Goal: Transaction & Acquisition: Book appointment/travel/reservation

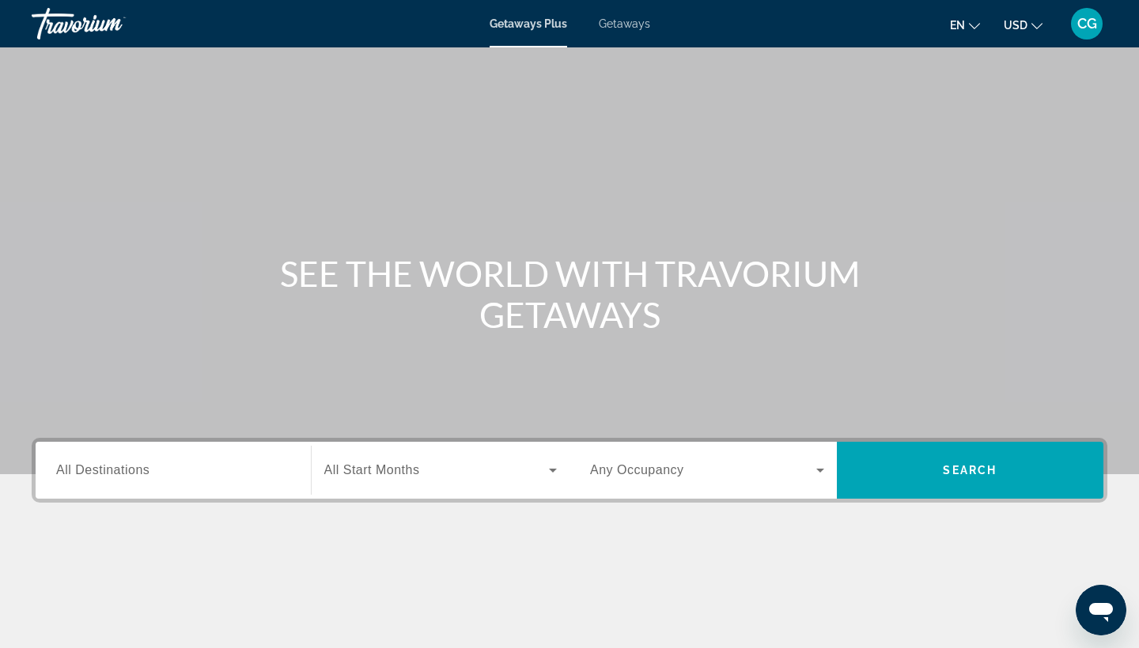
click at [155, 464] on input "Destination All Destinations" at bounding box center [173, 471] width 234 height 19
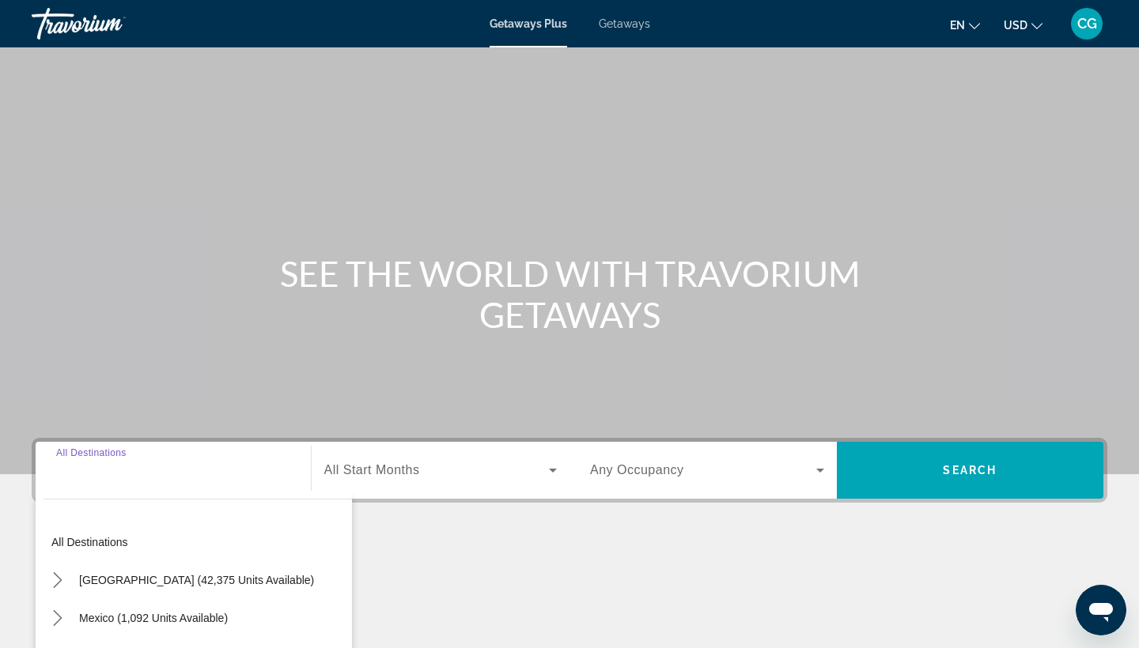
scroll to position [206, 0]
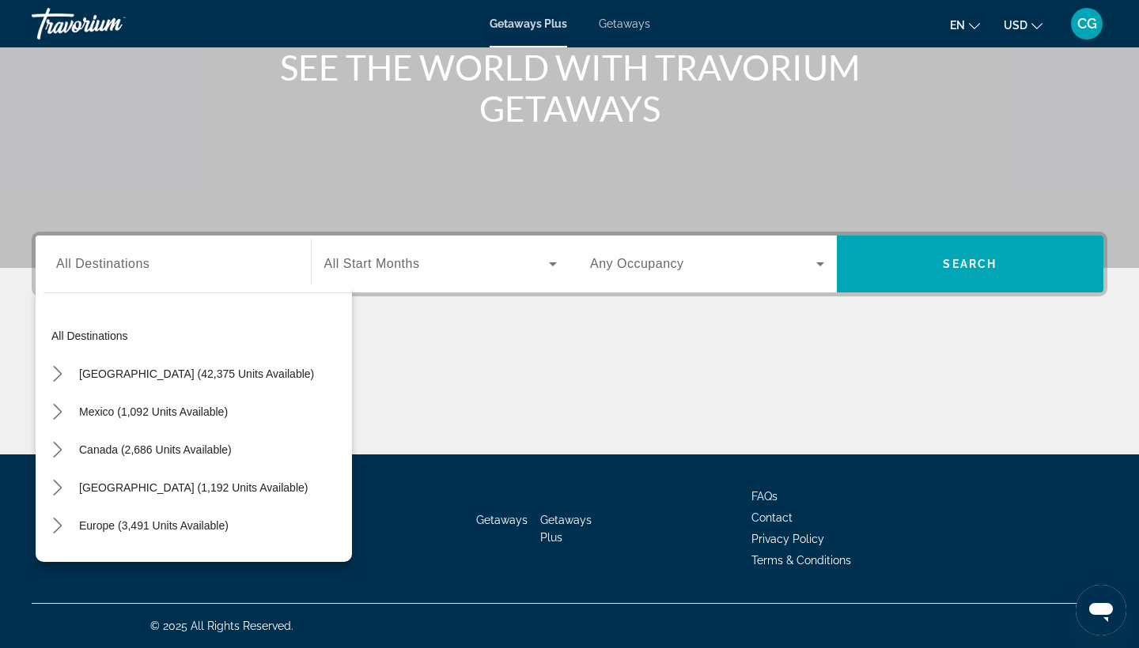
click at [640, 21] on span "Getaways" at bounding box center [624, 23] width 51 height 13
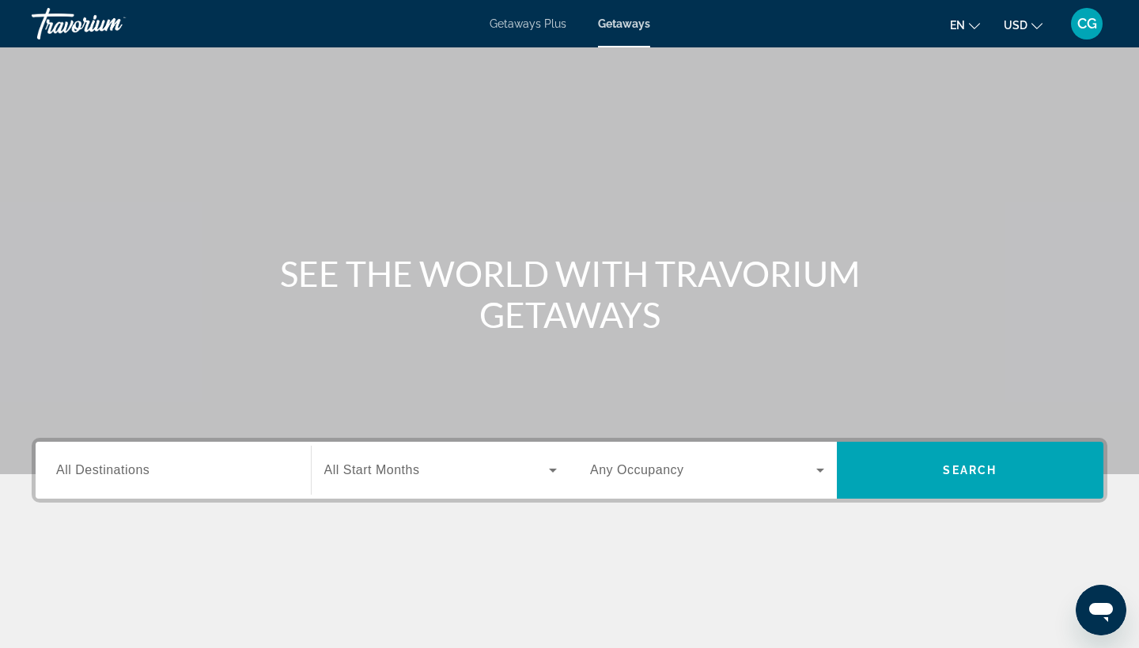
click at [171, 467] on input "Destination All Destinations" at bounding box center [173, 471] width 234 height 19
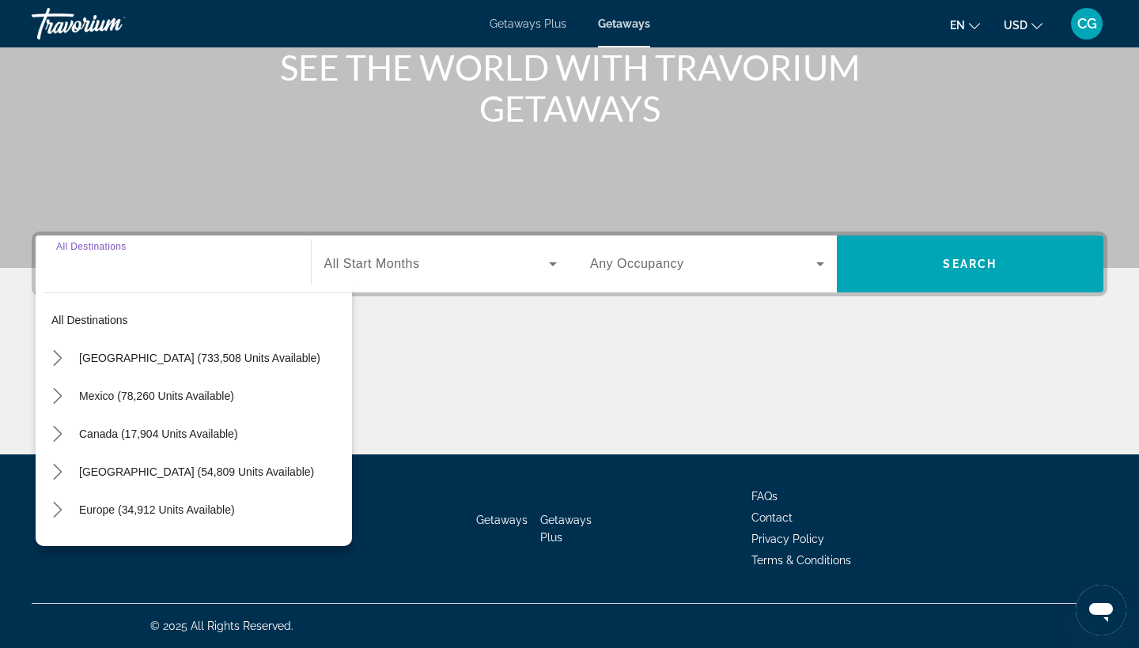
click at [126, 267] on input "Destination All Destinations" at bounding box center [173, 264] width 234 height 19
click at [93, 268] on input "Destination All Destinations" at bounding box center [173, 264] width 234 height 19
click at [83, 271] on input "Destination All Destinations" at bounding box center [173, 264] width 234 height 19
click at [434, 257] on span "Search widget" at bounding box center [436, 264] width 225 height 19
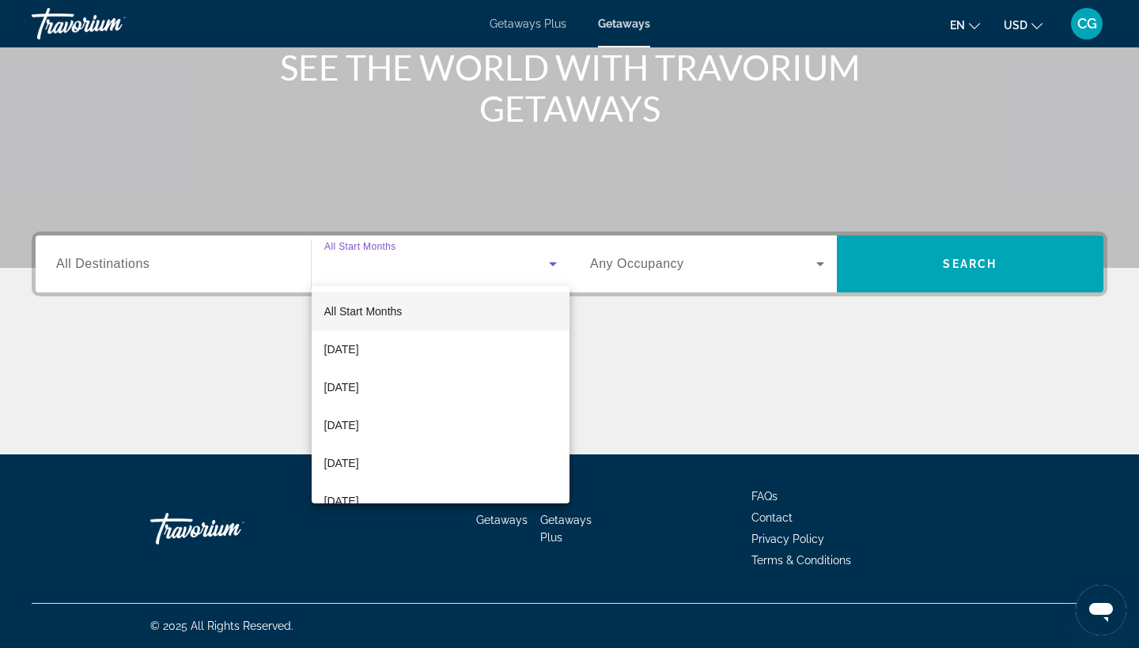
click at [183, 269] on div at bounding box center [569, 324] width 1139 height 648
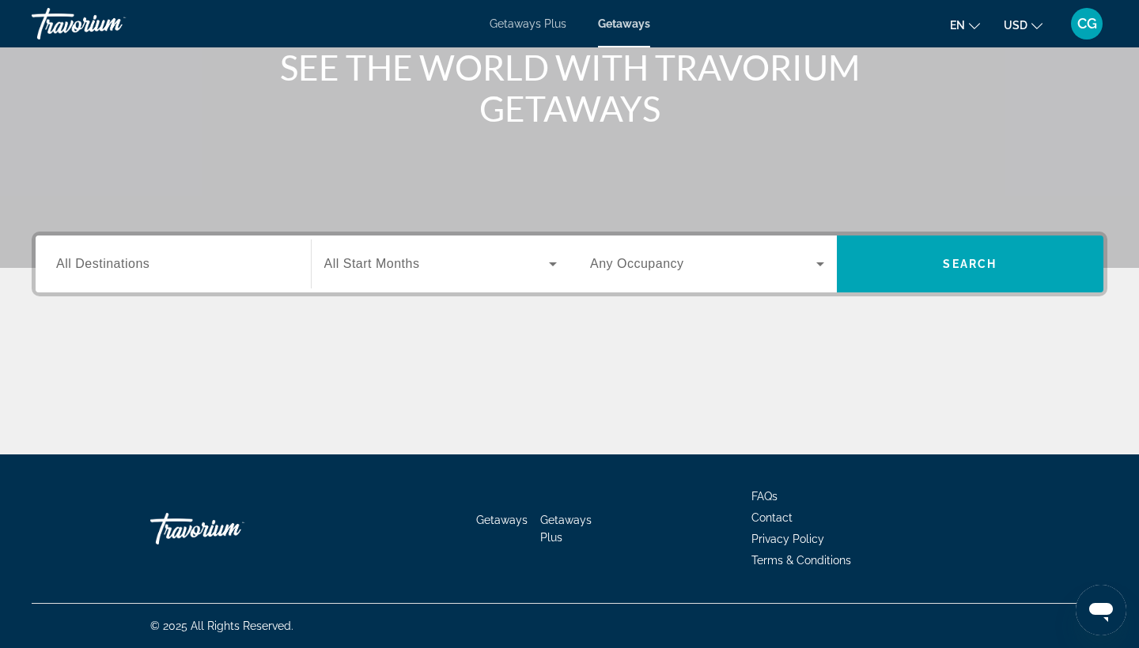
click at [129, 265] on span "All Destinations" at bounding box center [102, 263] width 93 height 13
click at [129, 265] on input "Destination All Destinations" at bounding box center [173, 264] width 234 height 19
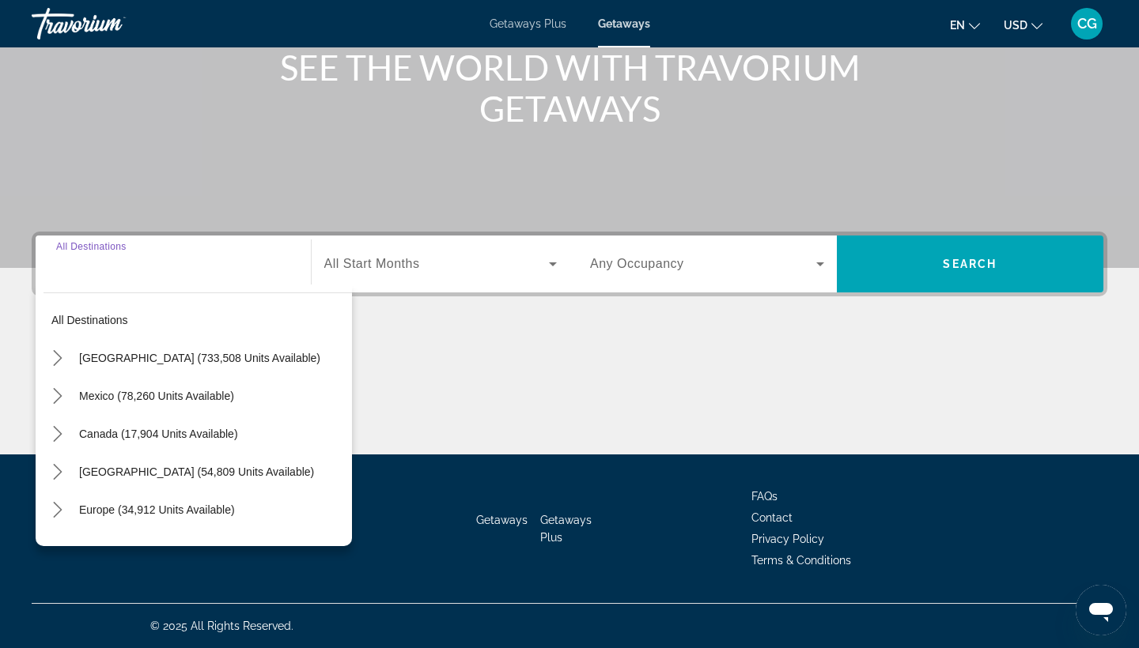
click at [129, 265] on input "Destination All Destinations" at bounding box center [173, 264] width 234 height 19
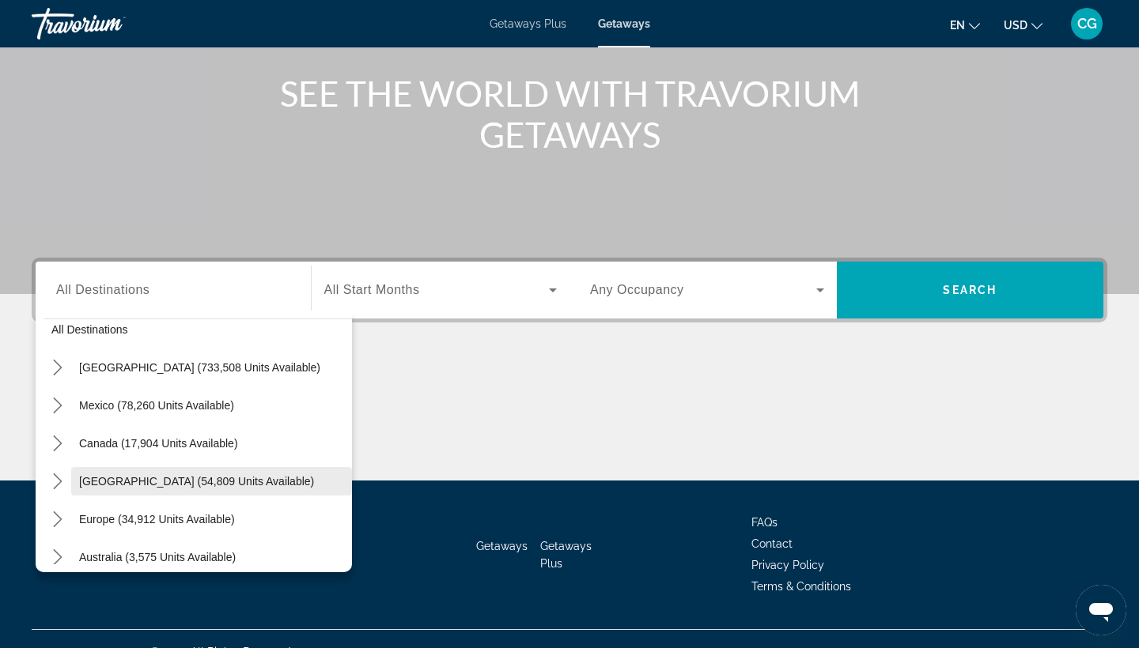
scroll to position [22, 0]
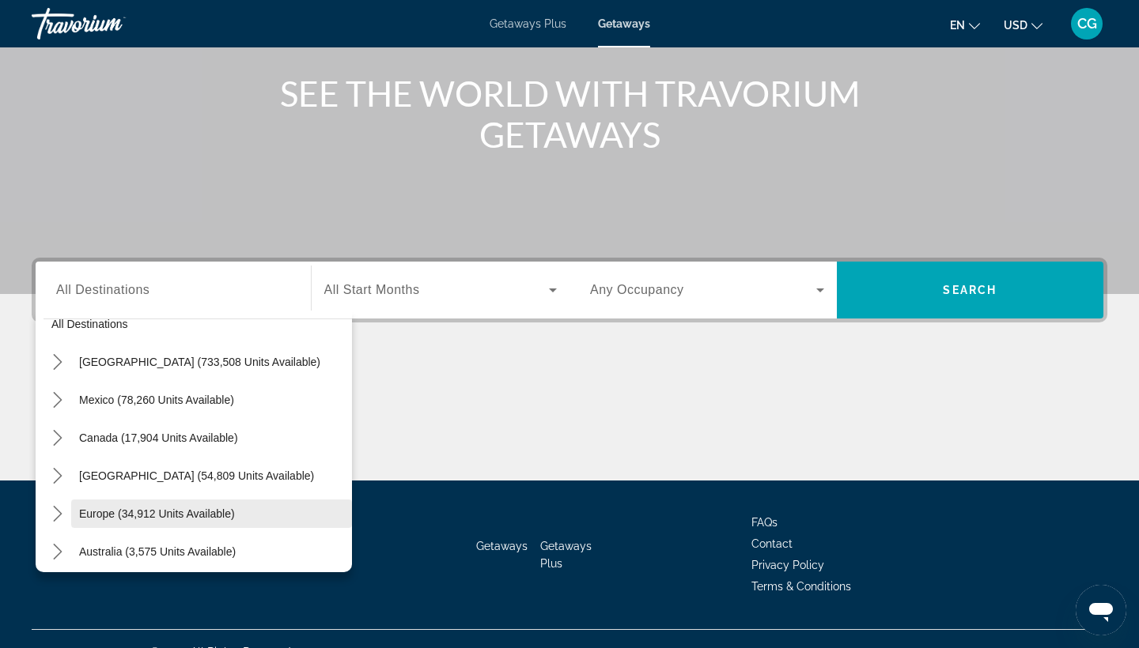
click at [207, 505] on span "Select destination: Europe (34,912 units available)" at bounding box center [211, 514] width 281 height 38
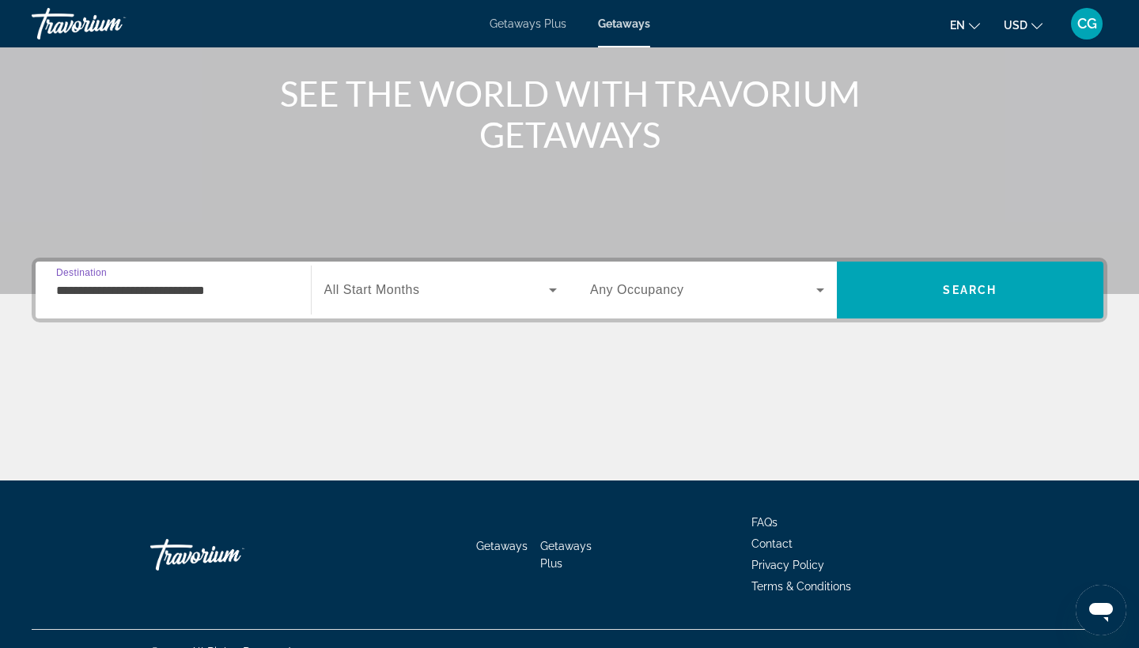
scroll to position [206, 0]
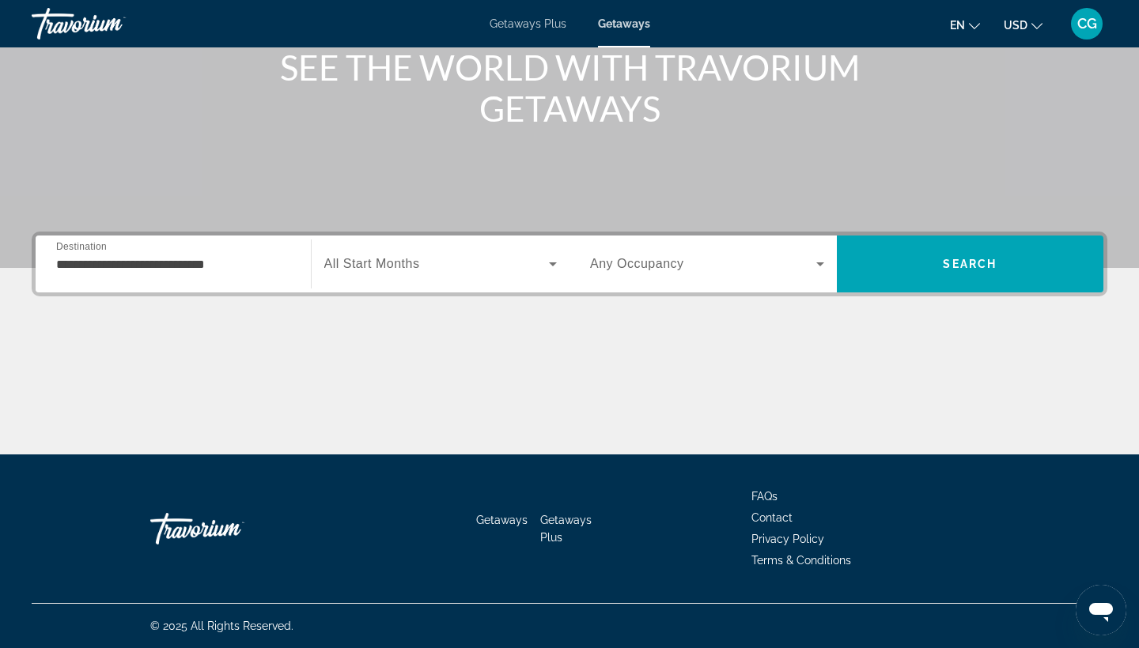
click at [260, 253] on div "**********" at bounding box center [173, 264] width 234 height 45
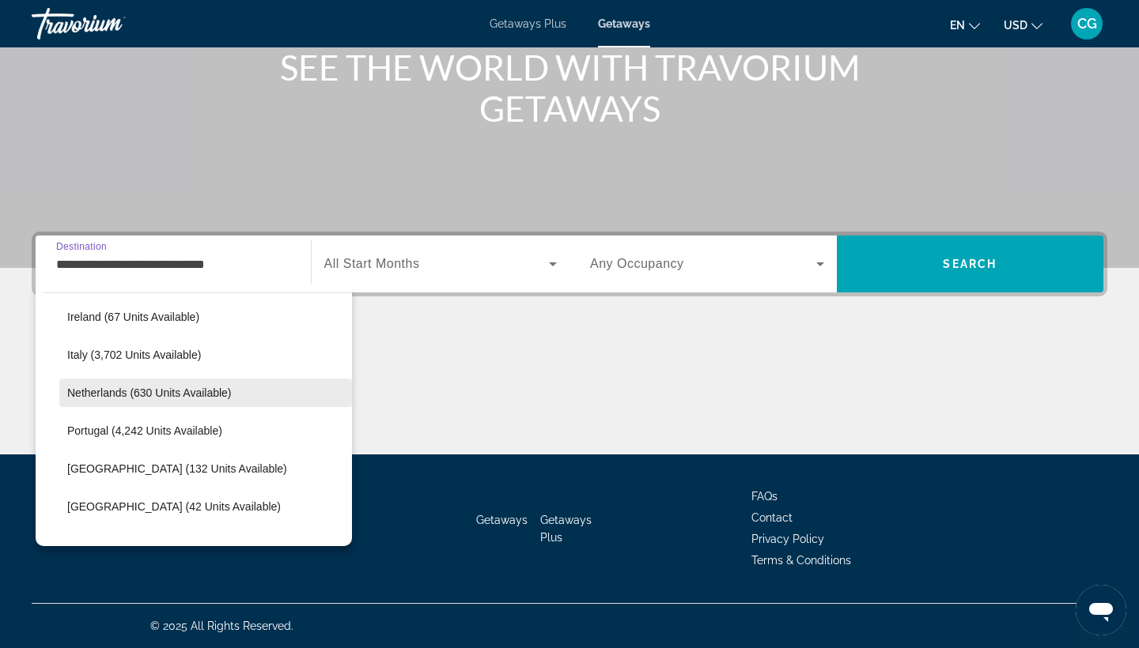
scroll to position [620, 0]
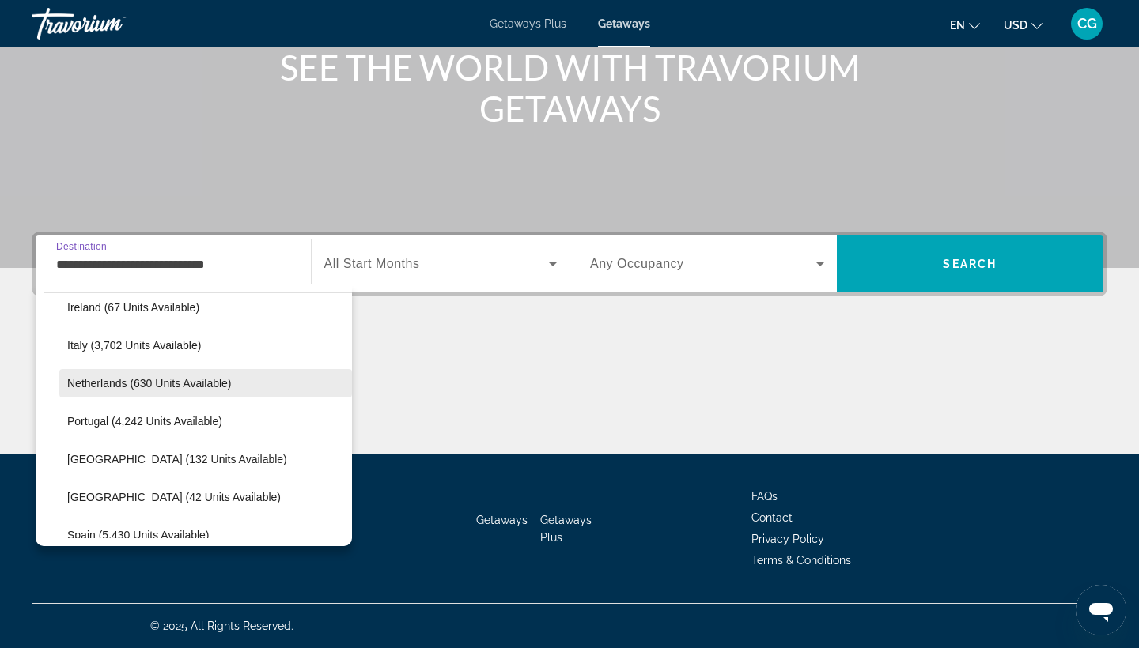
click at [144, 383] on span "Netherlands (630 units available)" at bounding box center [149, 383] width 164 height 13
type input "**********"
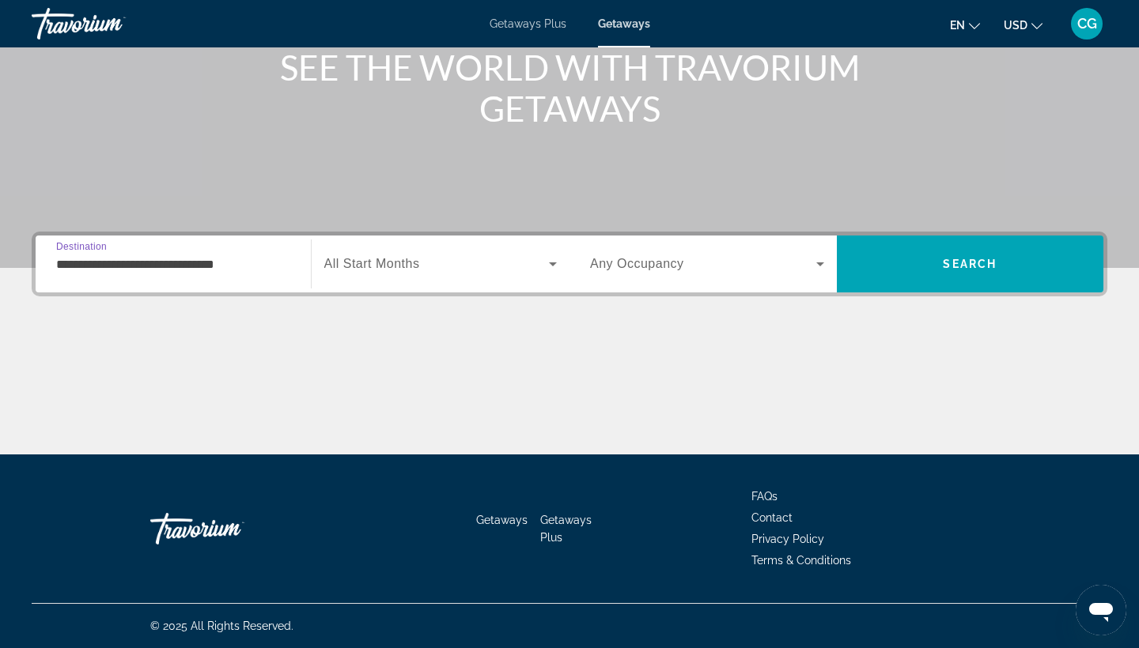
click at [447, 252] on div "Search widget" at bounding box center [440, 264] width 233 height 44
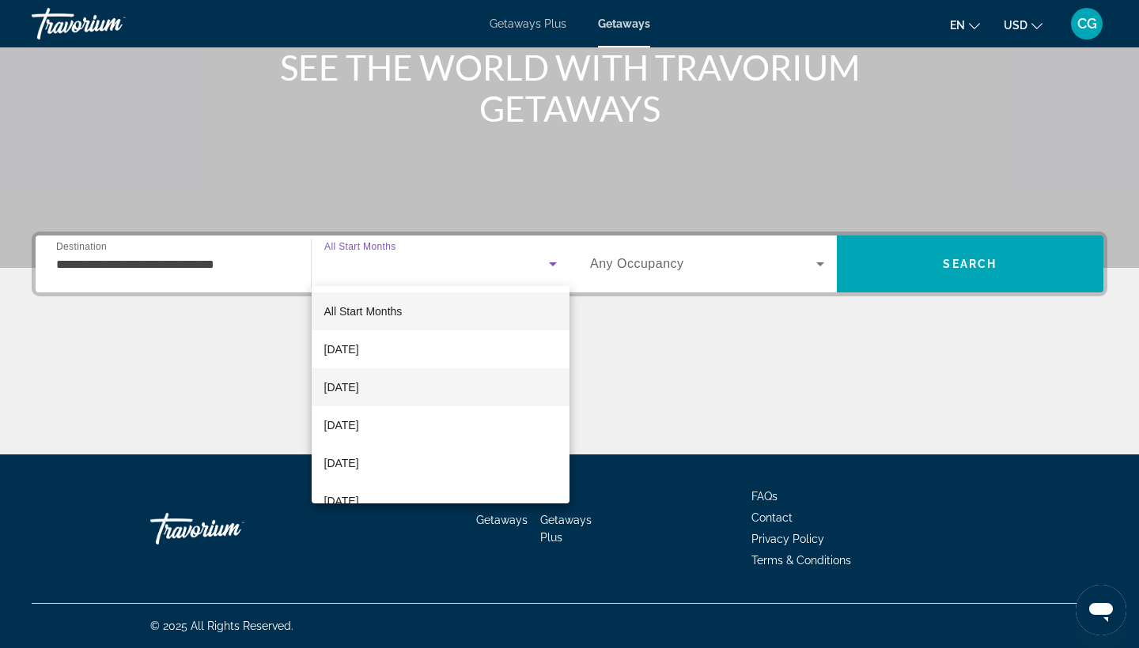
click at [445, 392] on mat-option "[DATE]" at bounding box center [441, 388] width 259 height 38
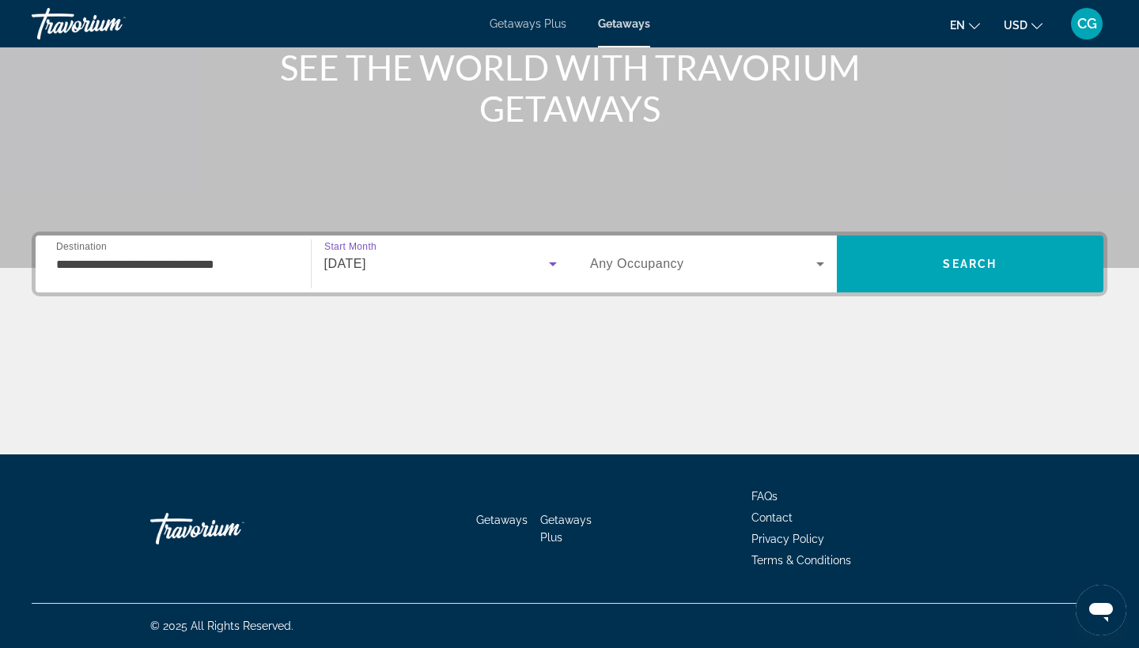
click at [641, 265] on span "Any Occupancy" at bounding box center [637, 263] width 94 height 13
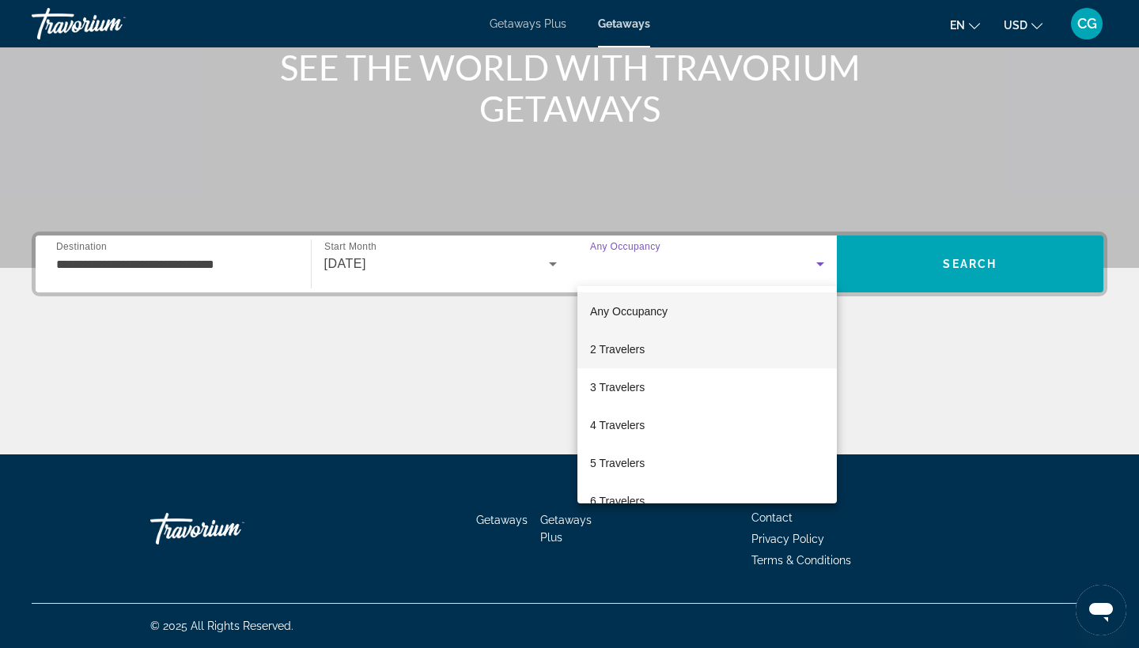
click at [651, 352] on mat-option "2 Travelers" at bounding box center [706, 350] width 259 height 38
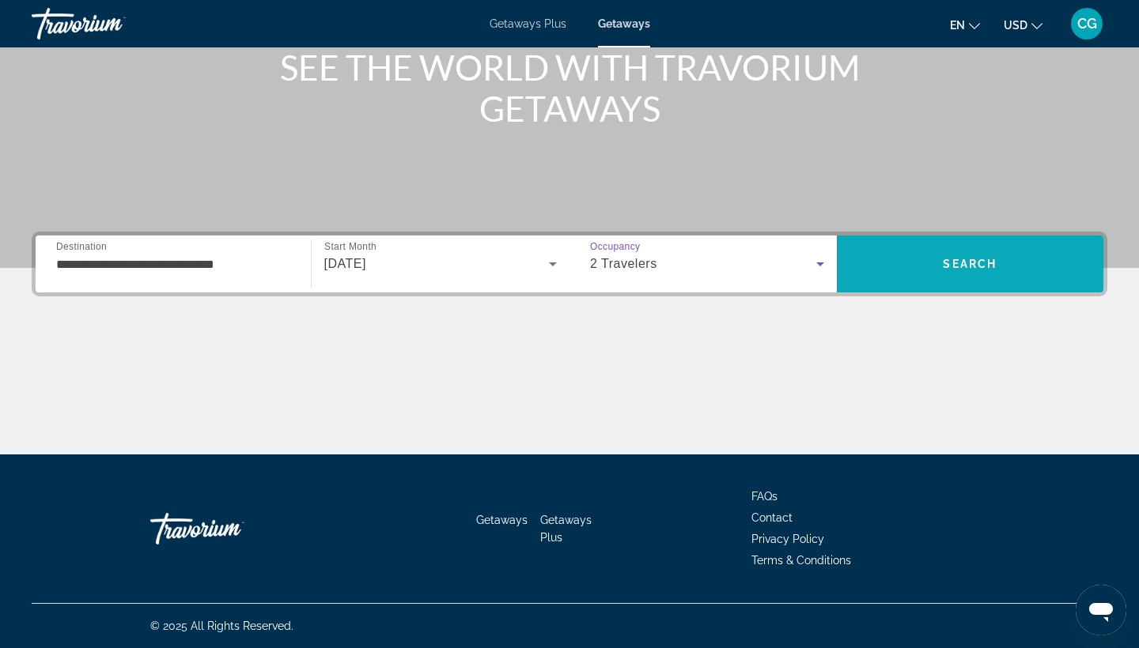
click at [929, 275] on span "Search" at bounding box center [970, 264] width 267 height 38
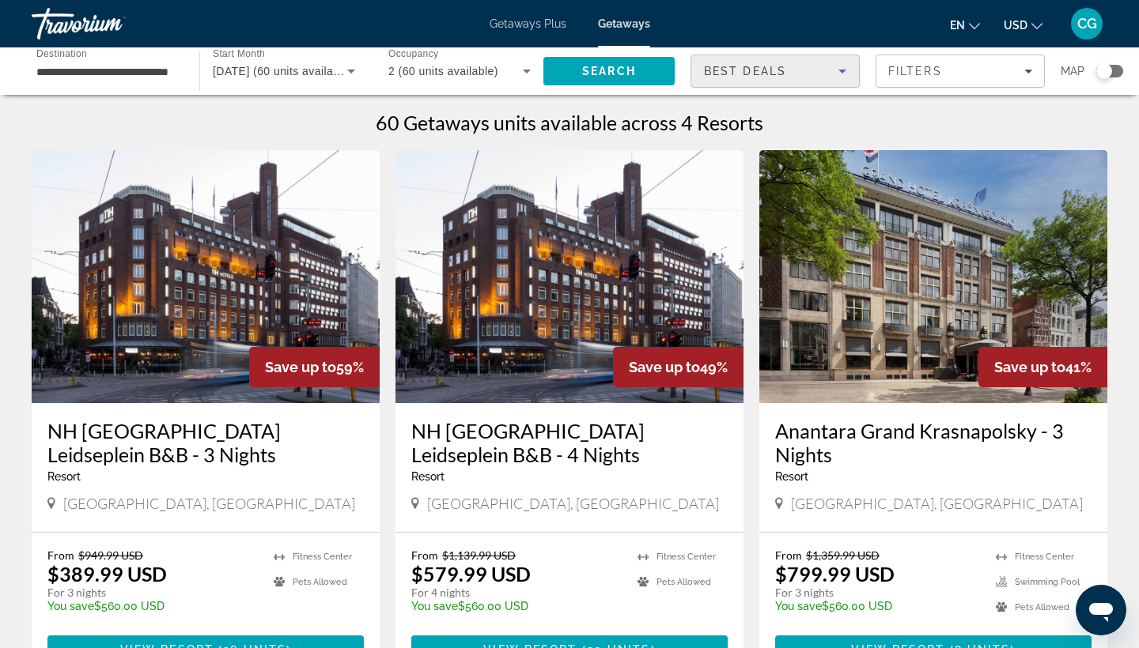
click at [787, 62] on div "Best Deals" at bounding box center [771, 71] width 134 height 19
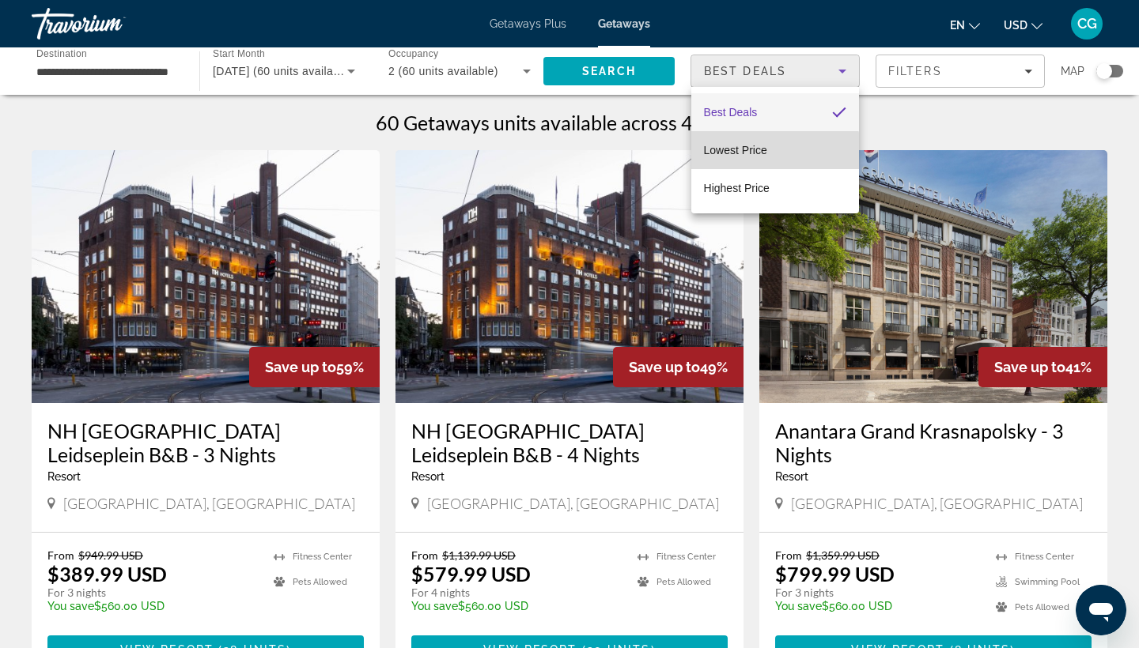
click at [762, 161] on mat-option "Lowest Price" at bounding box center [775, 150] width 168 height 38
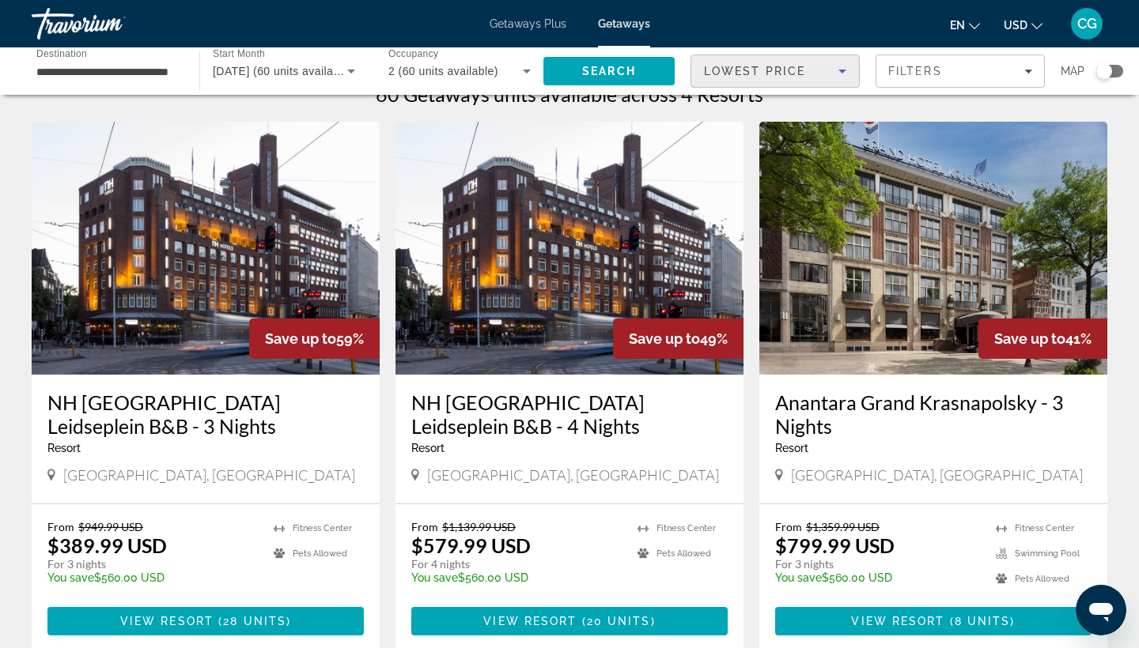
scroll to position [30, 0]
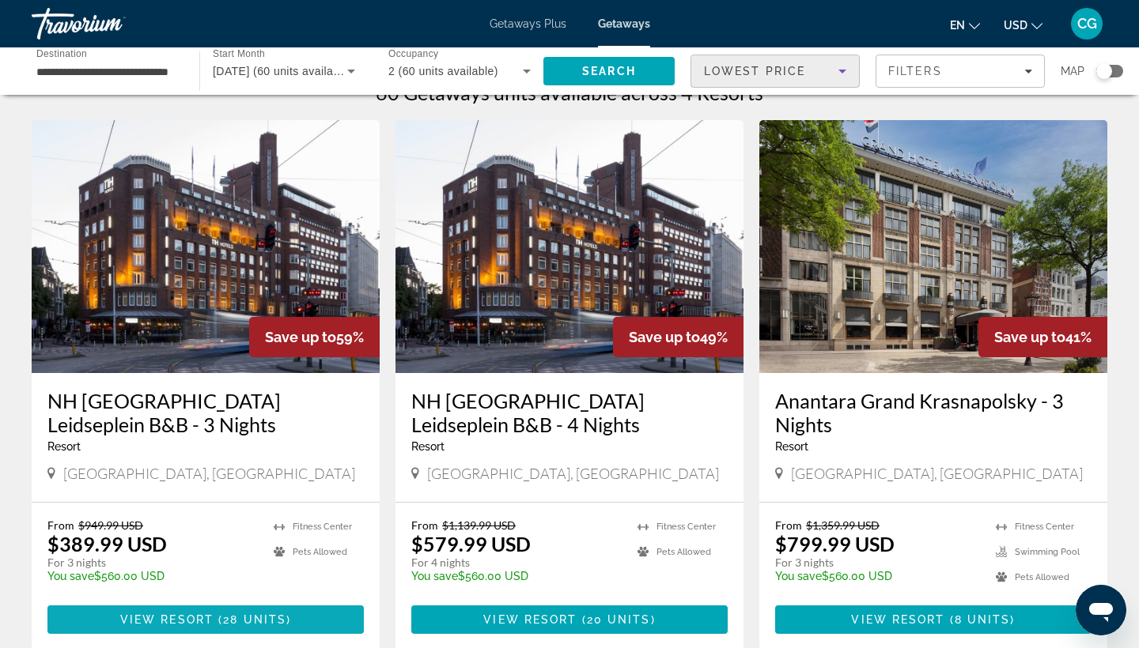
click at [243, 617] on span "28 units" at bounding box center [254, 620] width 63 height 13
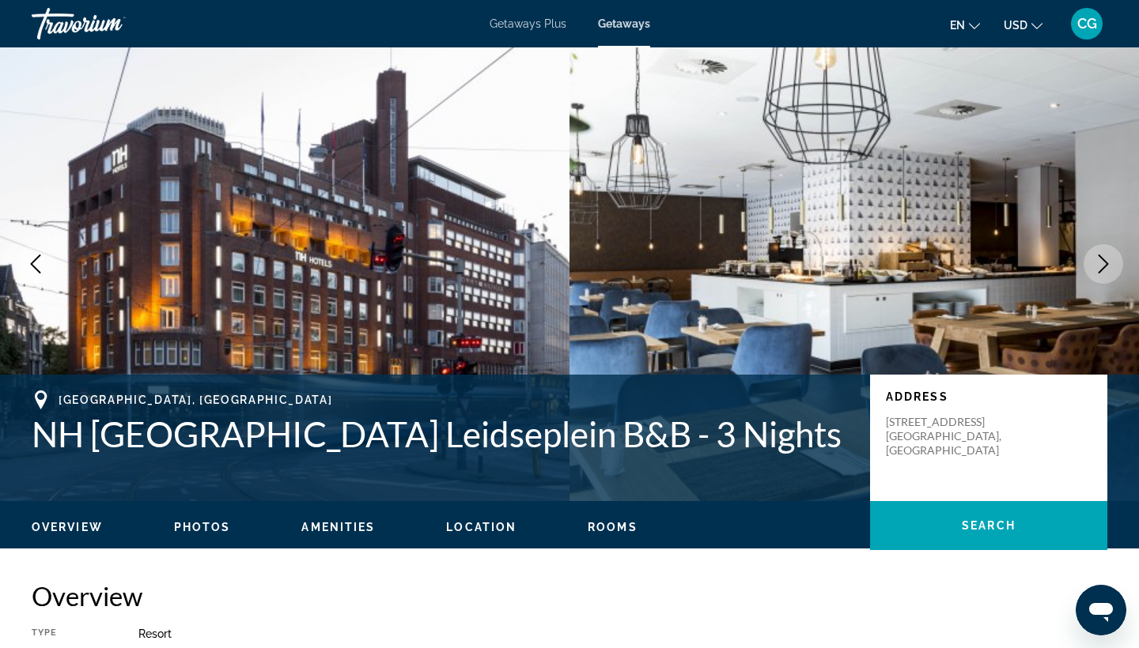
scroll to position [21, 0]
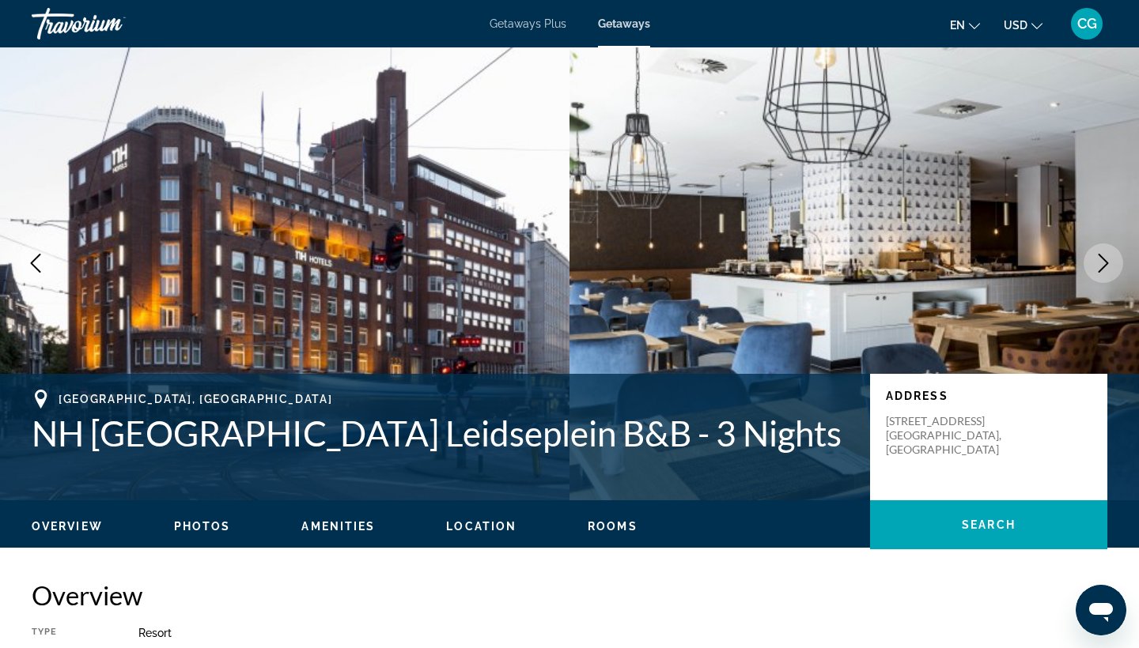
click at [1114, 269] on button "Next image" at bounding box center [1103, 264] width 40 height 40
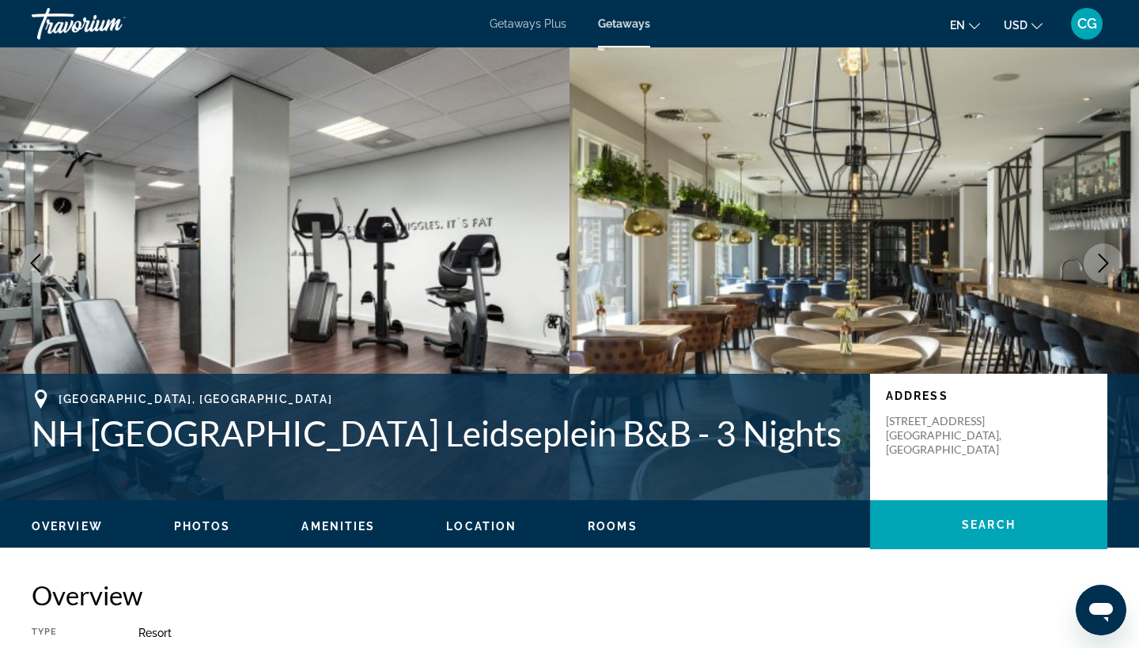
click at [1113, 268] on button "Next image" at bounding box center [1103, 264] width 40 height 40
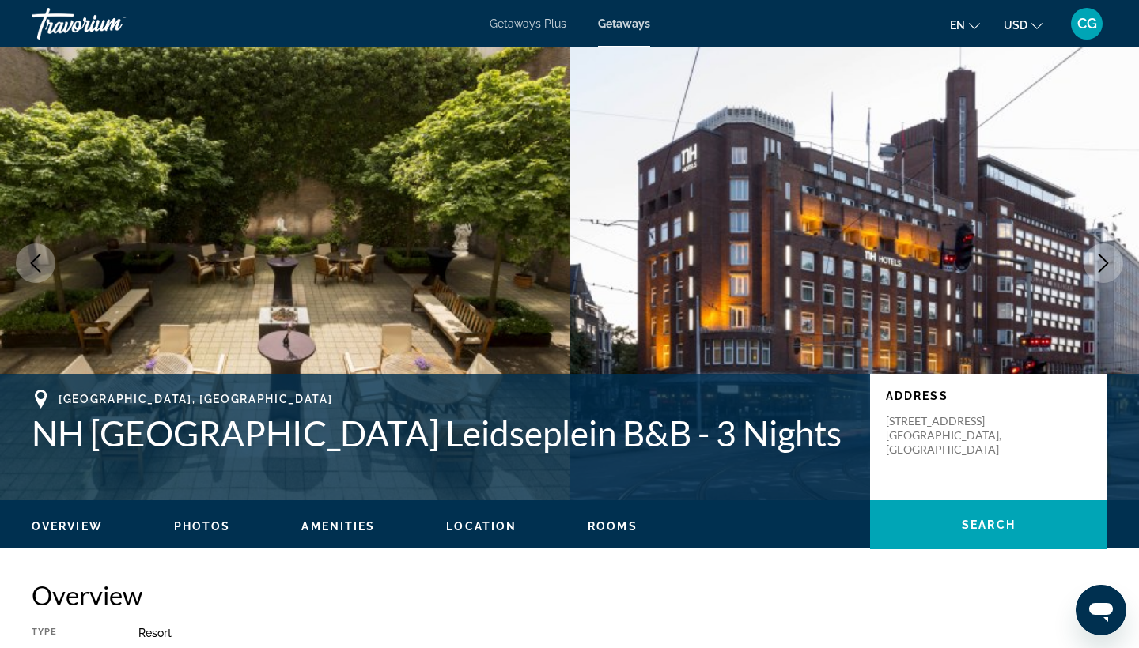
click at [1113, 270] on button "Next image" at bounding box center [1103, 264] width 40 height 40
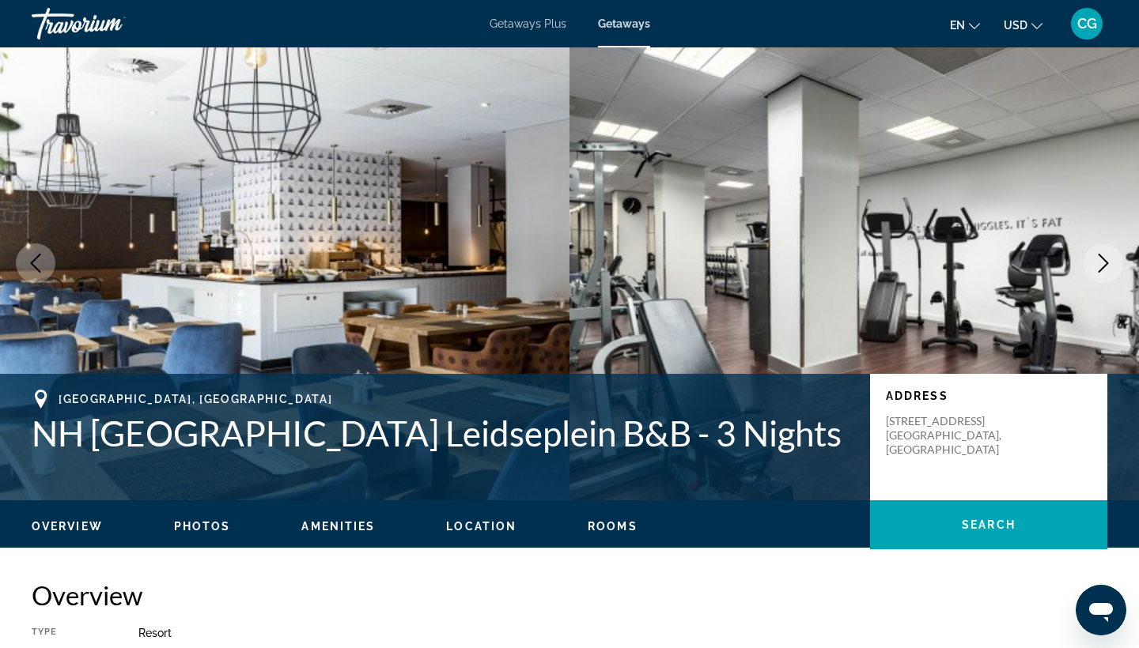
click at [1113, 274] on button "Next image" at bounding box center [1103, 264] width 40 height 40
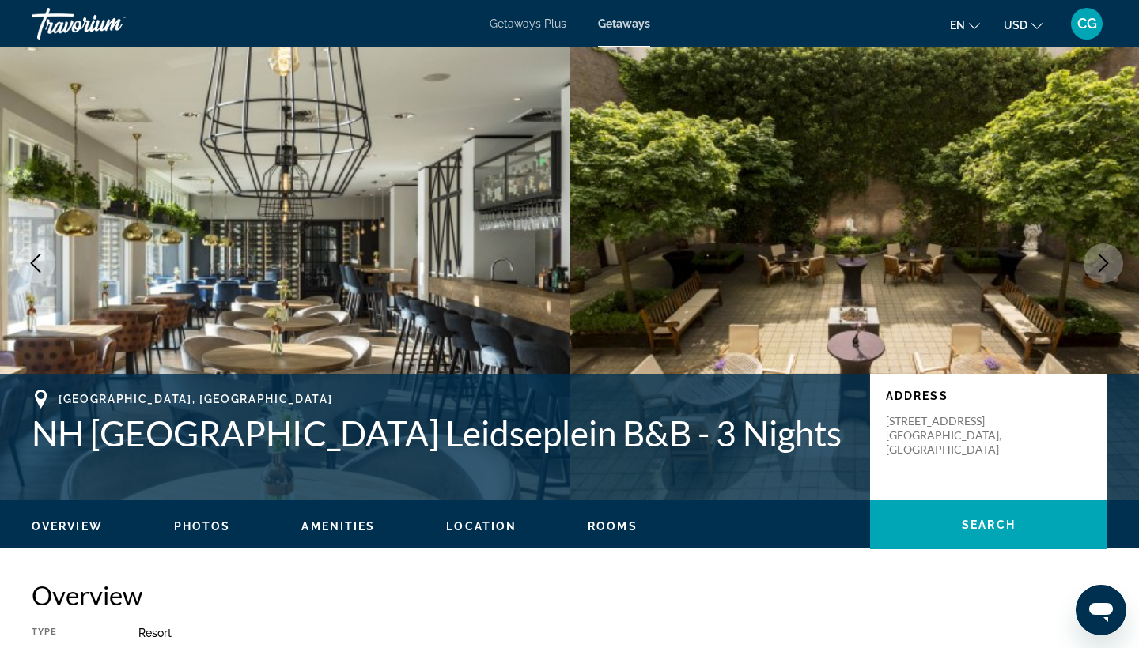
click at [1113, 274] on button "Next image" at bounding box center [1103, 264] width 40 height 40
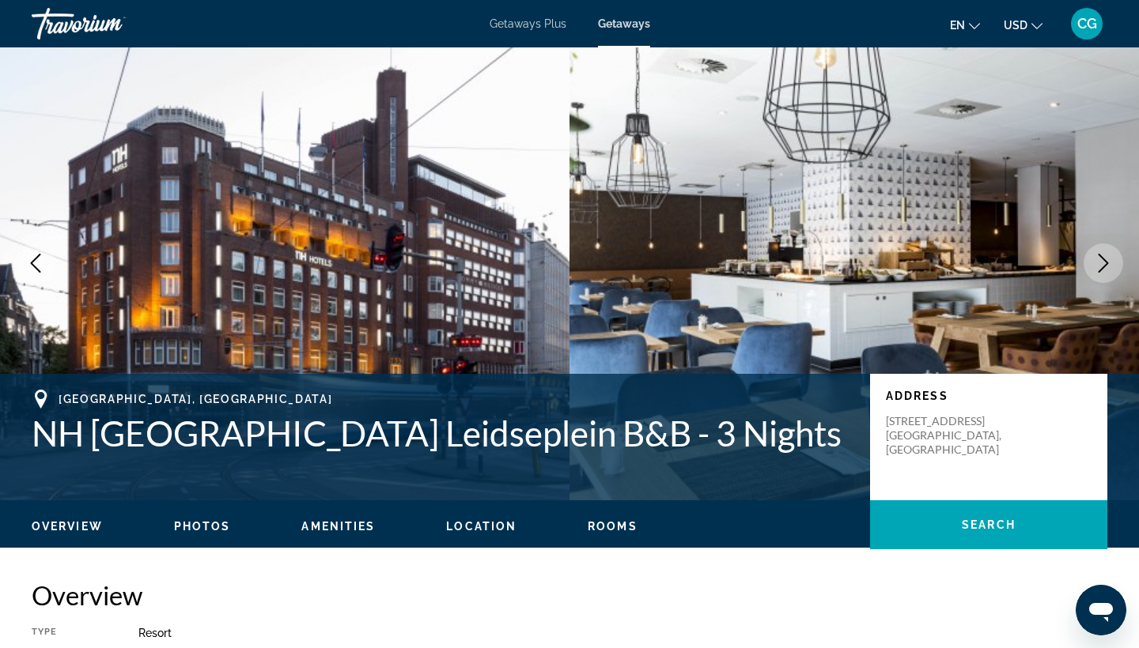
click at [1113, 274] on button "Next image" at bounding box center [1103, 264] width 40 height 40
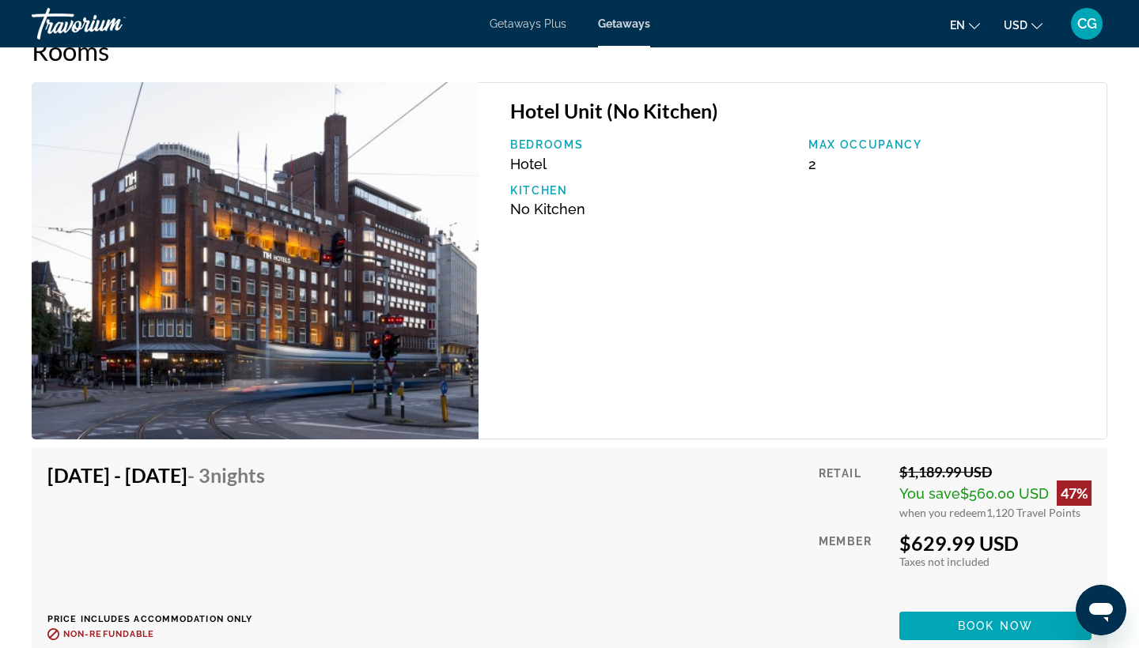
scroll to position [1956, 0]
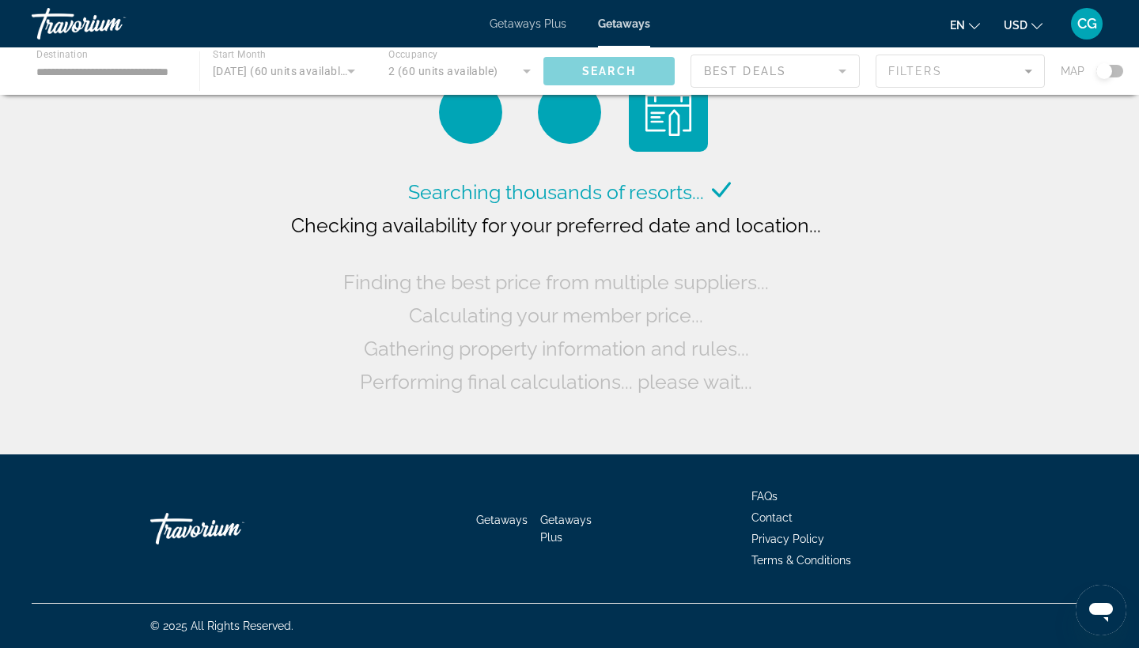
click at [527, 31] on div "Getaways Plus Getaways en English Español Français Italiano Português русский U…" at bounding box center [569, 23] width 1139 height 41
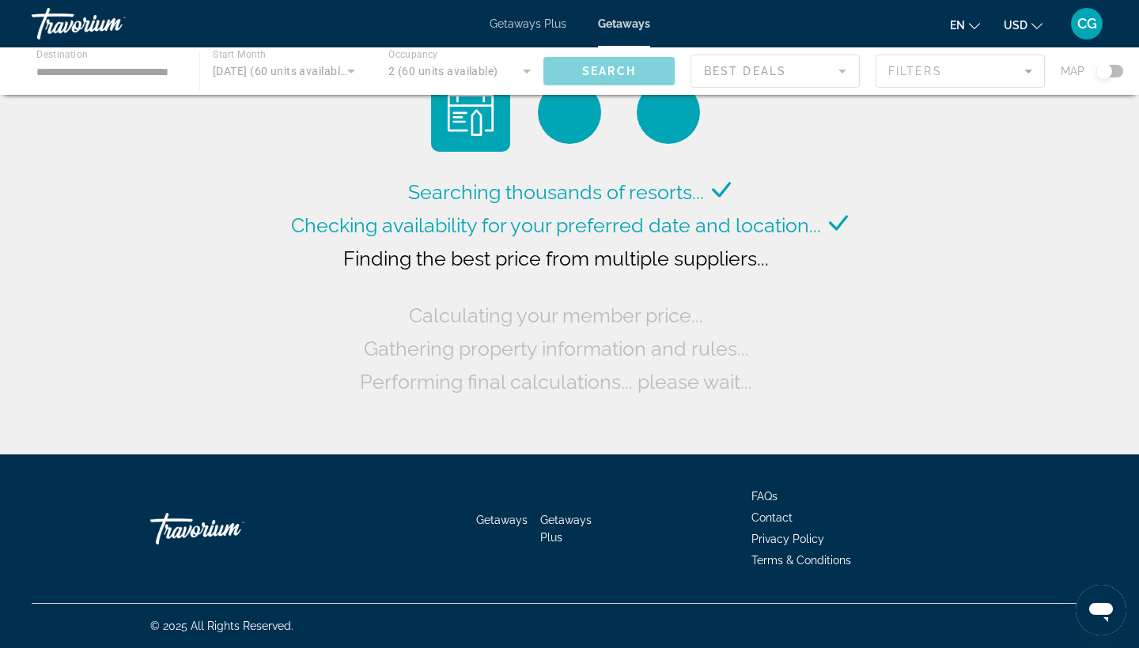
click at [533, 23] on span "Getaways Plus" at bounding box center [527, 23] width 77 height 13
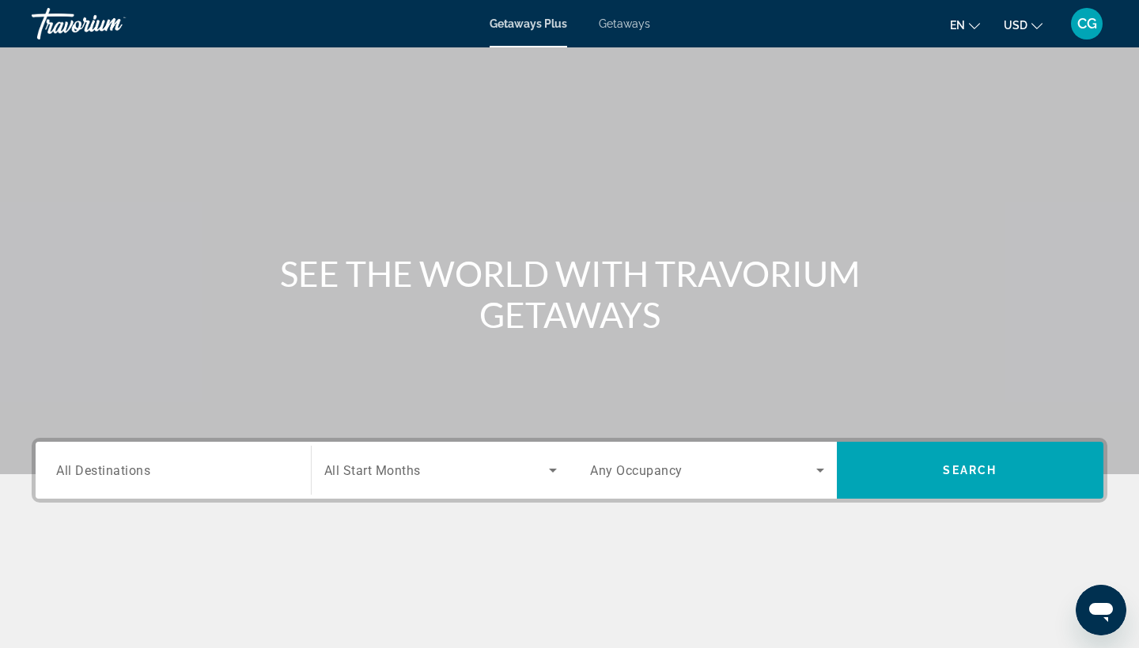
click at [200, 462] on input "Destination All Destinations" at bounding box center [173, 471] width 234 height 19
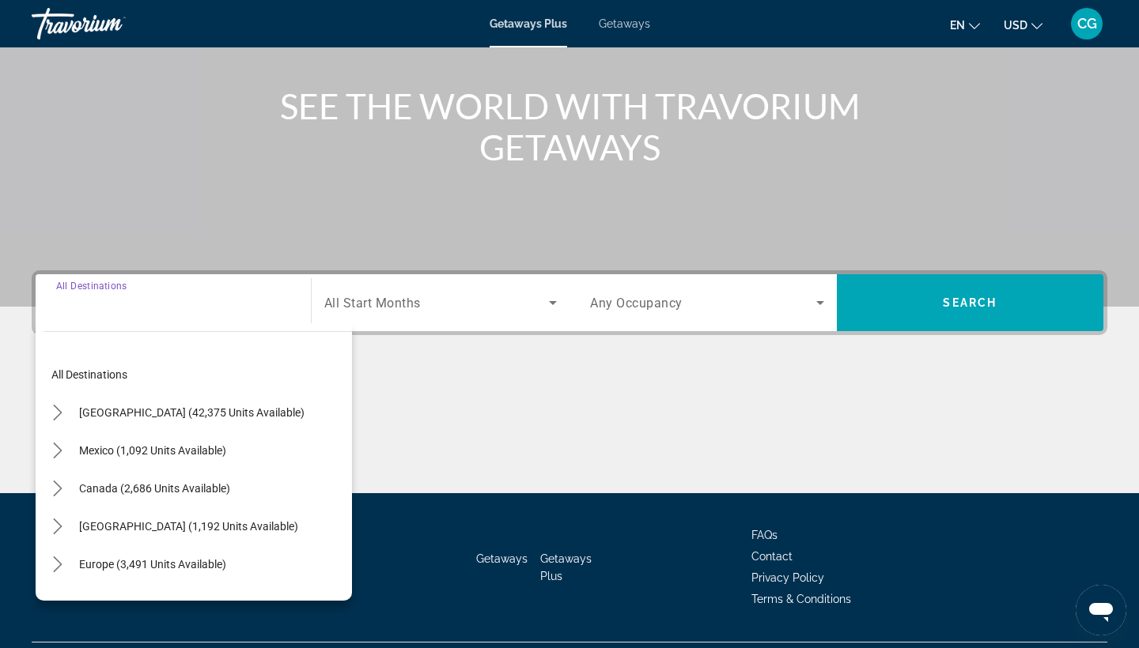
scroll to position [206, 0]
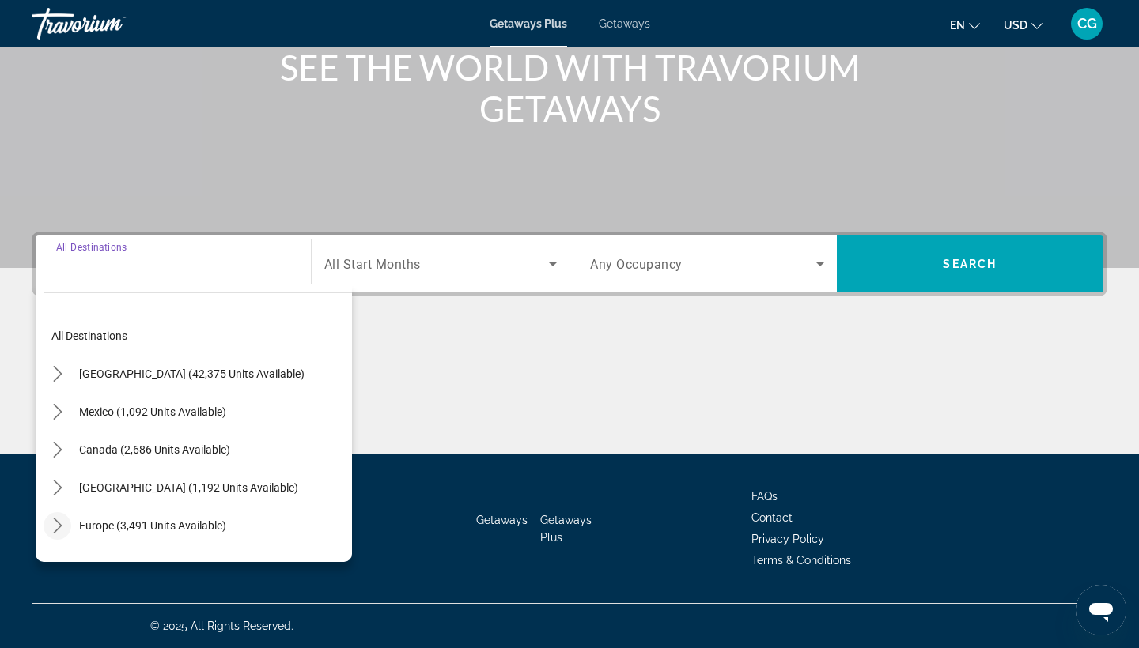
click at [60, 518] on icon "Toggle Europe (3,491 units available) submenu" at bounding box center [58, 526] width 16 height 16
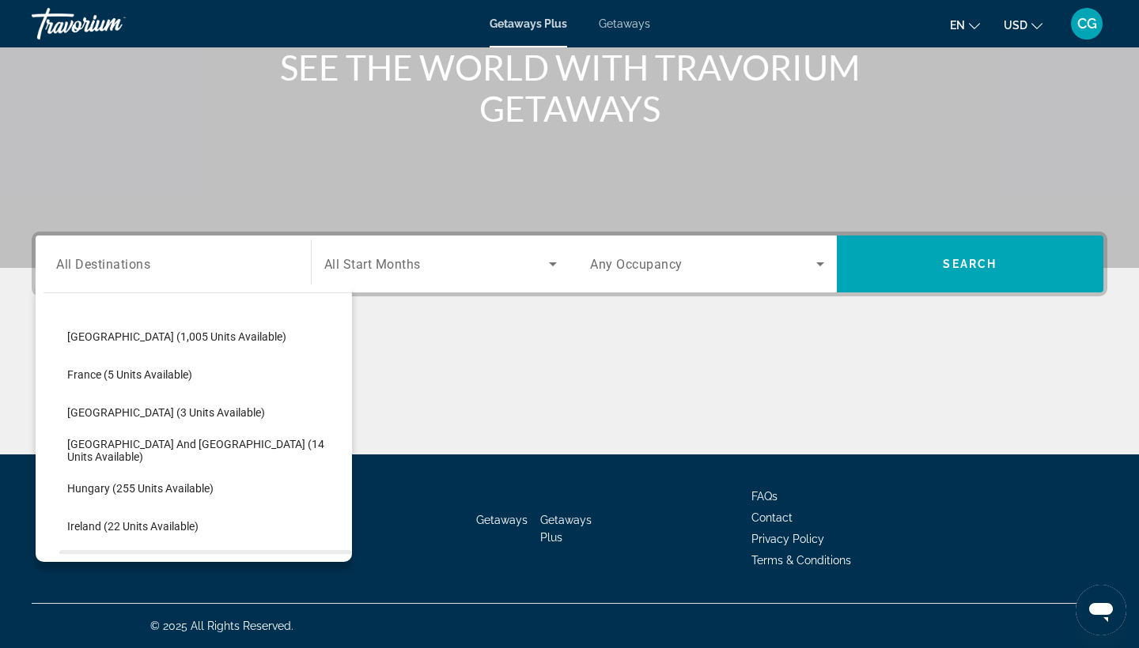
scroll to position [337, 0]
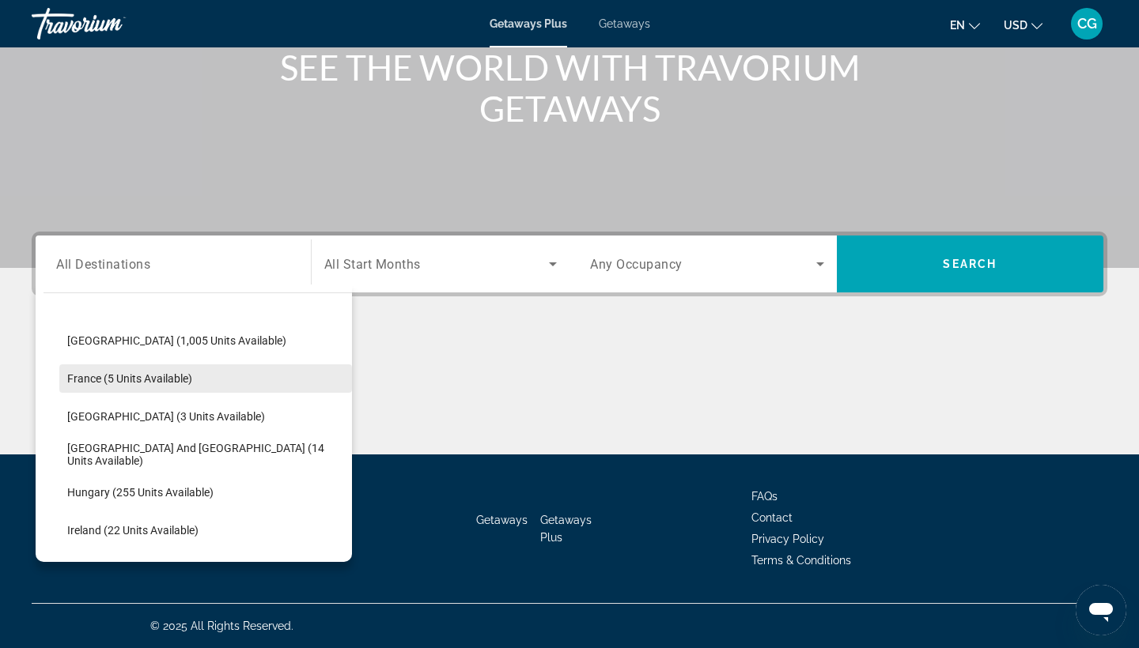
click at [147, 394] on span "Select destination: France (5 units available)" at bounding box center [205, 379] width 293 height 38
type input "**********"
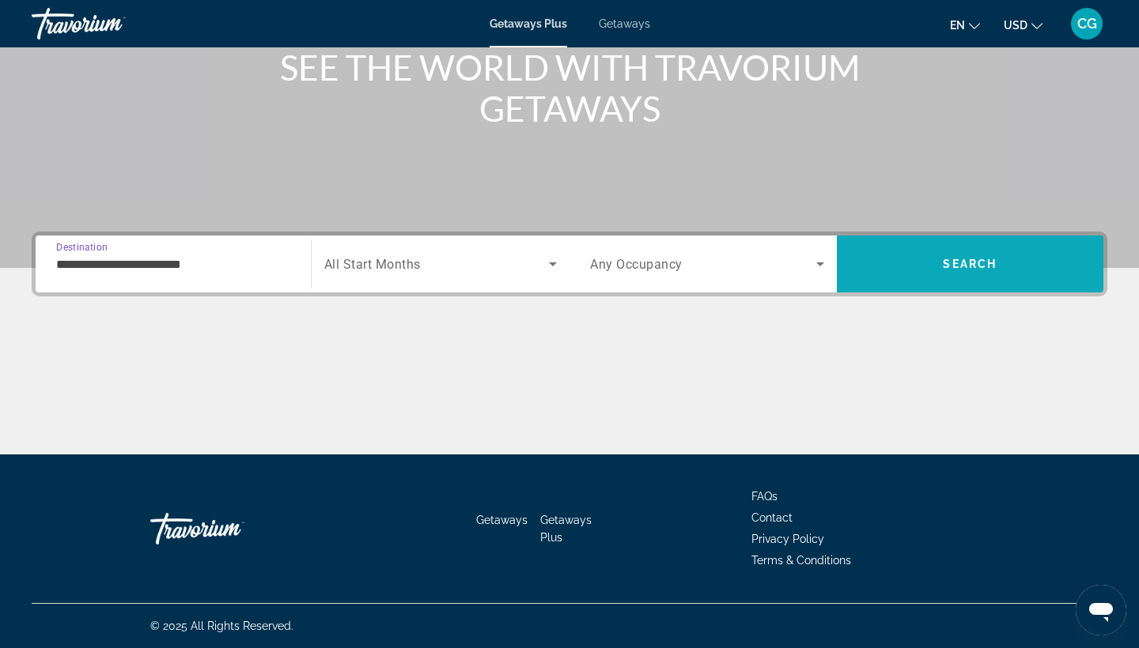
click at [966, 278] on span "Search" at bounding box center [970, 264] width 267 height 38
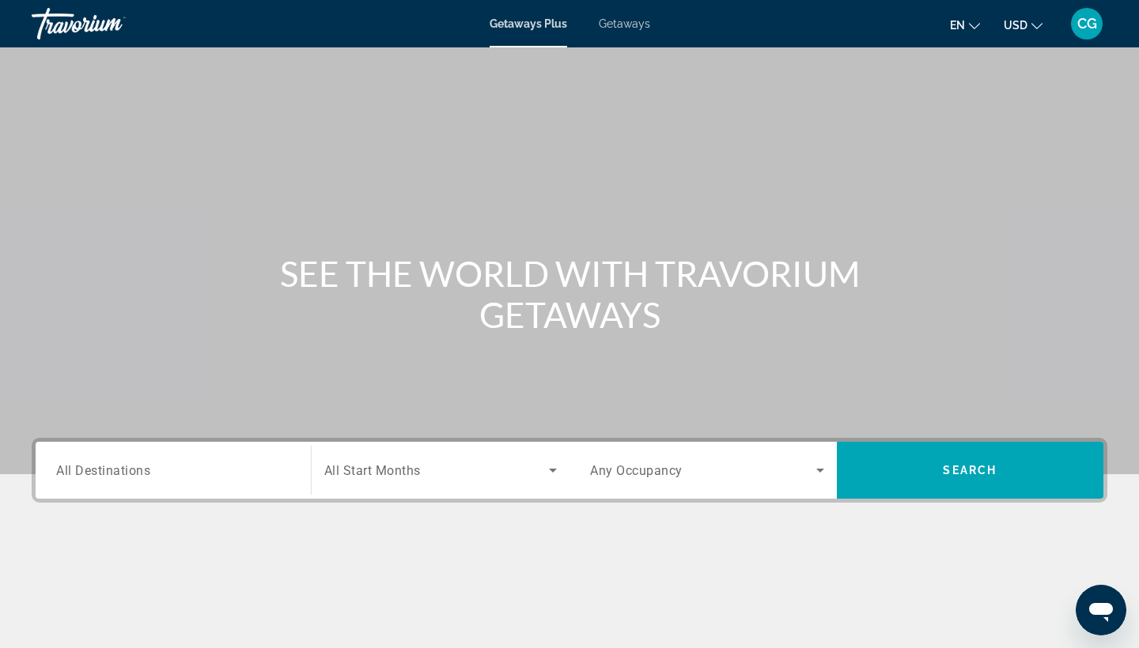
click at [670, 521] on div "Destination All Destinations Start Month All Start Months Occupancy Any Occupan…" at bounding box center [569, 549] width 1139 height 223
click at [670, 480] on div "Search widget" at bounding box center [707, 470] width 234 height 44
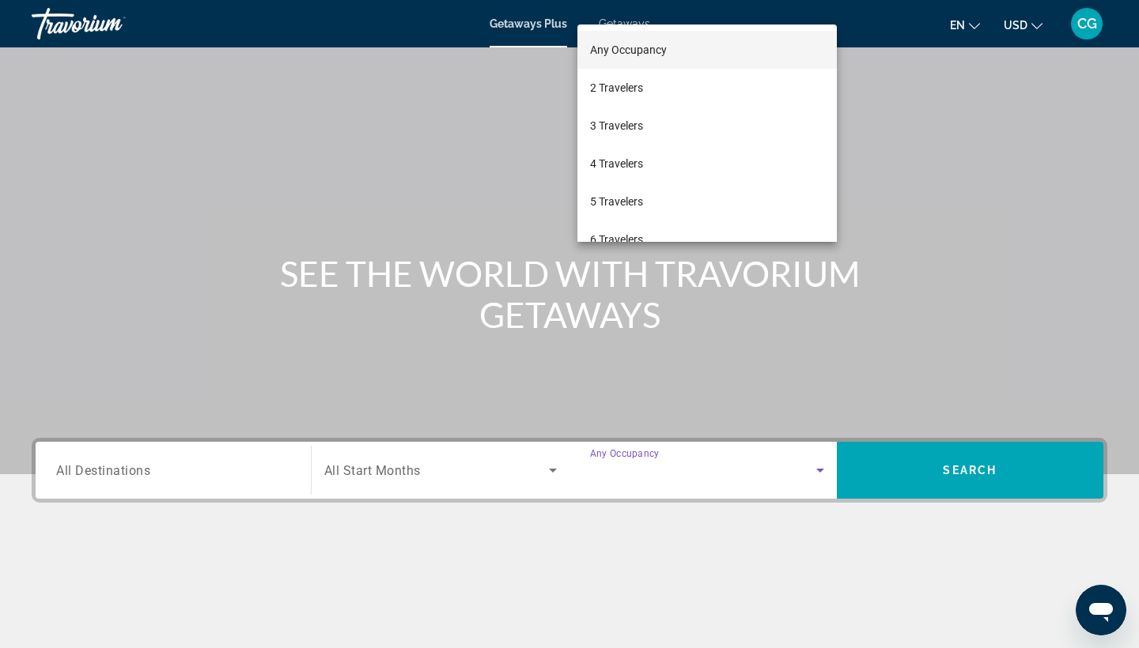
scroll to position [206, 0]
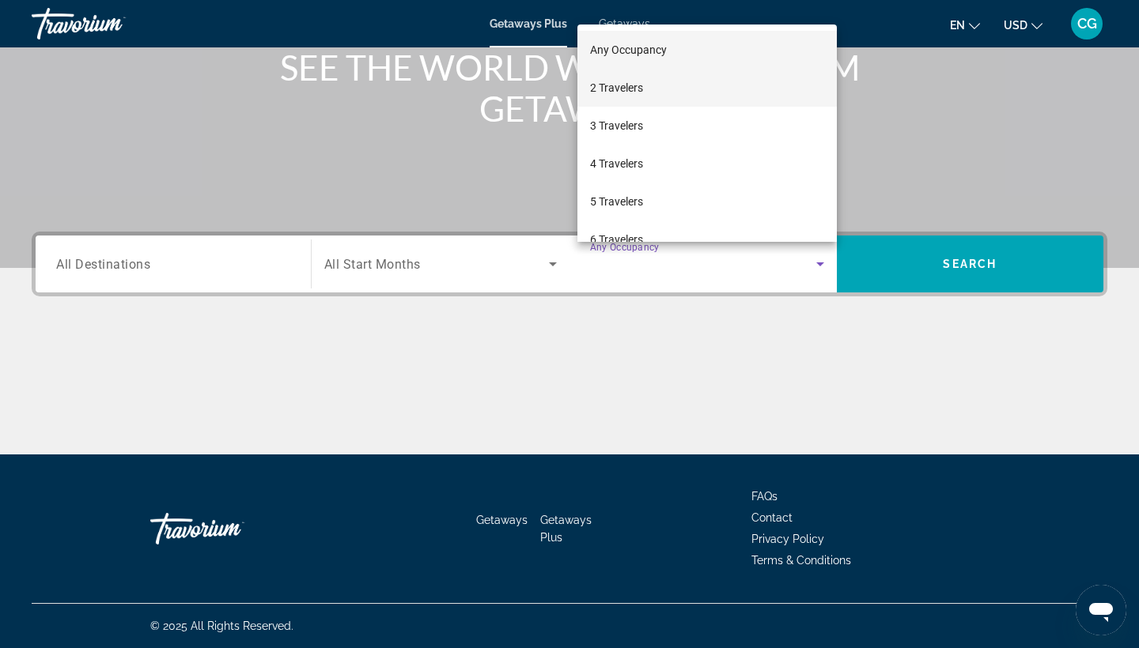
click at [718, 75] on mat-option "2 Travelers" at bounding box center [706, 88] width 259 height 38
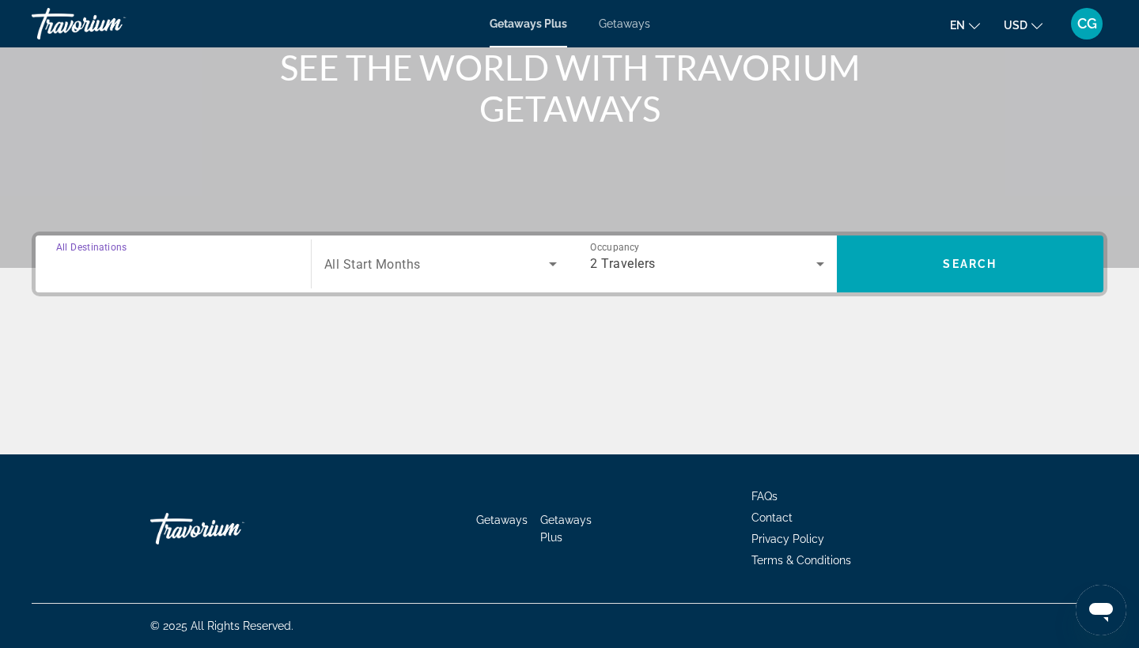
click at [174, 263] on input "Destination All Destinations" at bounding box center [173, 264] width 234 height 19
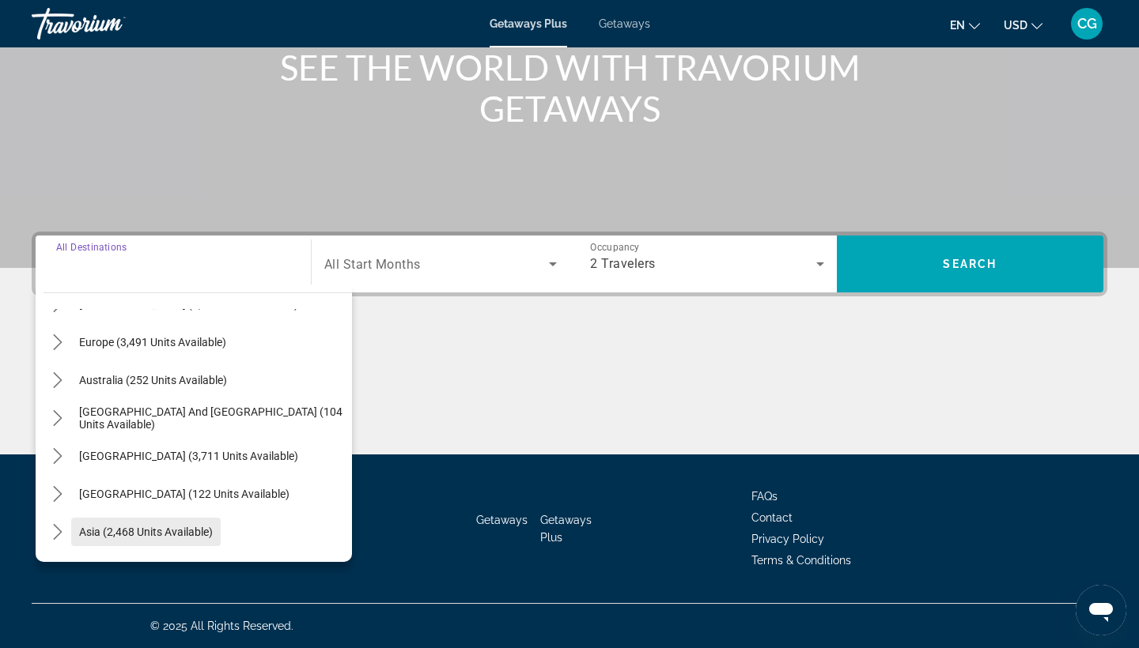
scroll to position [181, 0]
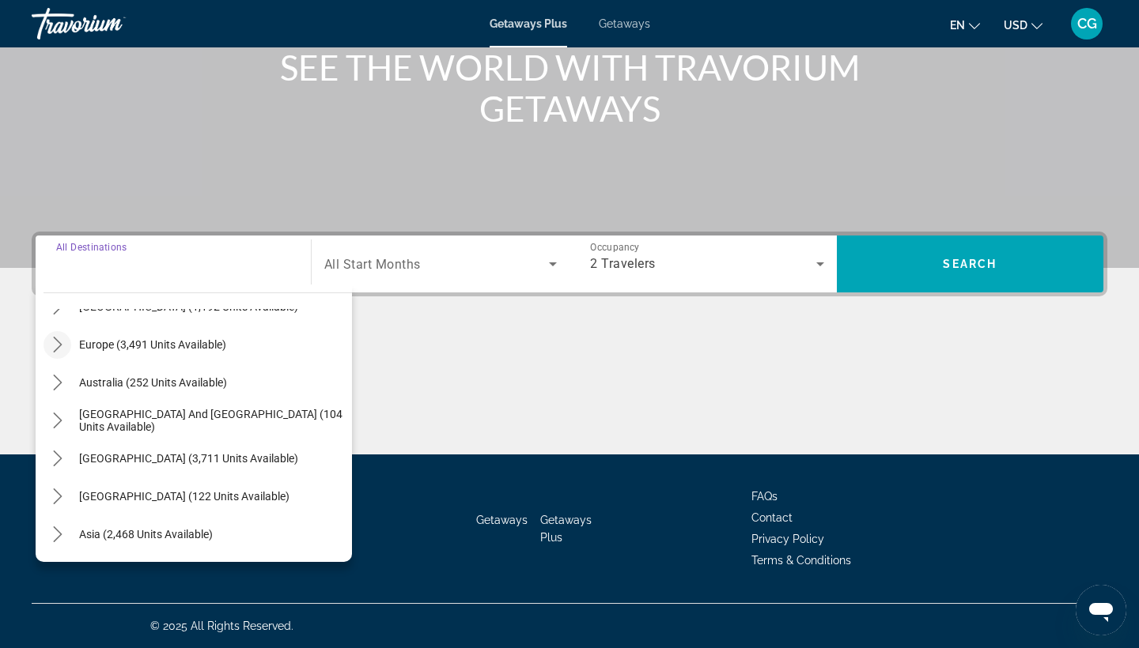
click at [62, 349] on icon "Toggle Europe (3,491 units available) submenu" at bounding box center [58, 345] width 16 height 16
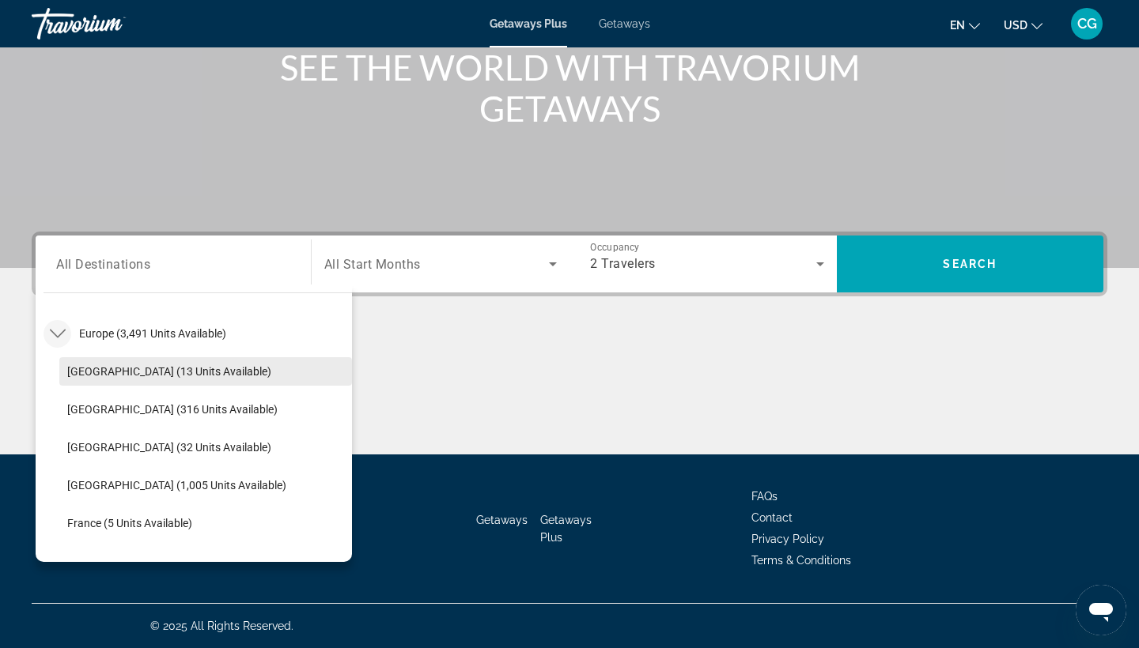
scroll to position [186, 0]
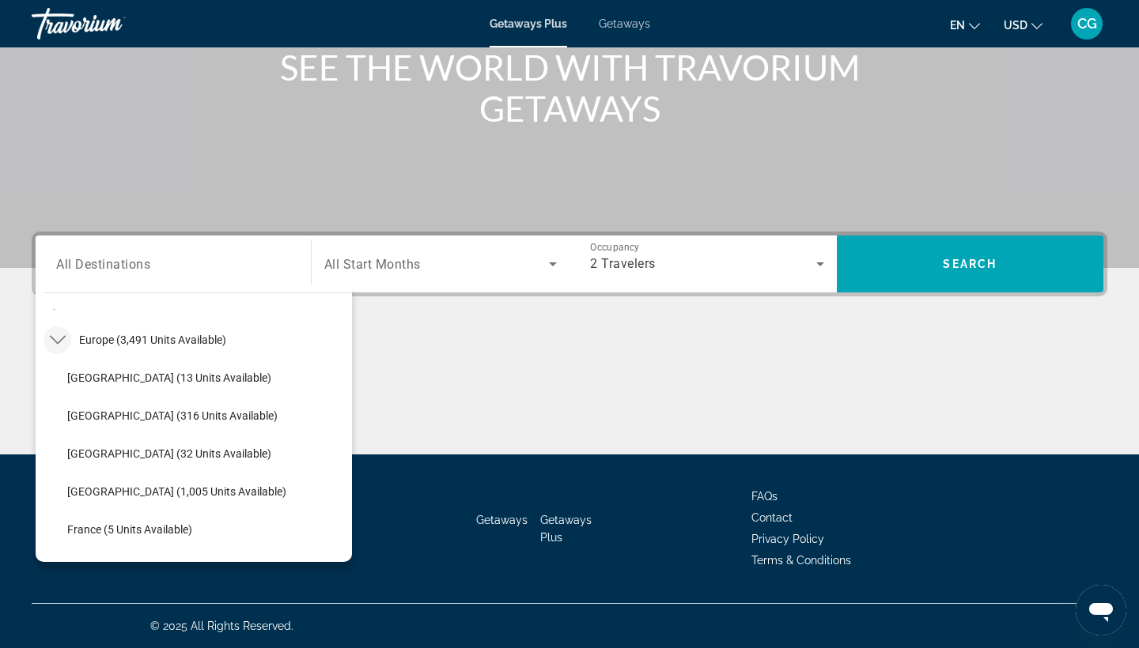
click at [618, 27] on span "Getaways" at bounding box center [624, 23] width 51 height 13
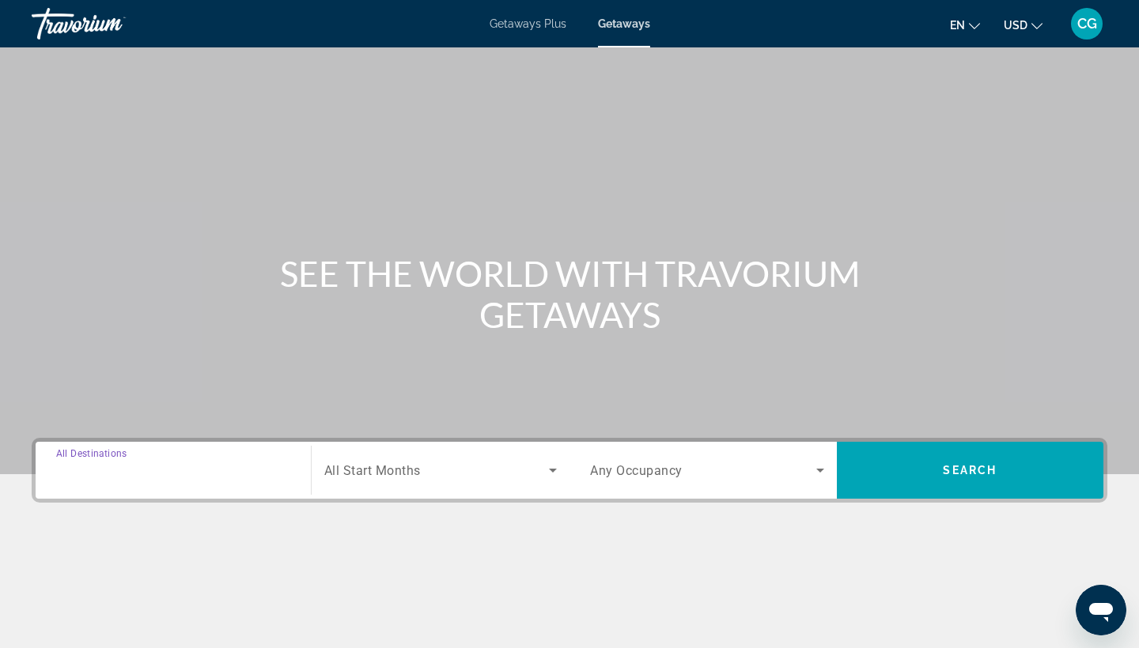
click at [246, 476] on input "Destination All Destinations" at bounding box center [173, 471] width 234 height 19
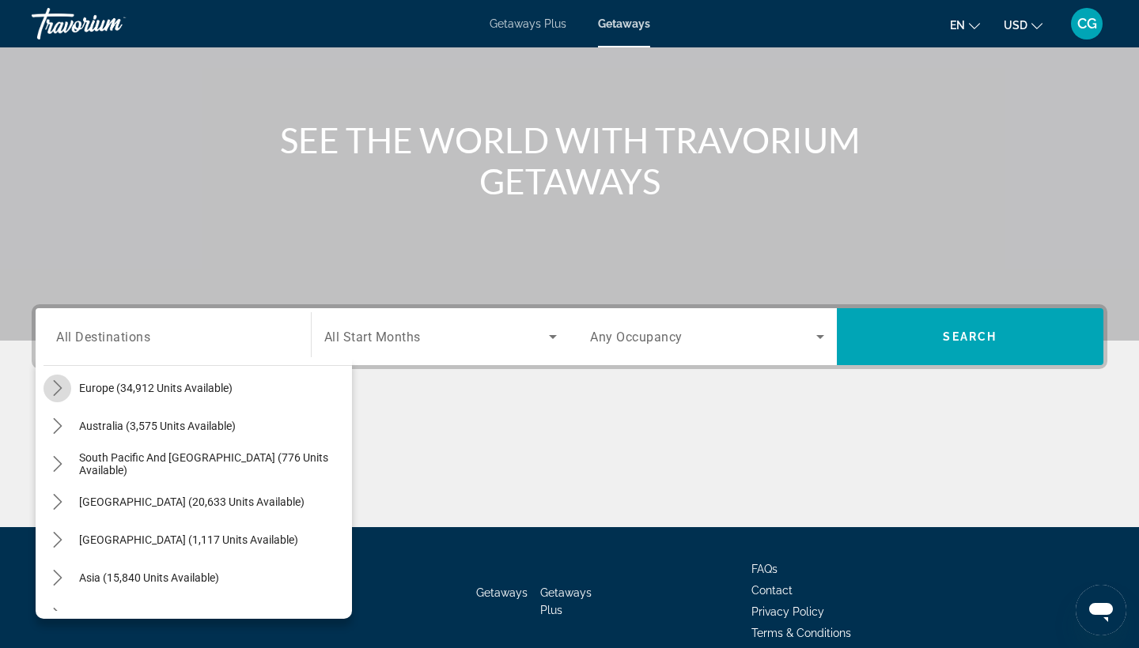
click at [56, 389] on icon "Toggle Europe (34,912 units available) submenu" at bounding box center [58, 388] width 16 height 16
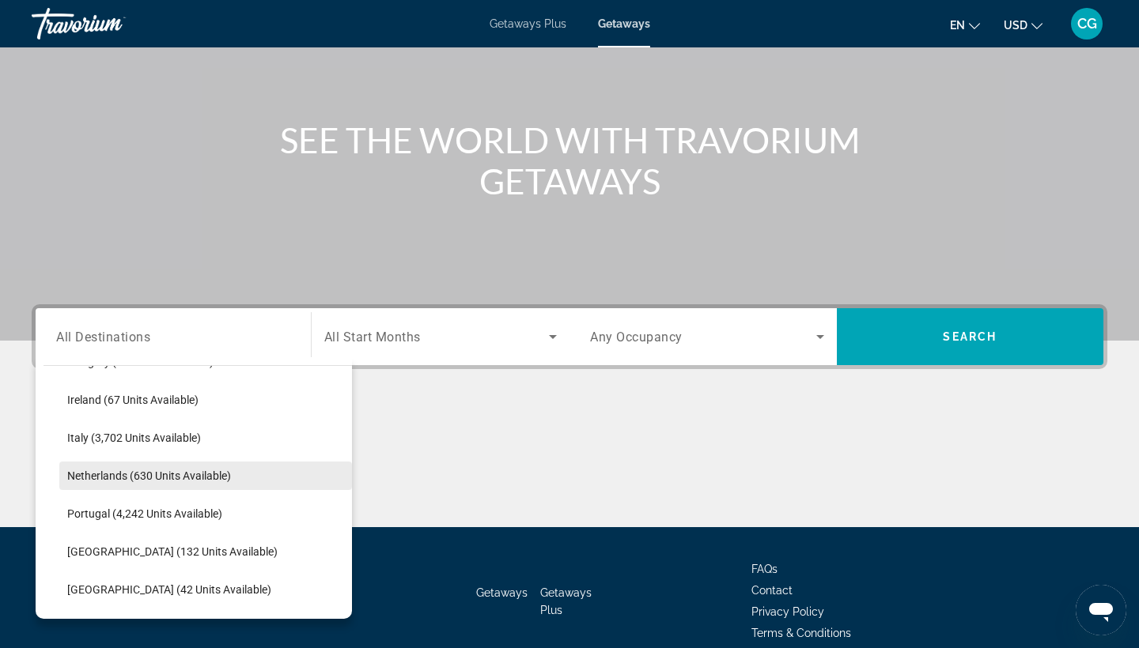
scroll to position [605, 0]
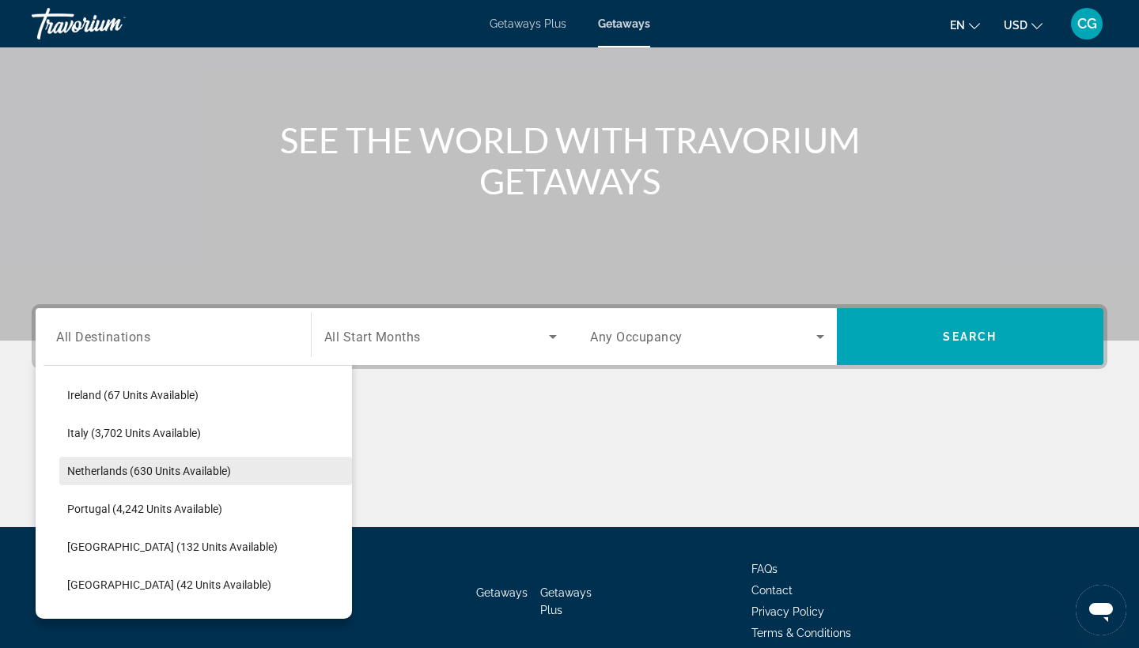
click at [195, 483] on span "Select destination: Netherlands (630 units available)" at bounding box center [205, 471] width 293 height 38
type input "**********"
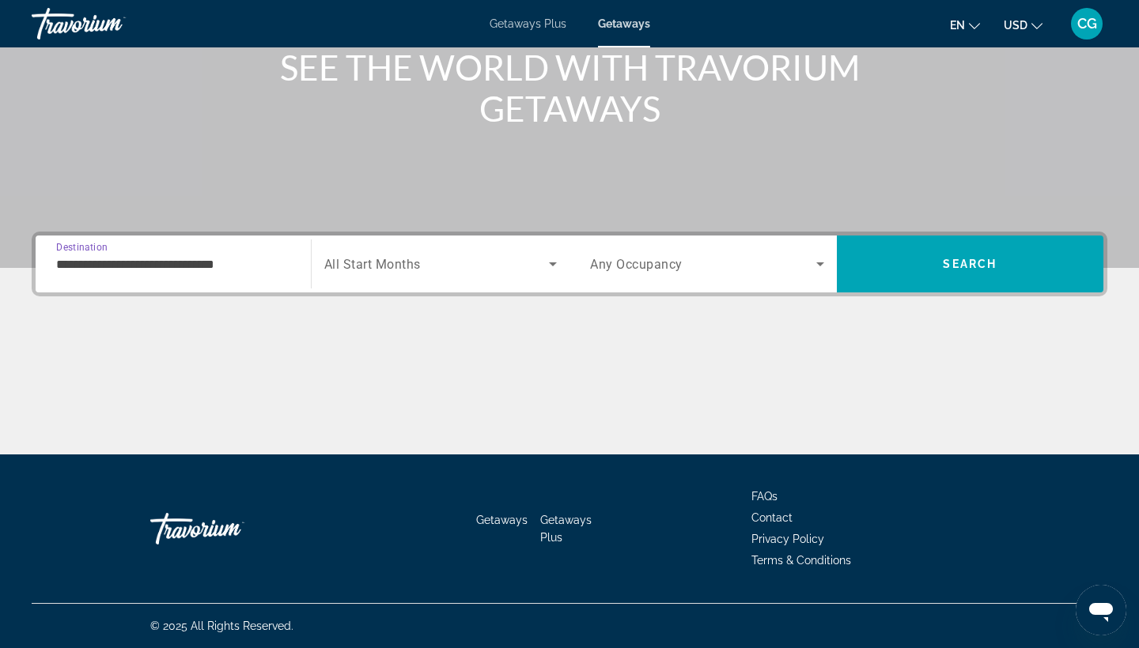
click at [439, 248] on div "Search widget" at bounding box center [440, 264] width 233 height 44
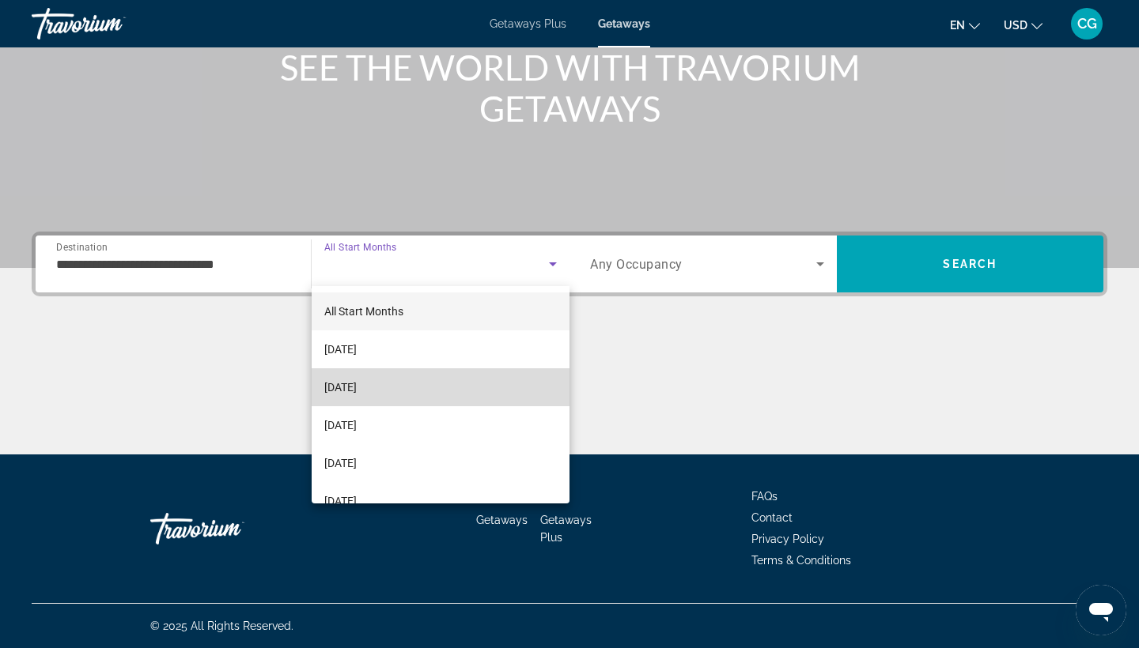
click at [357, 384] on span "[DATE]" at bounding box center [340, 387] width 32 height 19
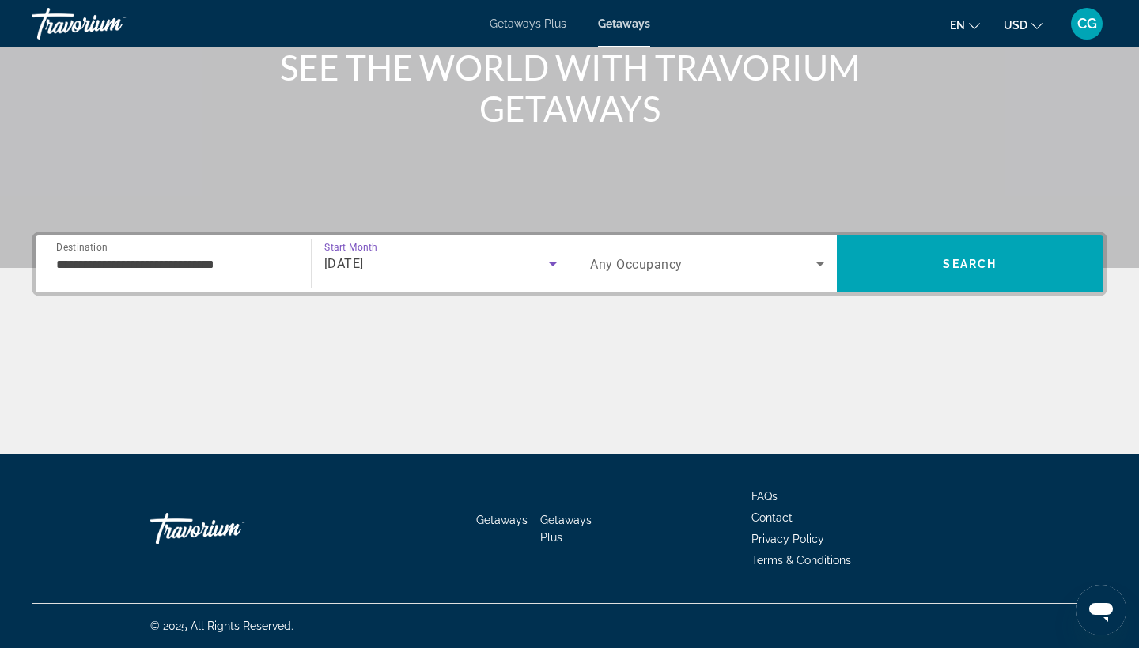
click at [660, 276] on div "Search widget" at bounding box center [707, 264] width 234 height 44
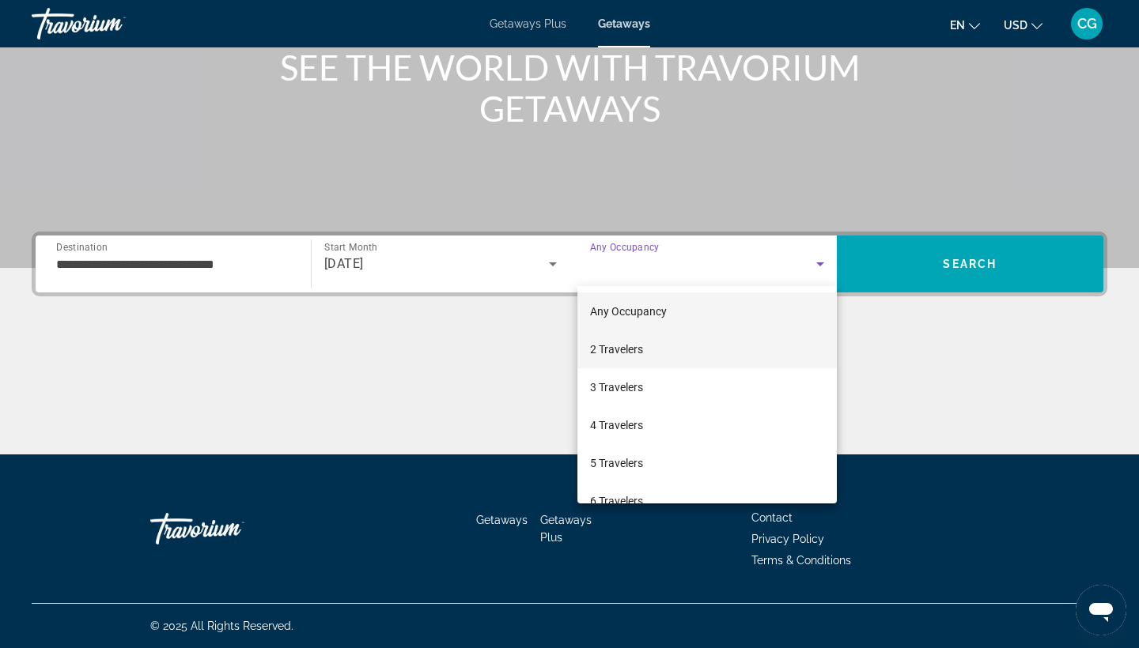
drag, startPoint x: 663, startPoint y: 345, endPoint x: 713, endPoint y: 341, distance: 50.0
click at [663, 345] on mat-option "2 Travelers" at bounding box center [706, 350] width 259 height 38
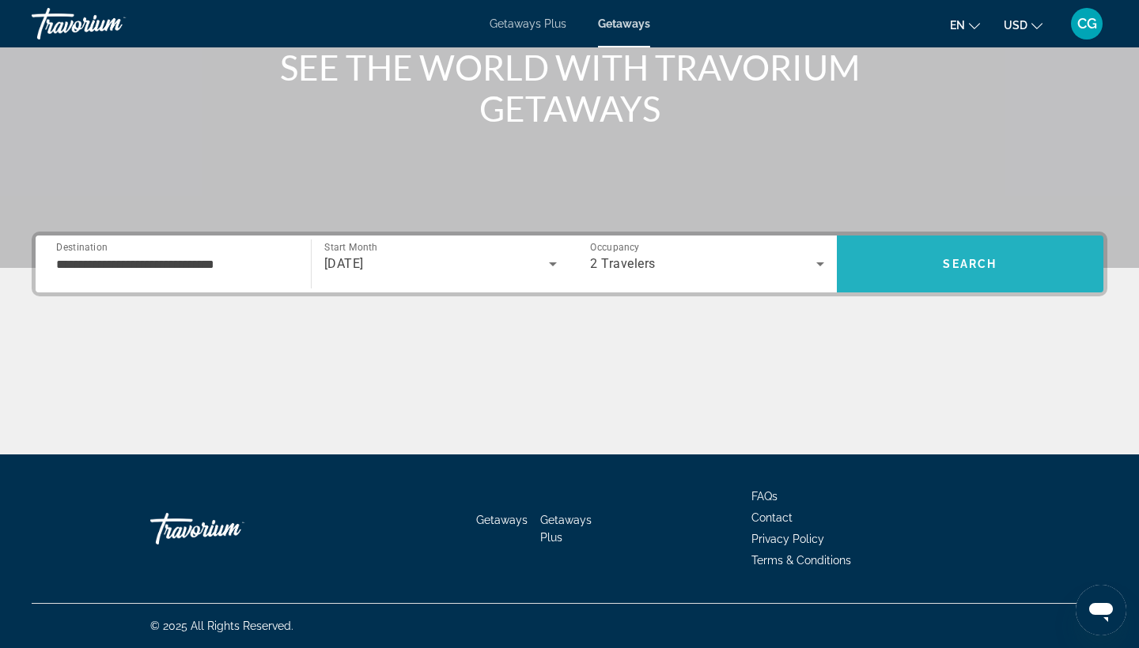
click at [943, 263] on span "Search" at bounding box center [970, 264] width 54 height 13
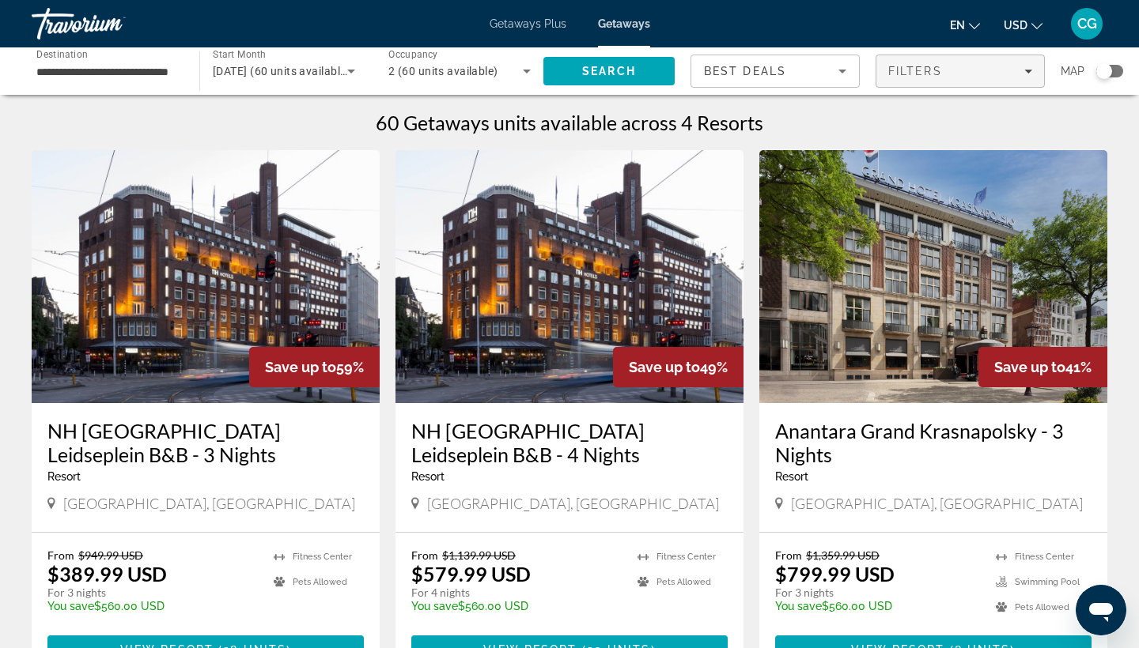
click at [979, 62] on span "Filters" at bounding box center [960, 71] width 168 height 38
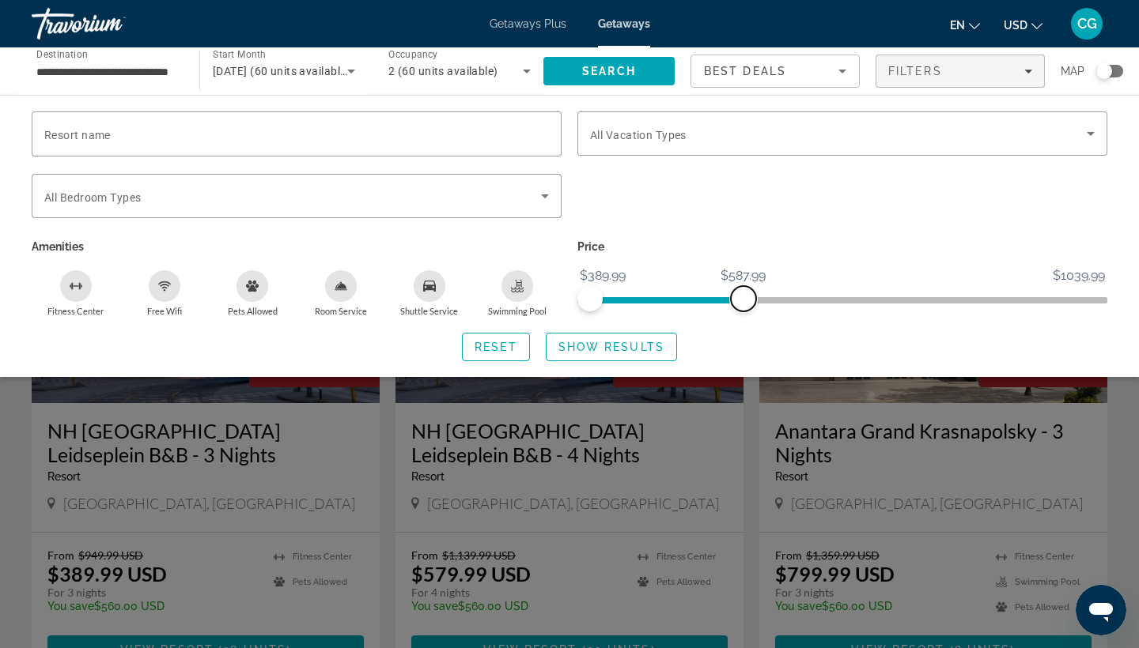
drag, startPoint x: 1102, startPoint y: 296, endPoint x: 743, endPoint y: 309, distance: 359.3
click at [743, 309] on span "ngx-slider-max" at bounding box center [743, 298] width 25 height 25
click at [583, 361] on span "Search widget" at bounding box center [611, 347] width 130 height 38
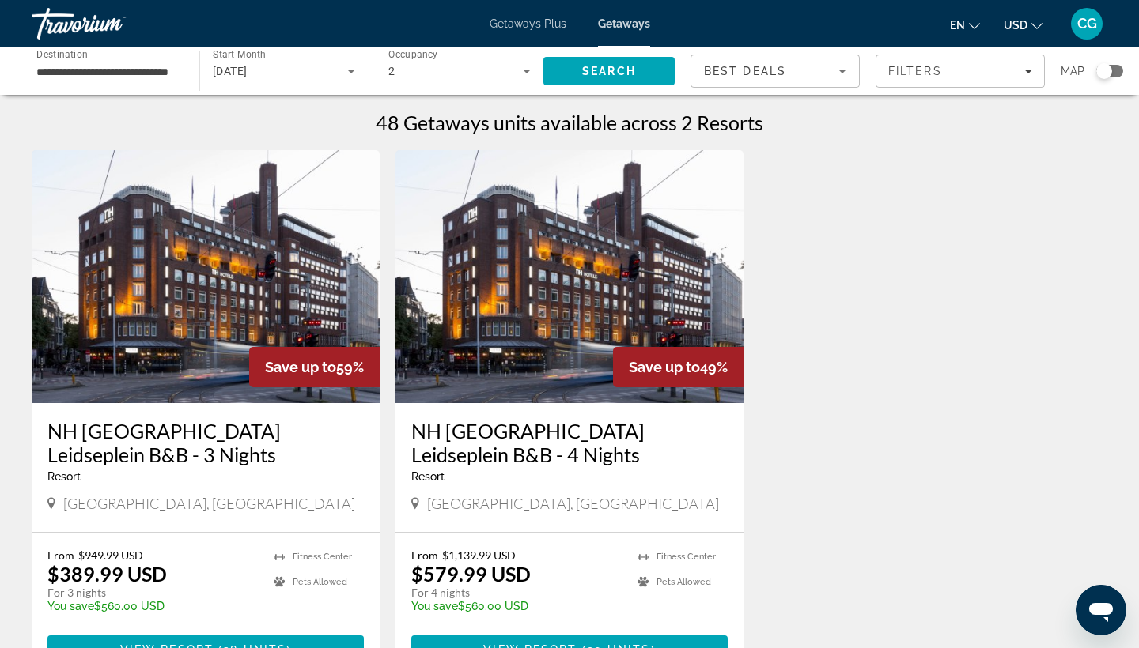
click at [764, 76] on span "Best Deals" at bounding box center [745, 71] width 82 height 13
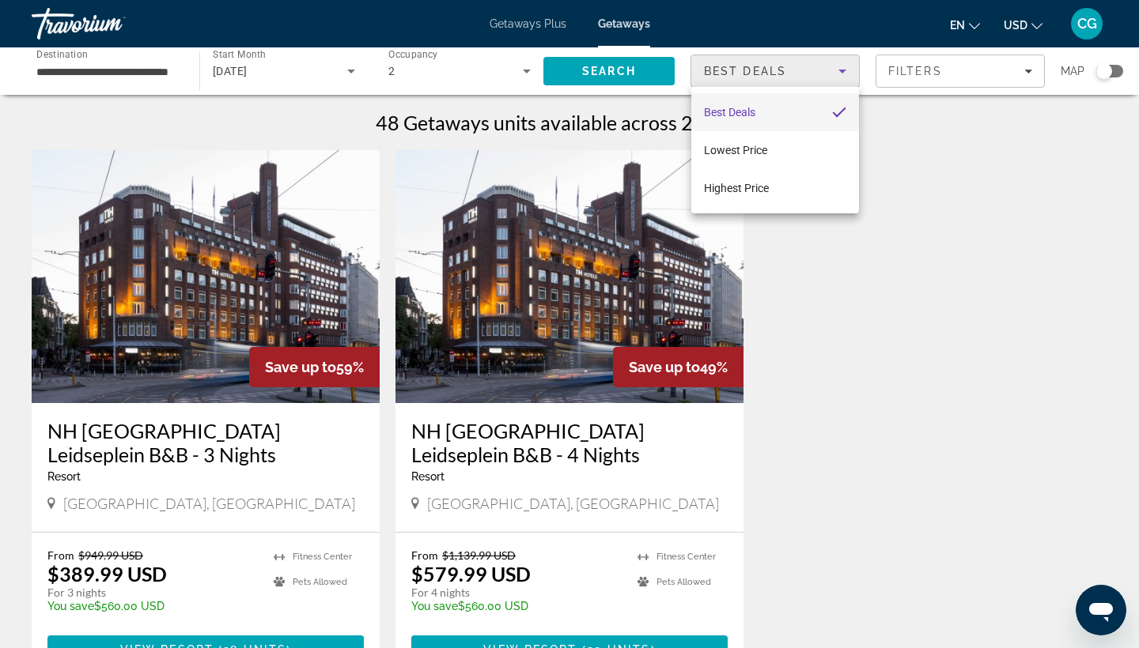
click at [766, 74] on div at bounding box center [569, 324] width 1139 height 648
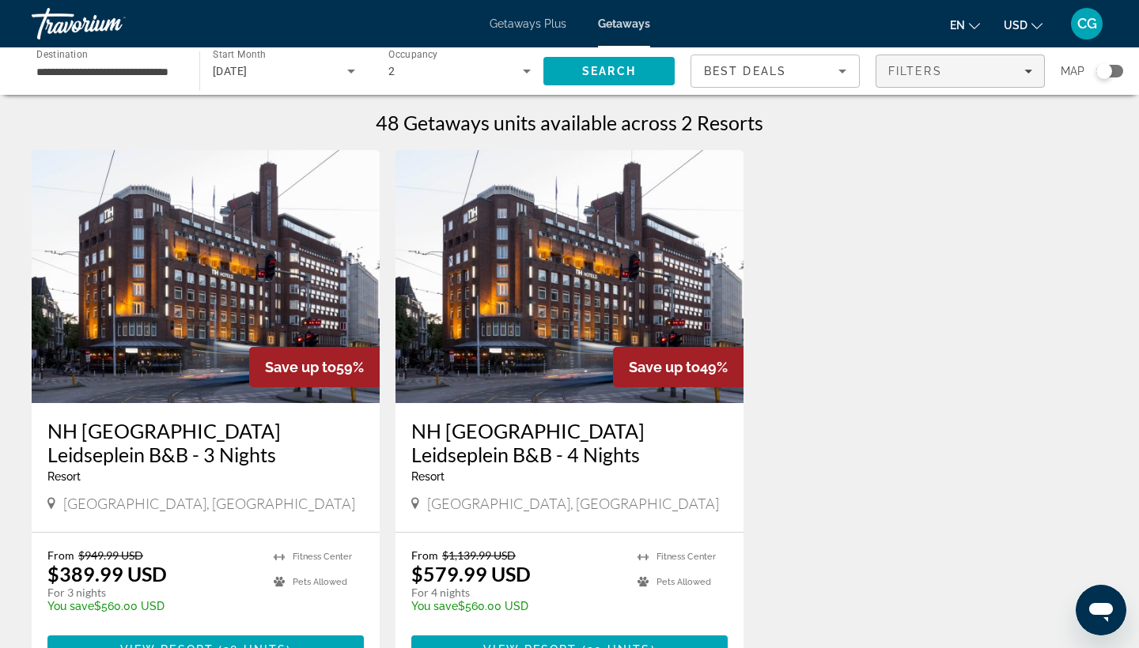
click at [944, 77] on div "Filters" at bounding box center [960, 71] width 144 height 13
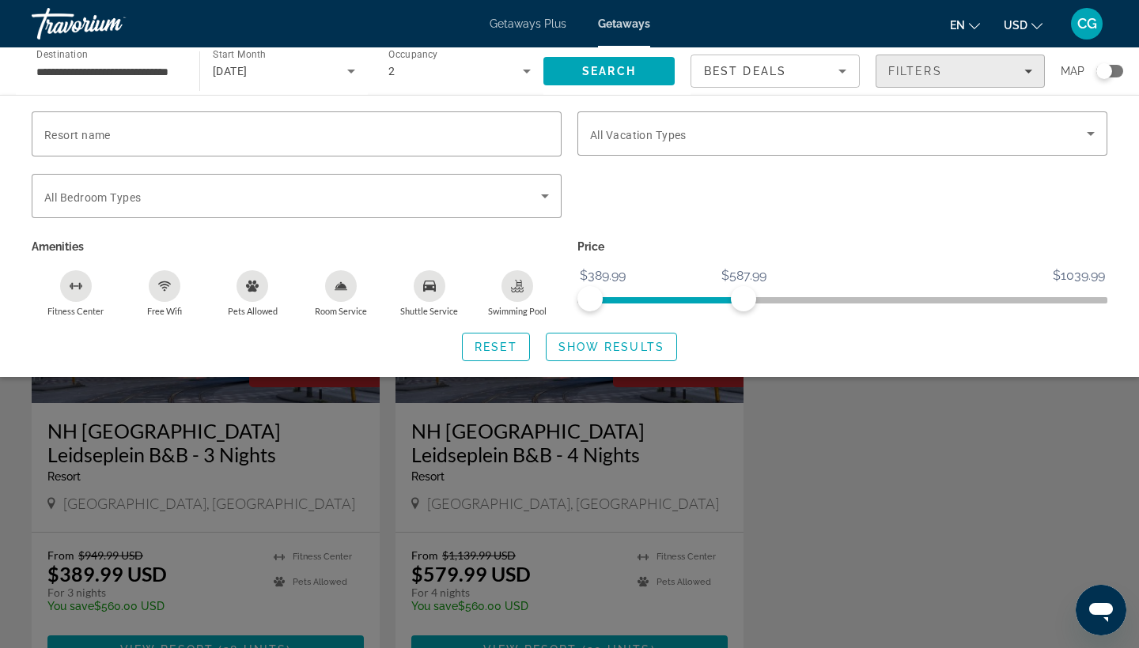
click at [944, 77] on div "Filters" at bounding box center [960, 71] width 144 height 13
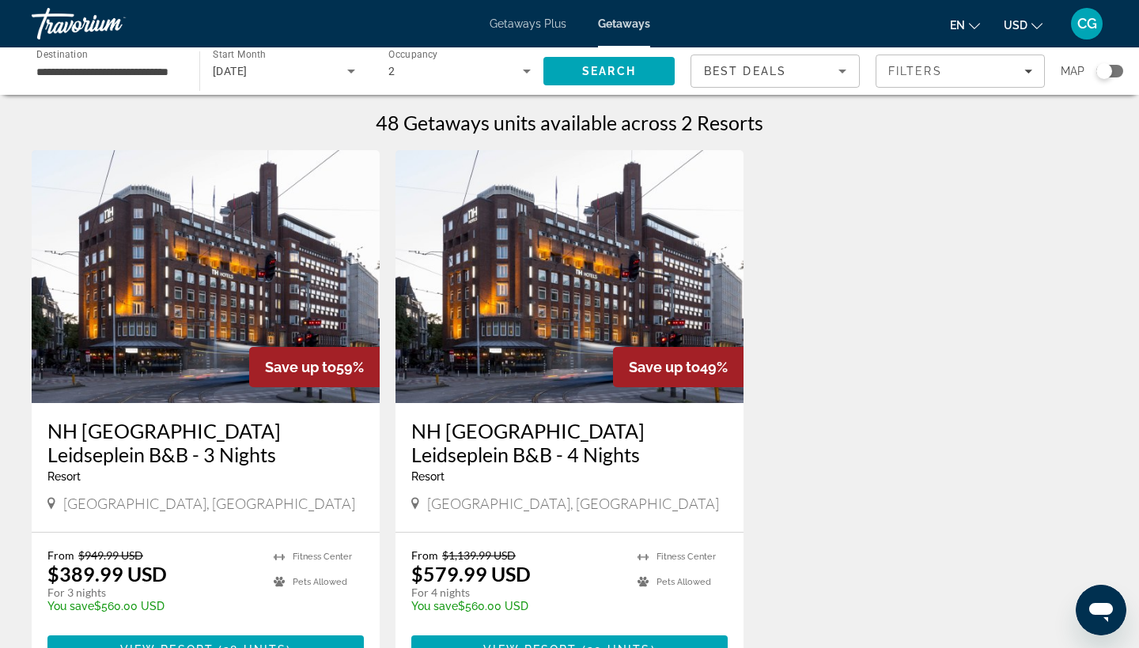
click at [494, 25] on span "Getaways Plus" at bounding box center [527, 23] width 77 height 13
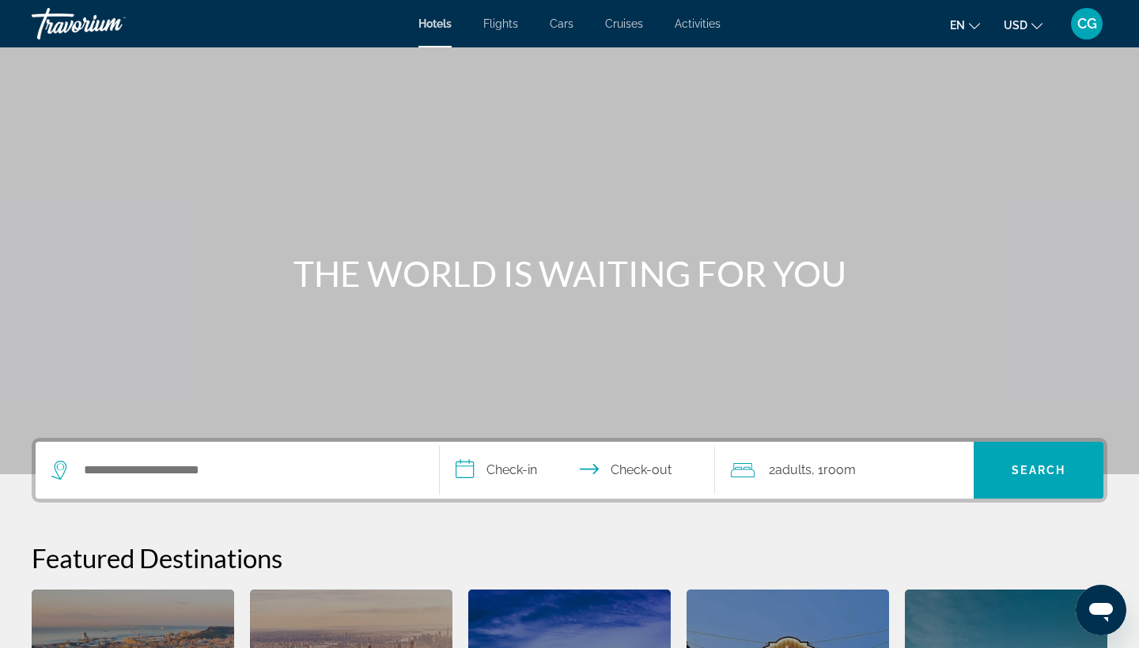
click at [1018, 31] on button "USD USD ($) MXN (Mex$) CAD (Can$) GBP (£) EUR (€) AUD (A$) NZD (NZ$) CNY (CN¥)" at bounding box center [1023, 24] width 39 height 23
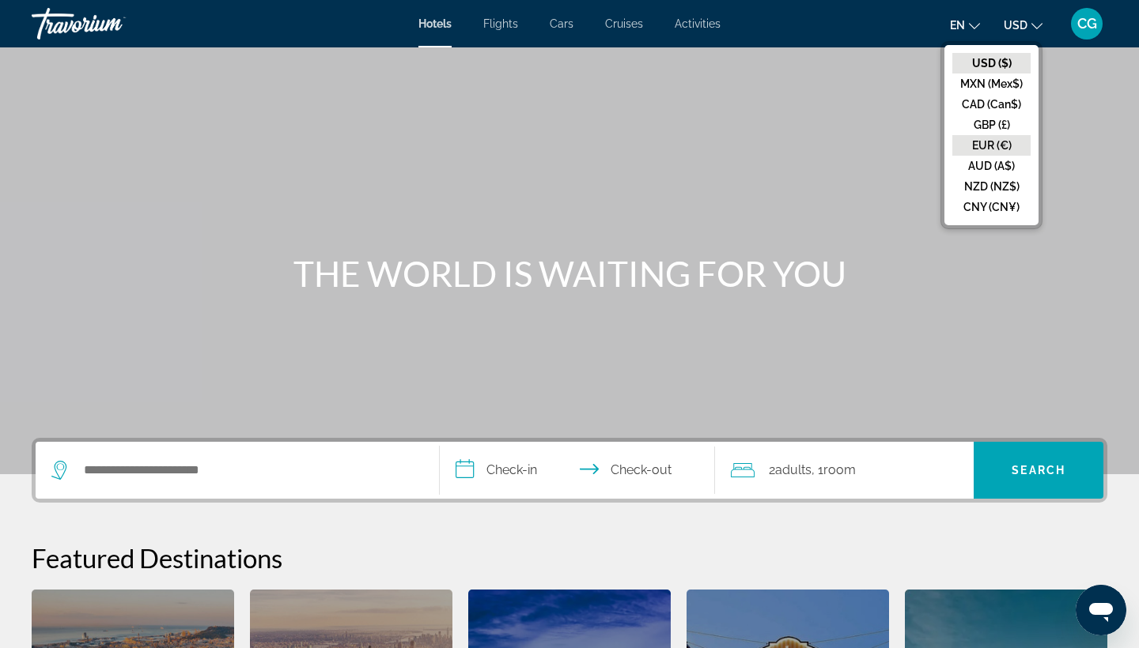
click at [999, 135] on button "EUR (€)" at bounding box center [991, 145] width 78 height 21
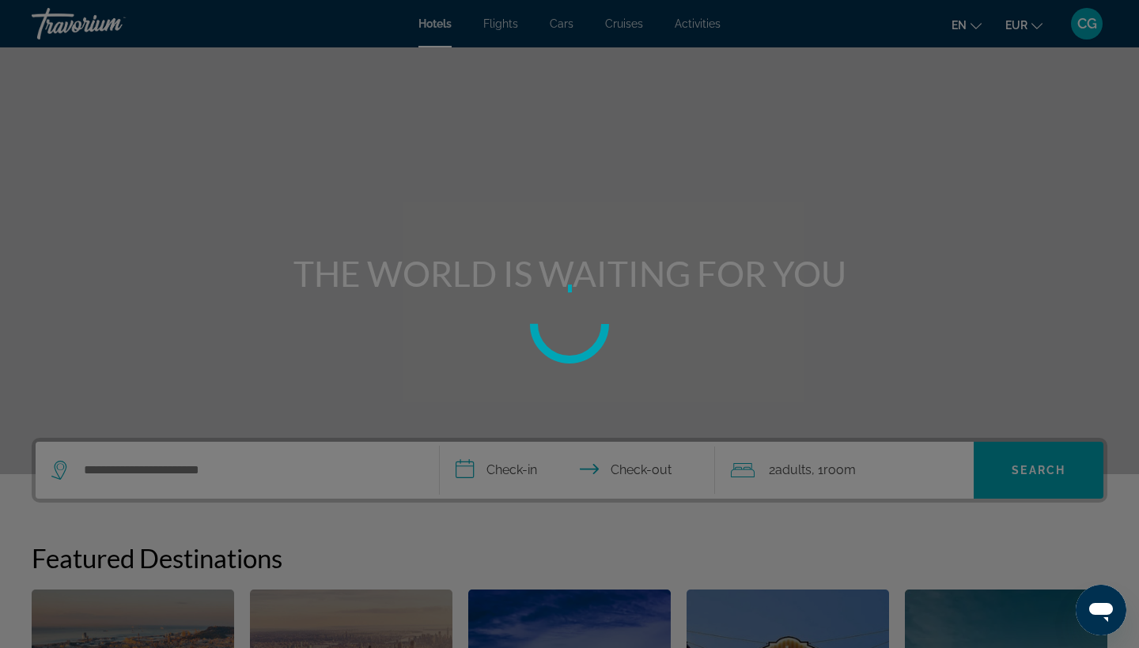
click at [204, 470] on div at bounding box center [569, 324] width 1139 height 648
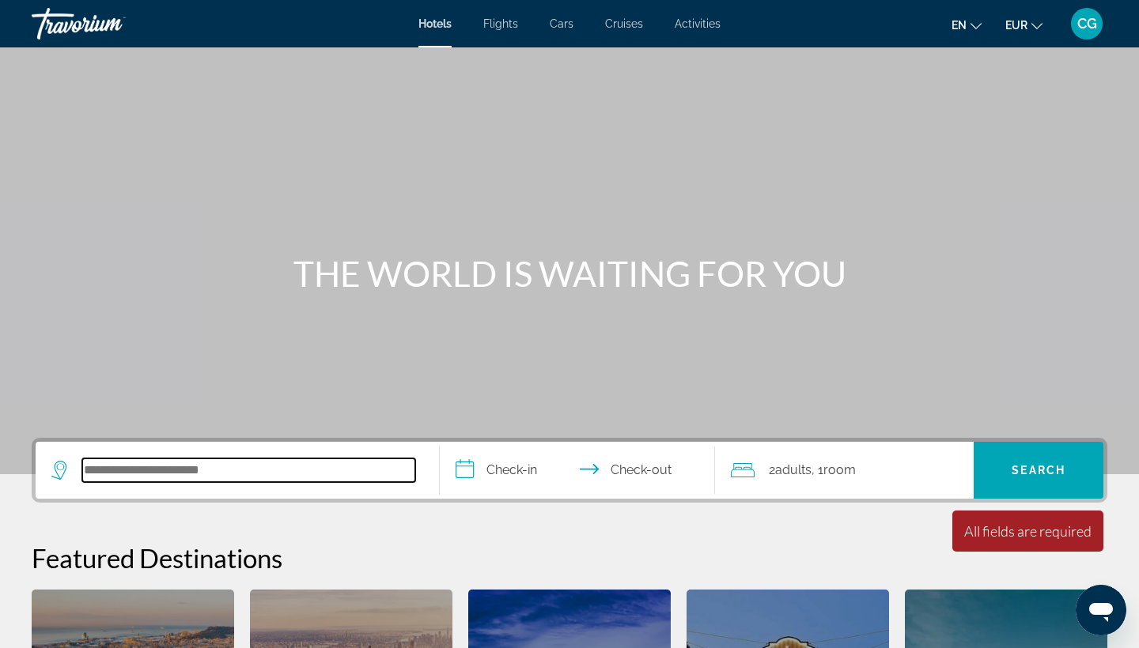
click at [249, 474] on input "Search hotel destination" at bounding box center [248, 471] width 333 height 24
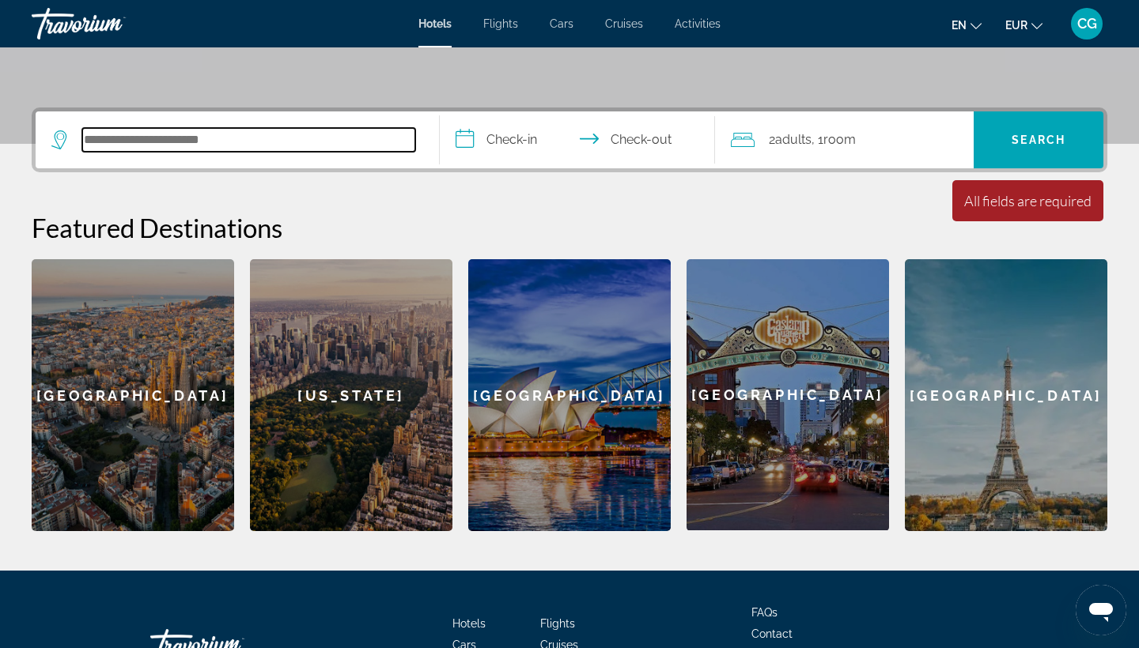
scroll to position [387, 0]
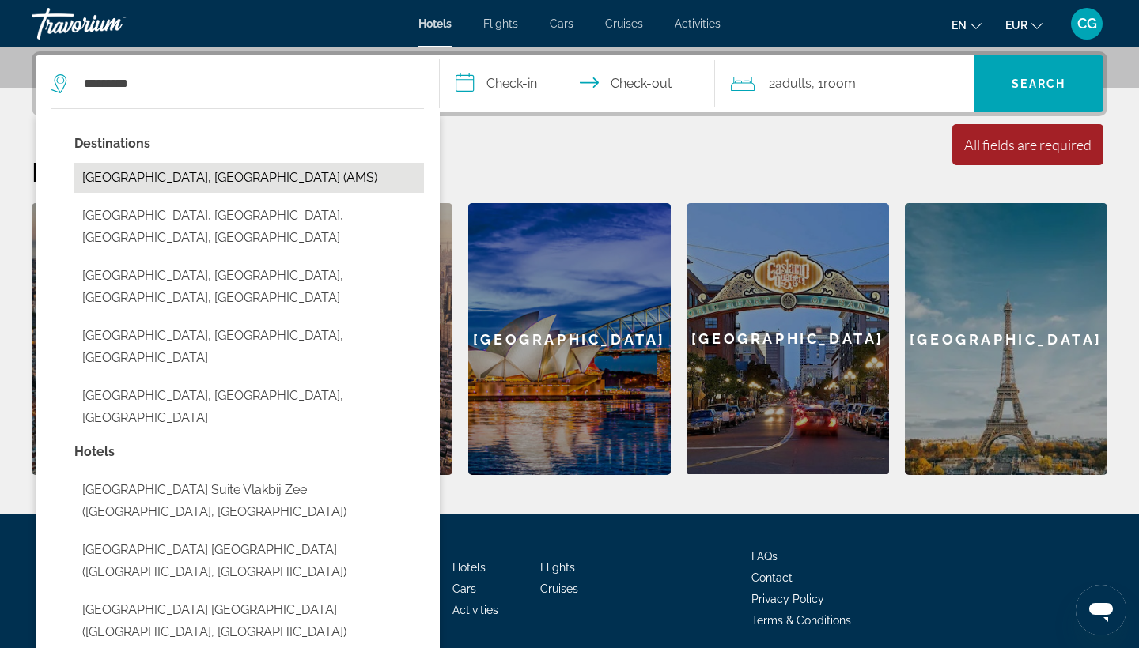
drag, startPoint x: 249, startPoint y: 474, endPoint x: 191, endPoint y: 180, distance: 299.9
click at [191, 180] on button "Amsterdam, Netherlands (AMS)" at bounding box center [249, 178] width 350 height 30
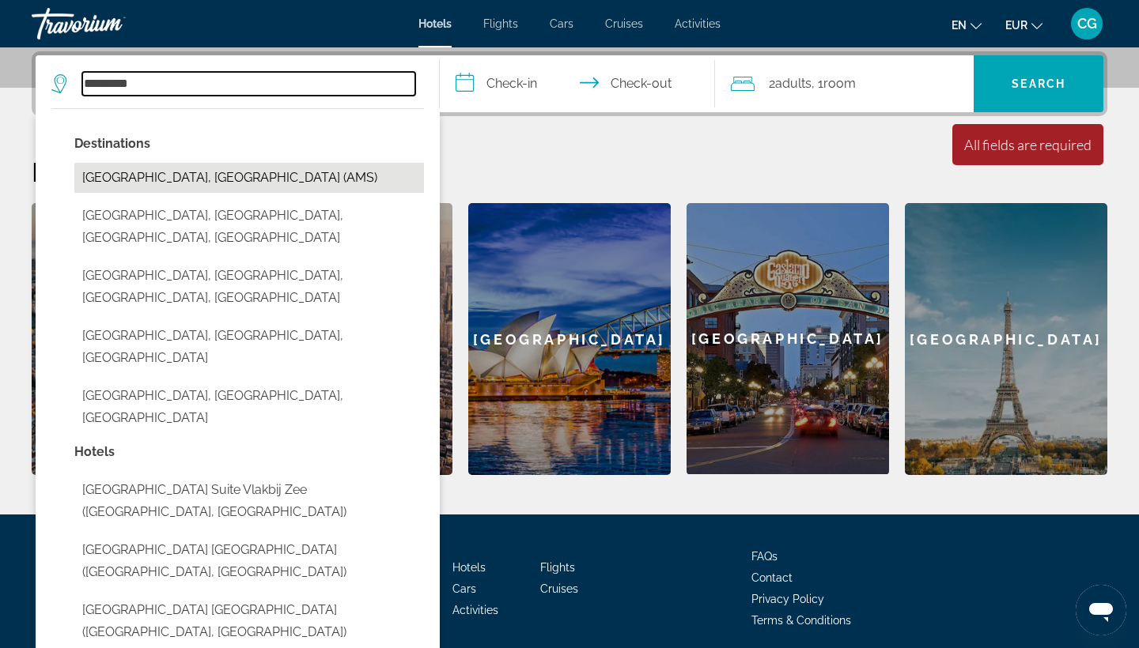
type input "**********"
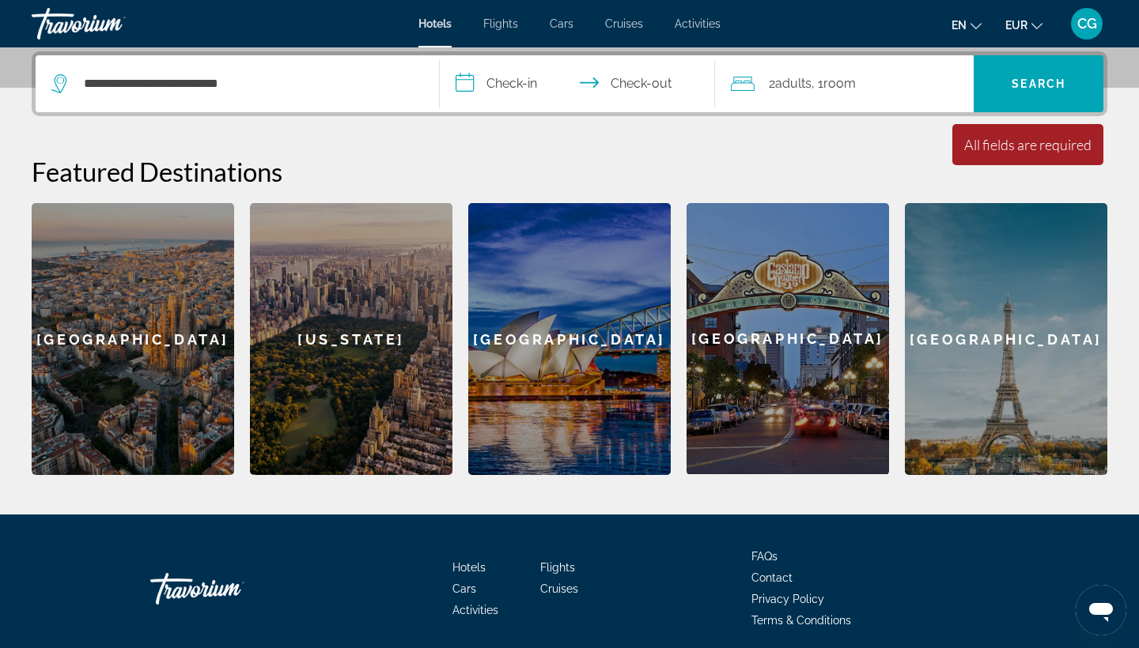
click at [501, 79] on input "**********" at bounding box center [581, 86] width 282 height 62
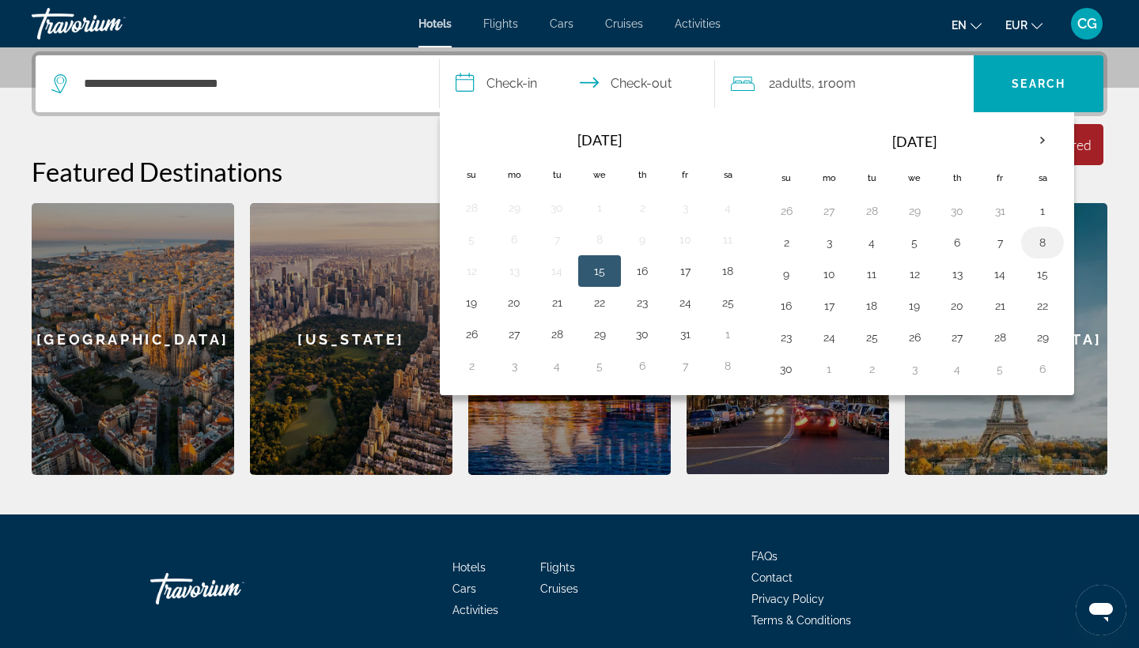
click at [1050, 244] on button "8" at bounding box center [1042, 243] width 25 height 22
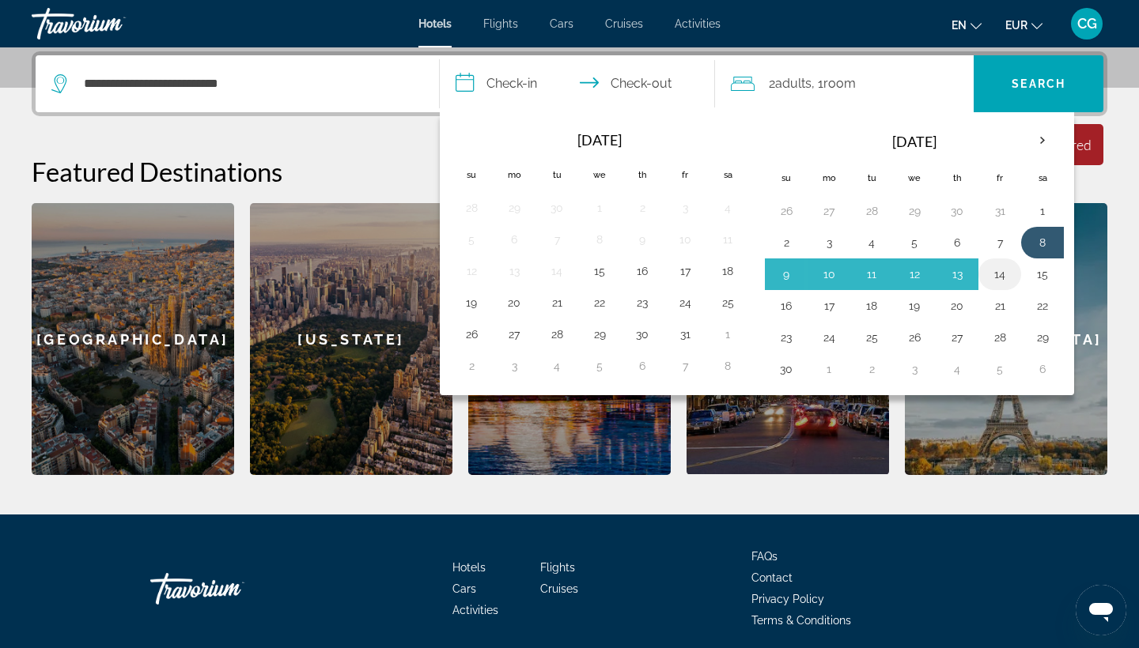
click at [1007, 275] on button "14" at bounding box center [999, 274] width 25 height 22
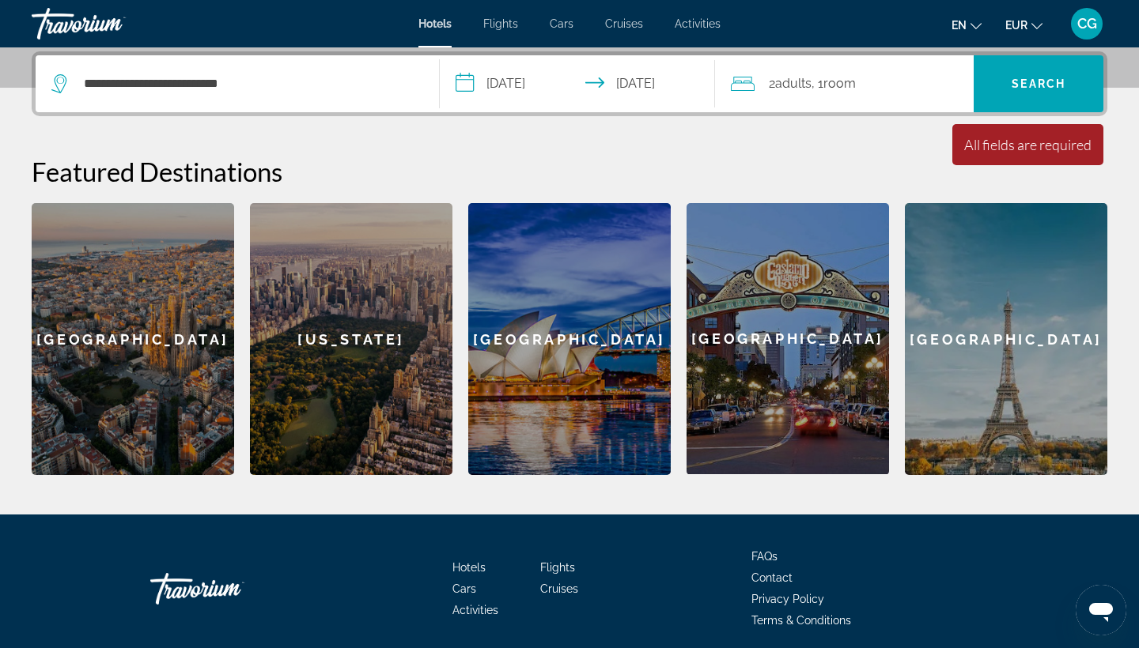
click at [867, 90] on div "2 Adult Adults , 1 Room rooms" at bounding box center [853, 84] width 244 height 22
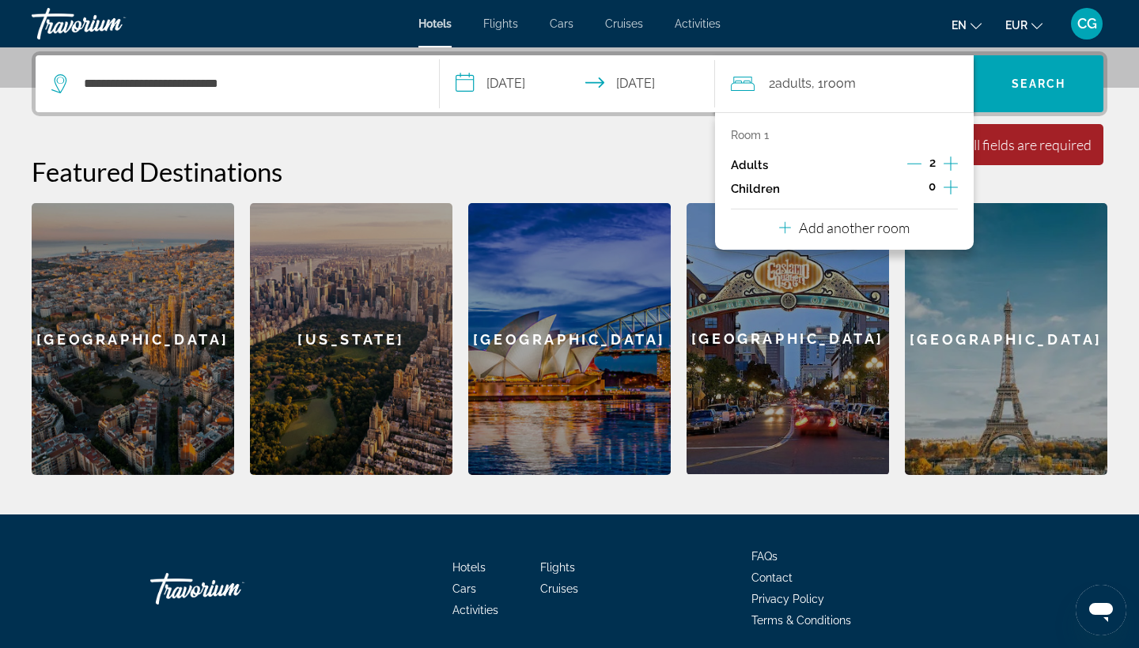
click at [632, 101] on input "**********" at bounding box center [581, 86] width 282 height 62
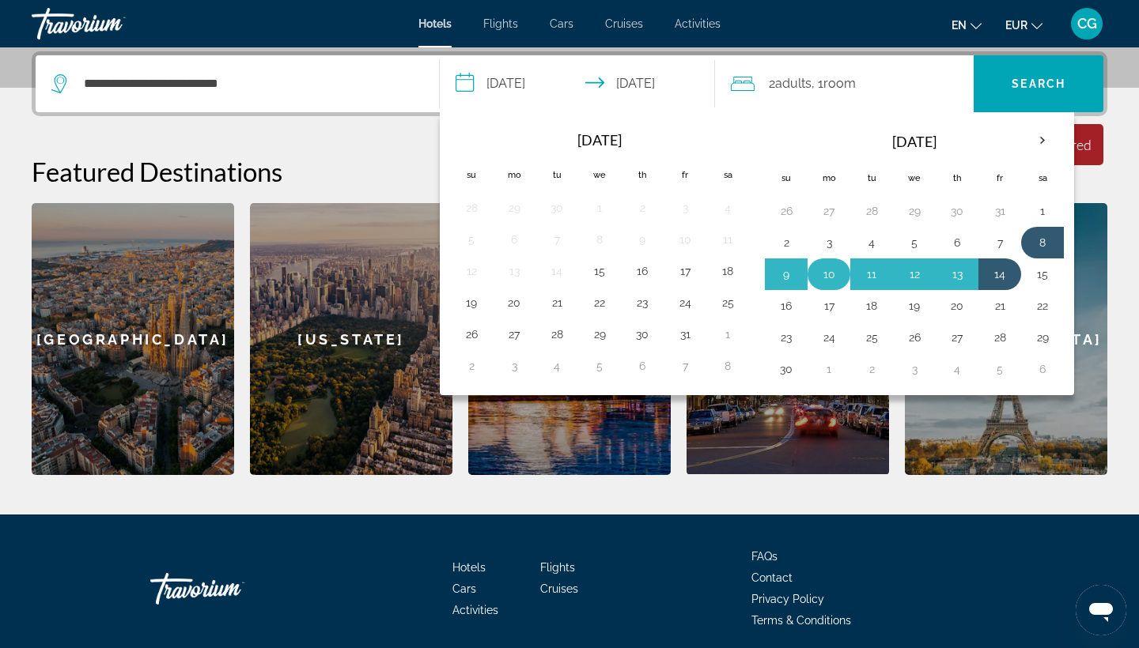
click at [829, 269] on button "10" at bounding box center [828, 274] width 25 height 22
click at [1016, 271] on td "14" at bounding box center [999, 275] width 43 height 32
click at [1007, 270] on button "14" at bounding box center [999, 274] width 25 height 22
type input "**********"
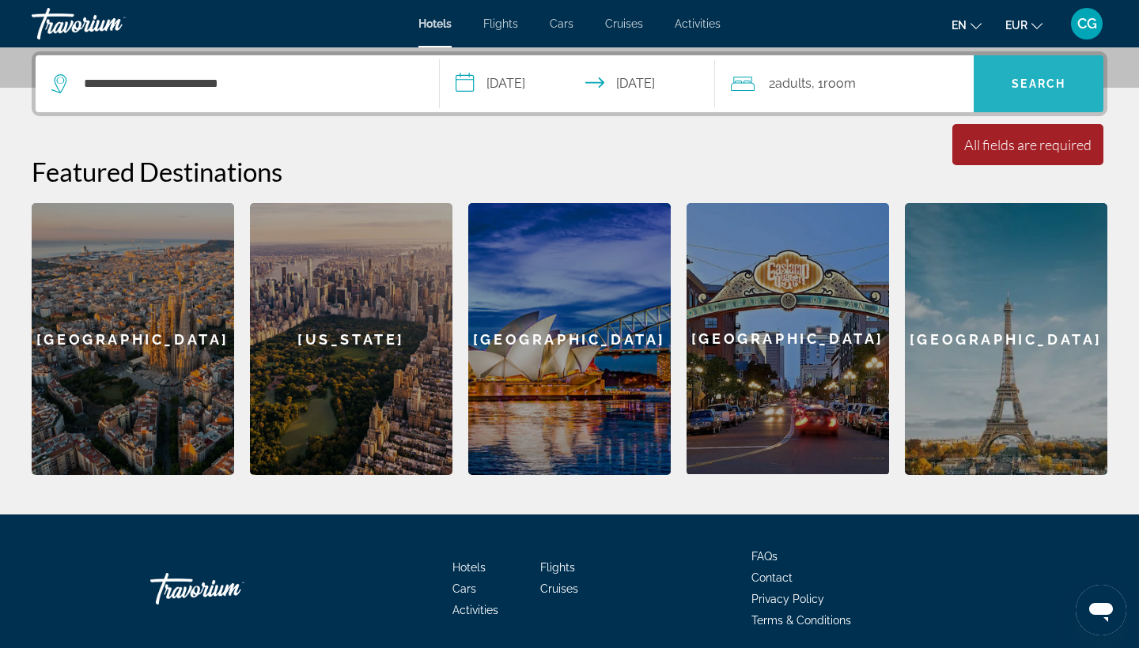
click at [1030, 99] on span "Search" at bounding box center [1038, 84] width 130 height 38
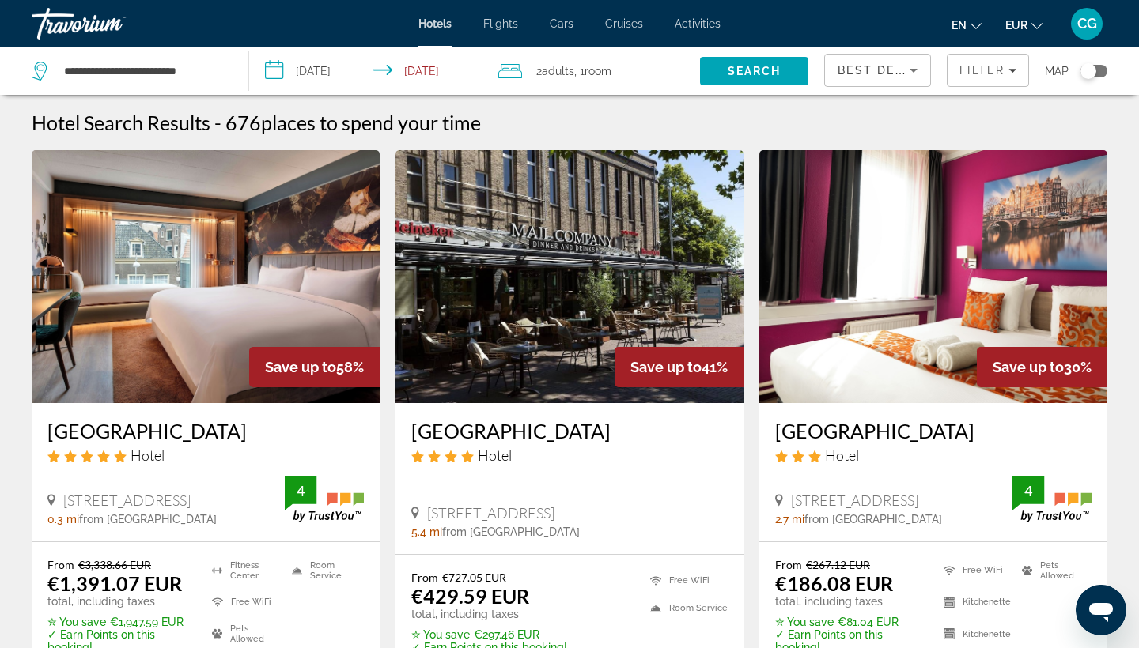
click at [878, 75] on span "Best Deals" at bounding box center [878, 70] width 82 height 13
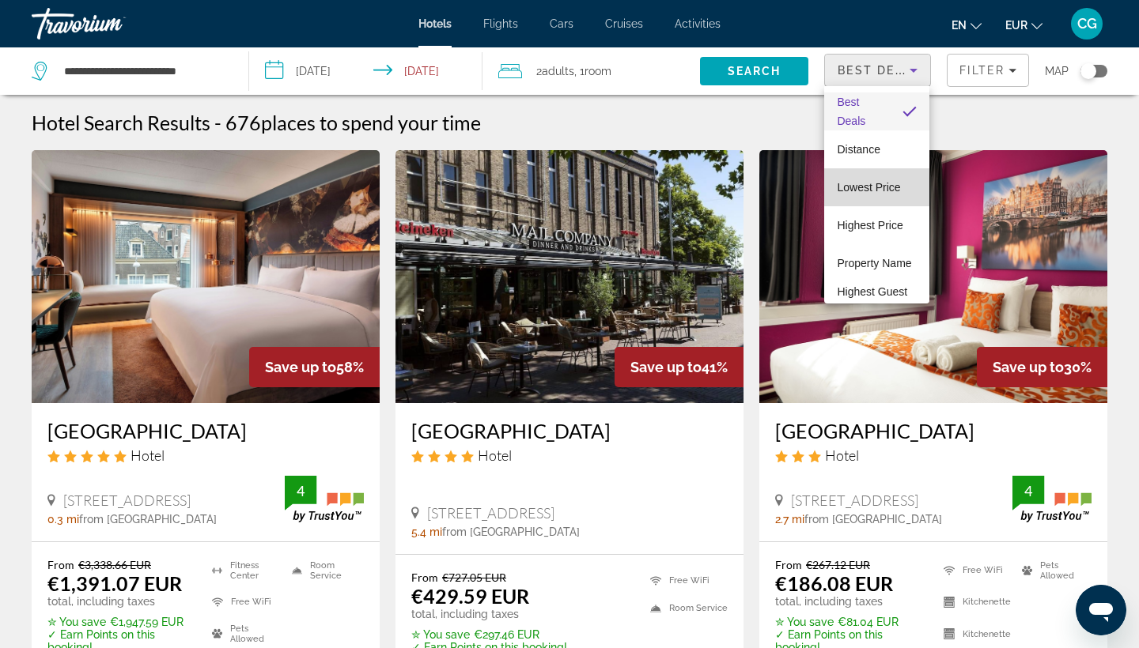
click at [875, 188] on span "Lowest Price" at bounding box center [868, 187] width 63 height 13
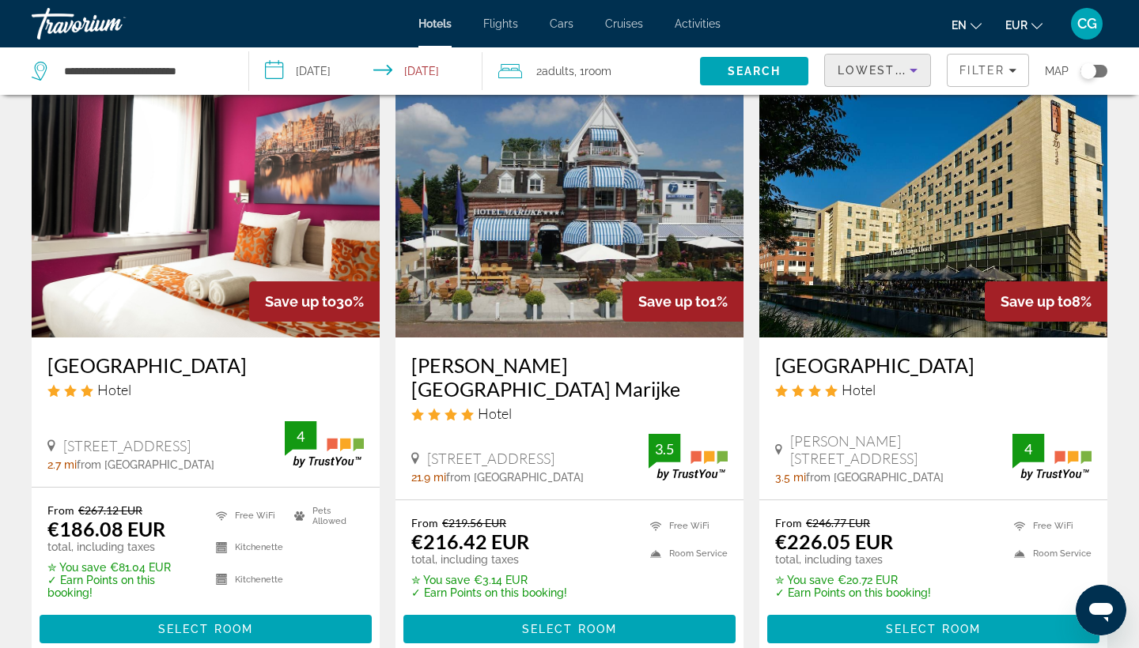
scroll to position [67, 0]
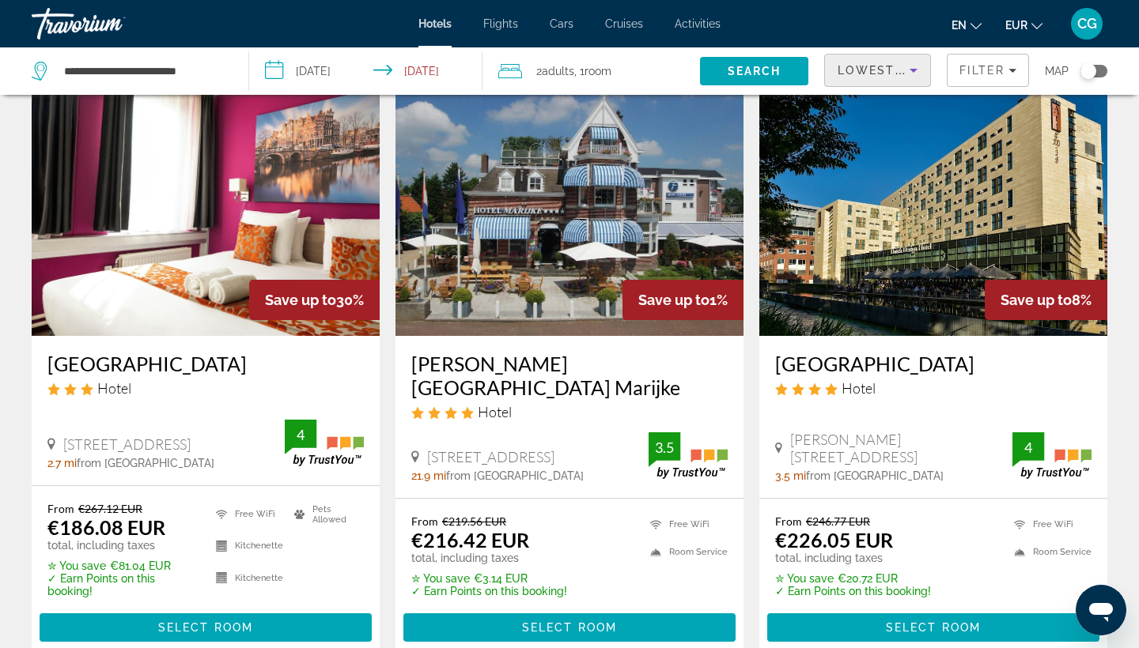
click at [176, 268] on img "Main content" at bounding box center [206, 209] width 348 height 253
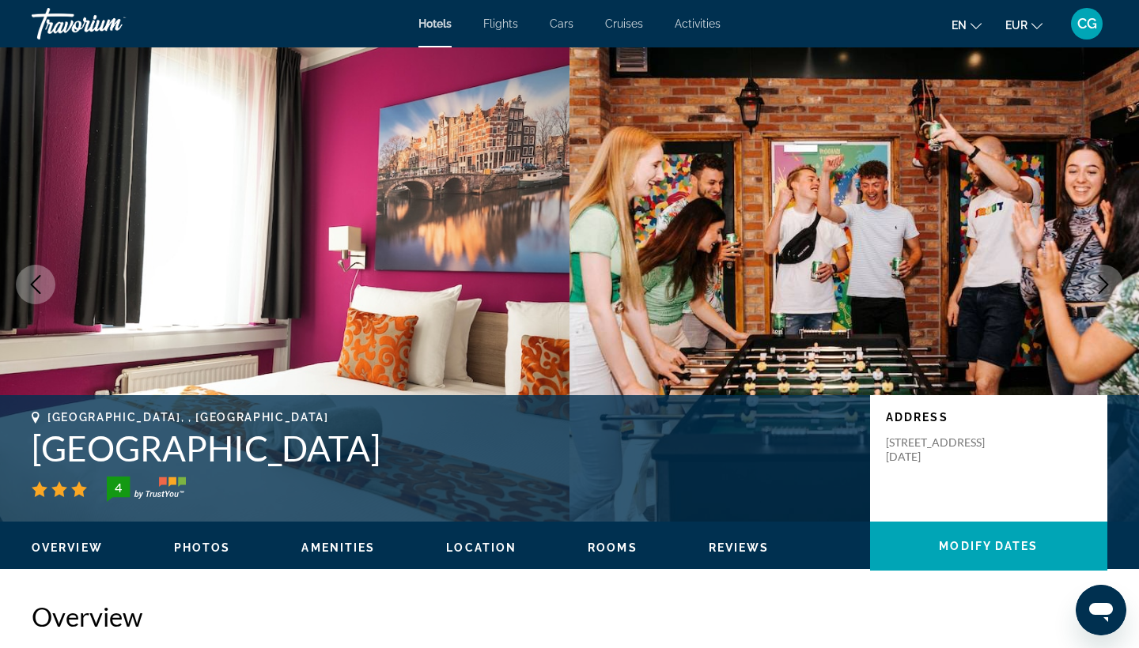
click at [85, 25] on div "Travorium" at bounding box center [111, 23] width 158 height 41
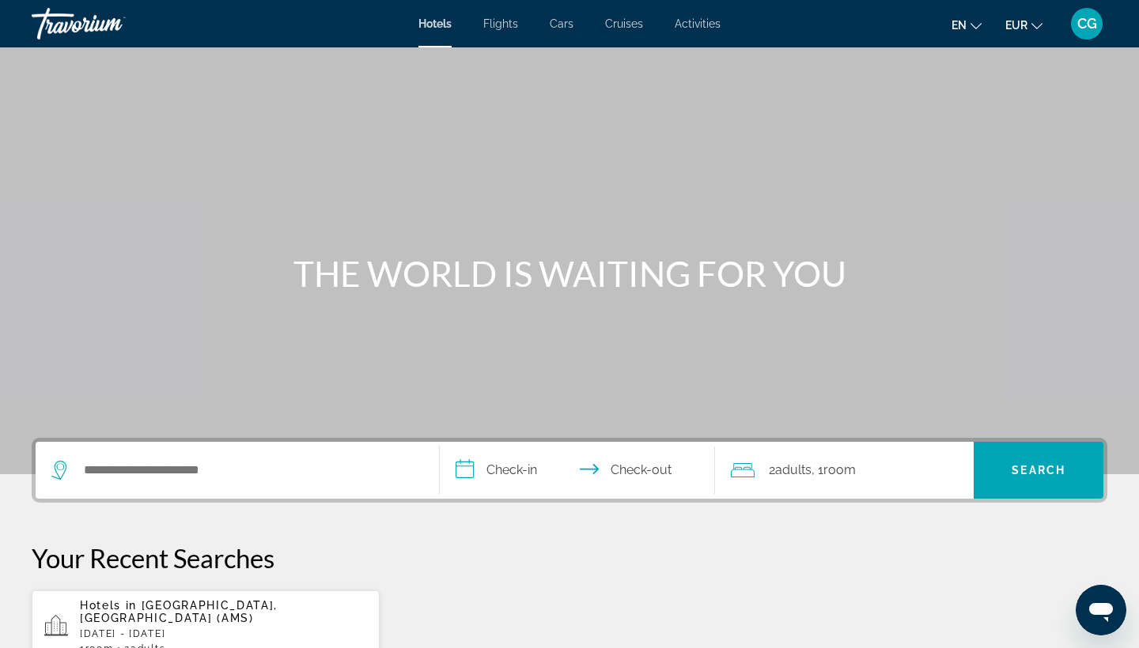
click at [501, 28] on span "Flights" at bounding box center [500, 23] width 35 height 13
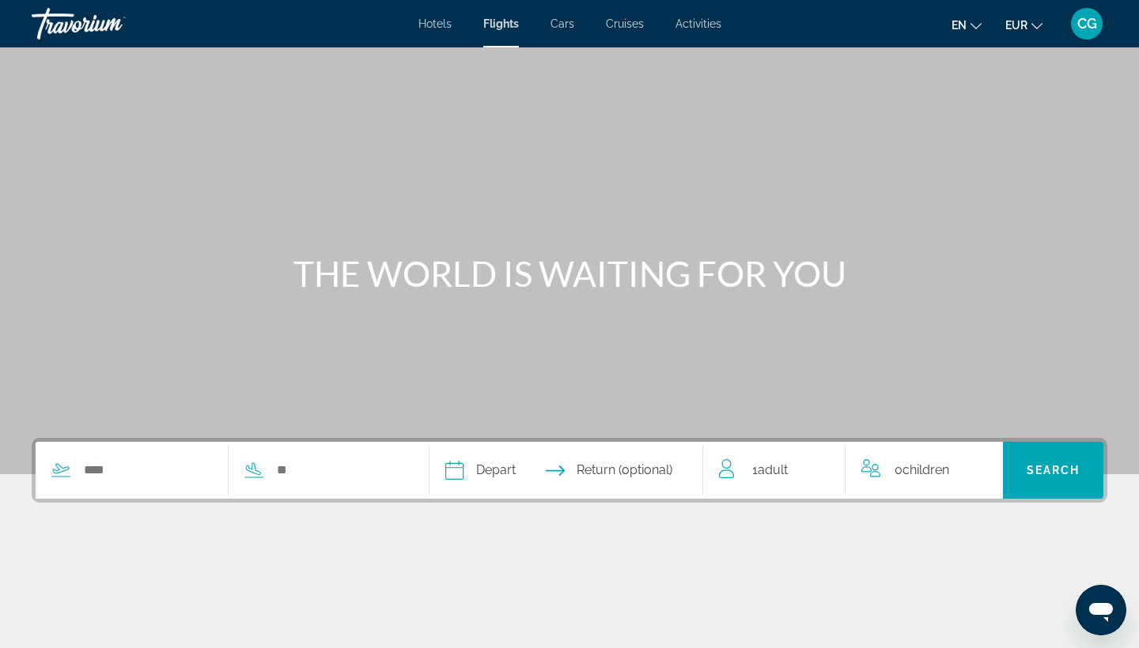
click at [565, 22] on span "Cars" at bounding box center [562, 23] width 24 height 13
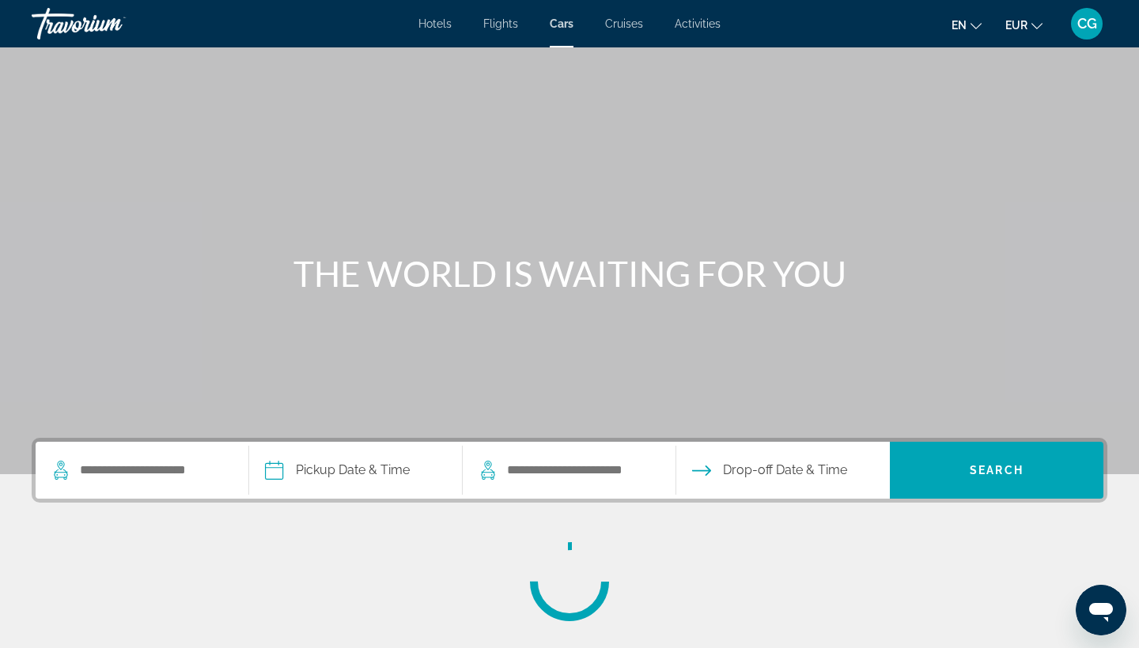
click at [626, 25] on span "Cruises" at bounding box center [624, 23] width 38 height 13
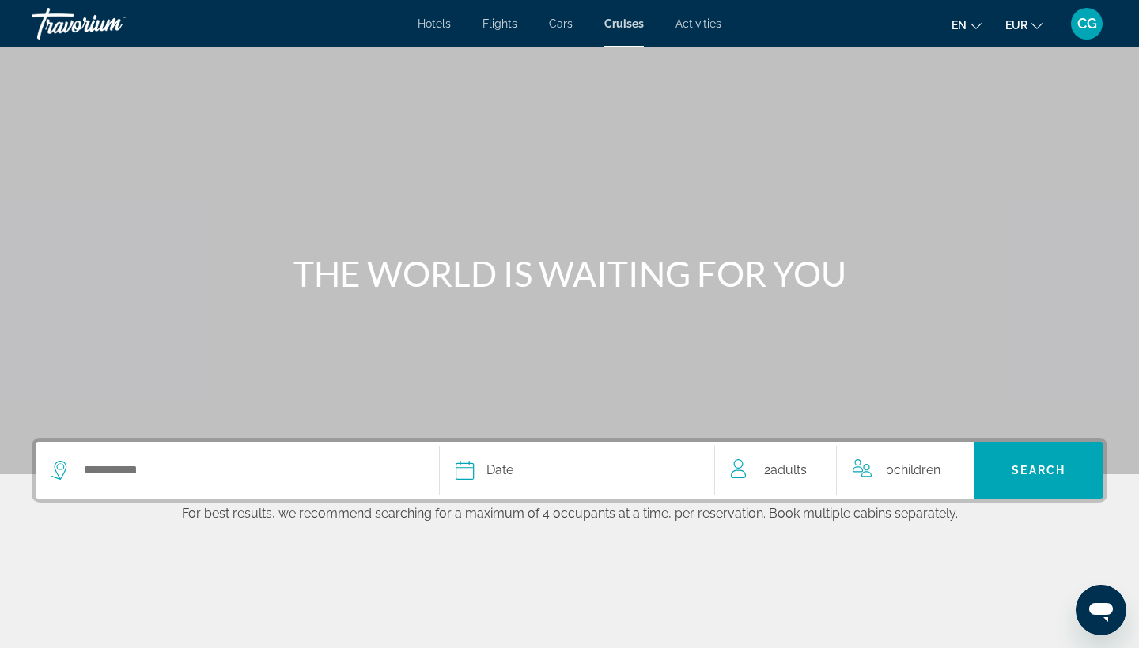
click at [706, 25] on span "Activities" at bounding box center [698, 23] width 46 height 13
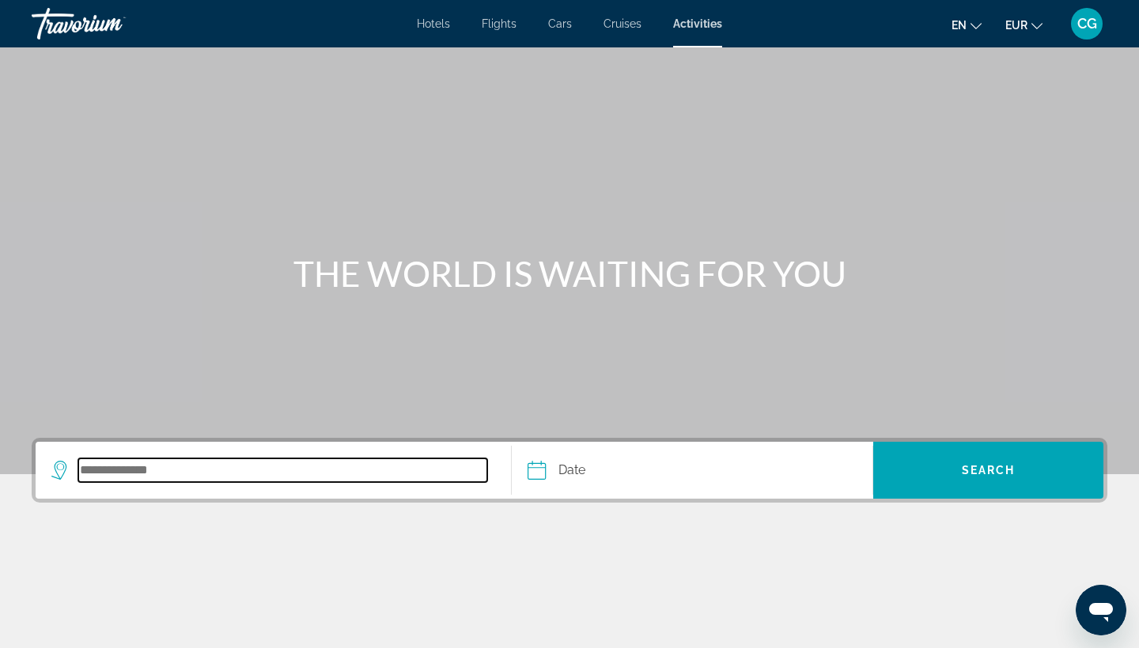
click at [219, 467] on input "Search destination" at bounding box center [282, 471] width 409 height 24
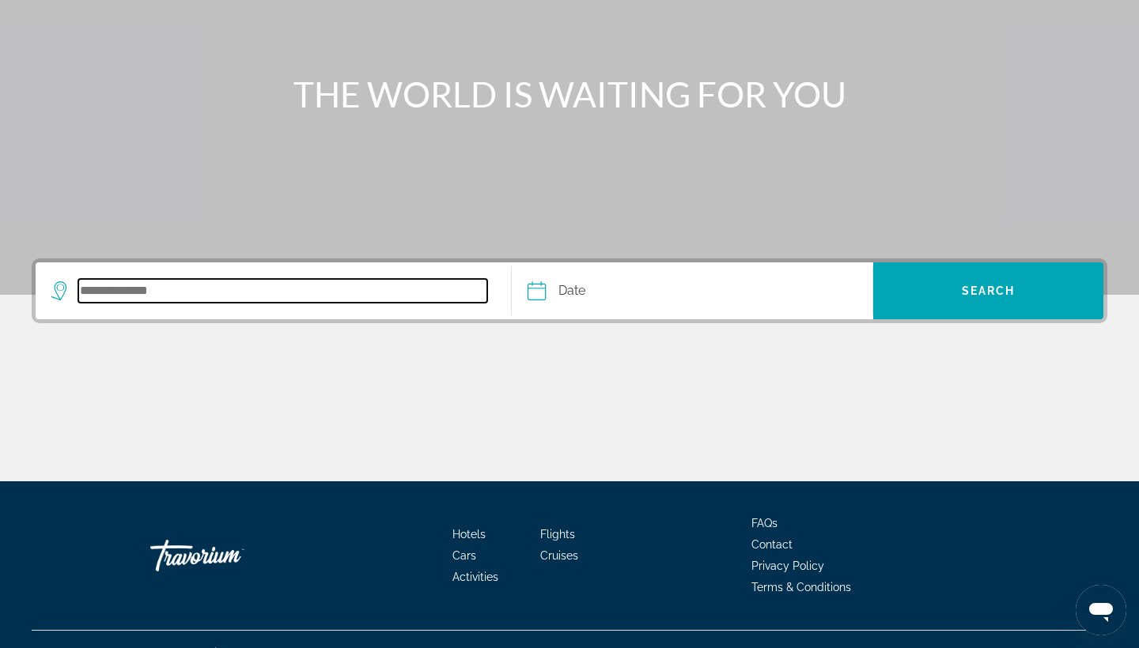
scroll to position [206, 0]
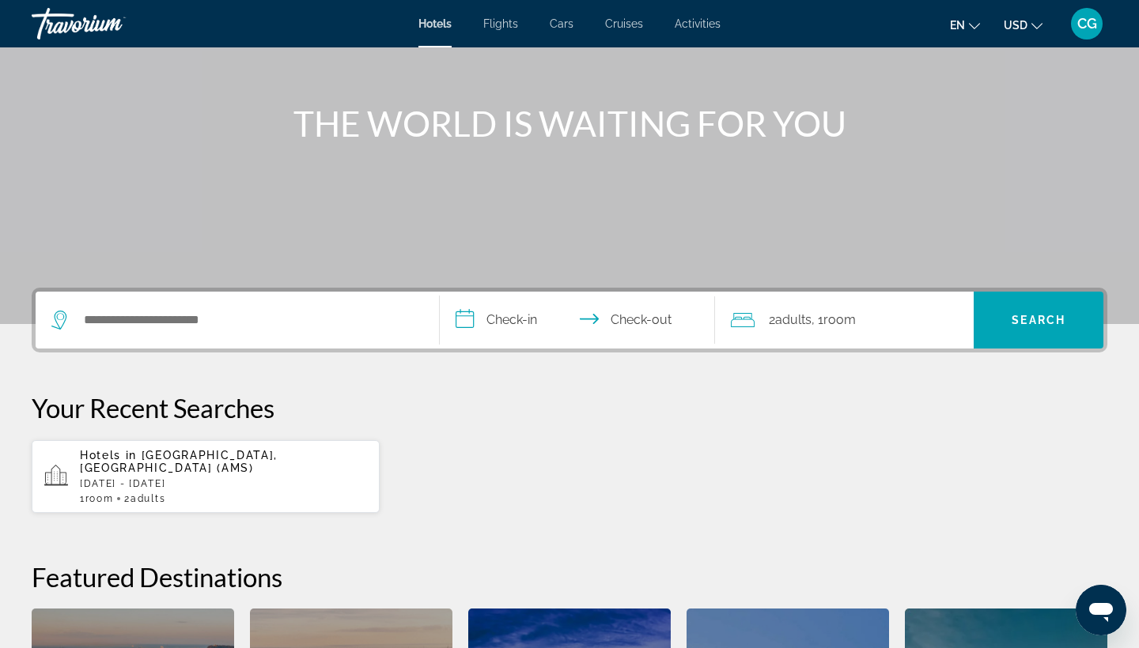
scroll to position [172, 0]
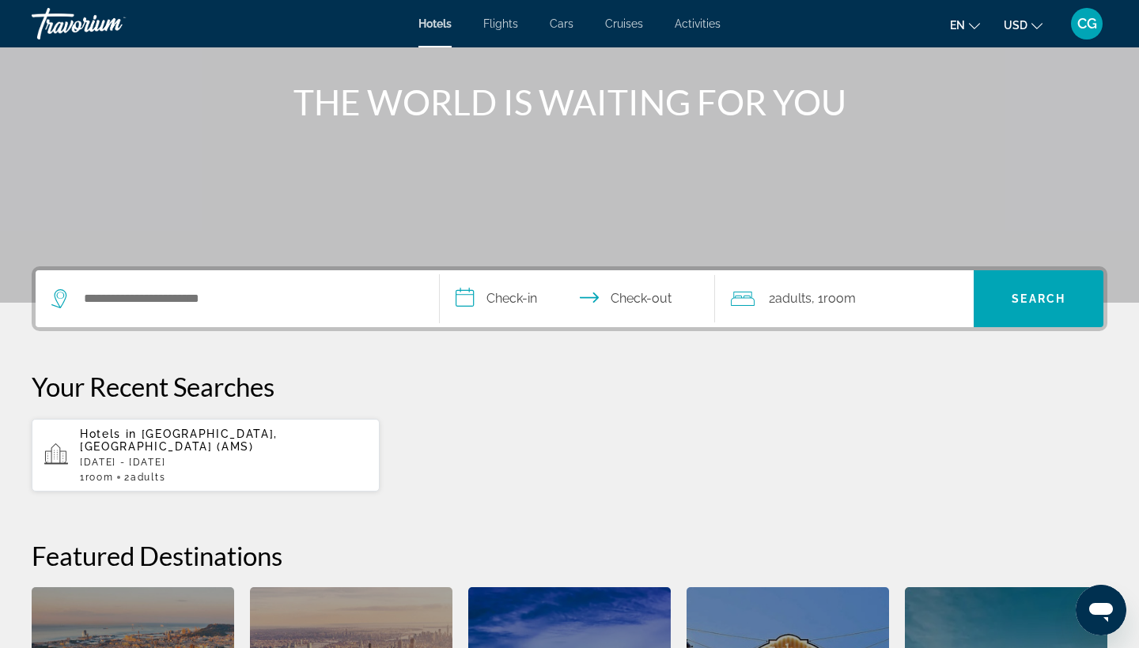
click at [236, 437] on span "Amsterdam, Netherlands (AMS)" at bounding box center [179, 440] width 198 height 25
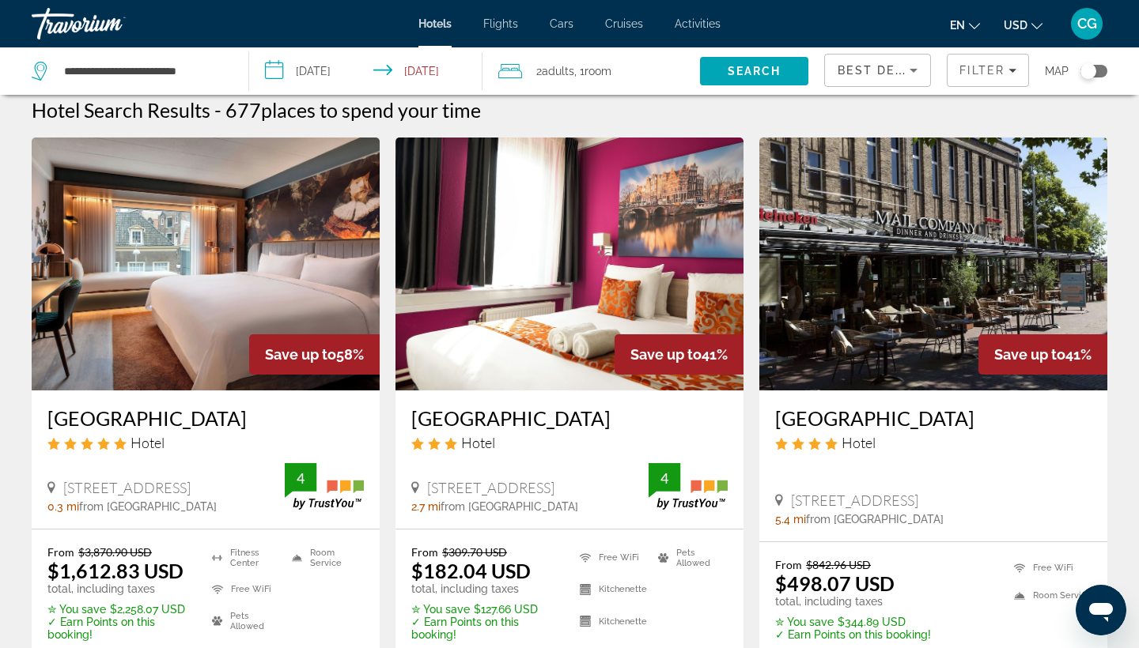
scroll to position [17, 0]
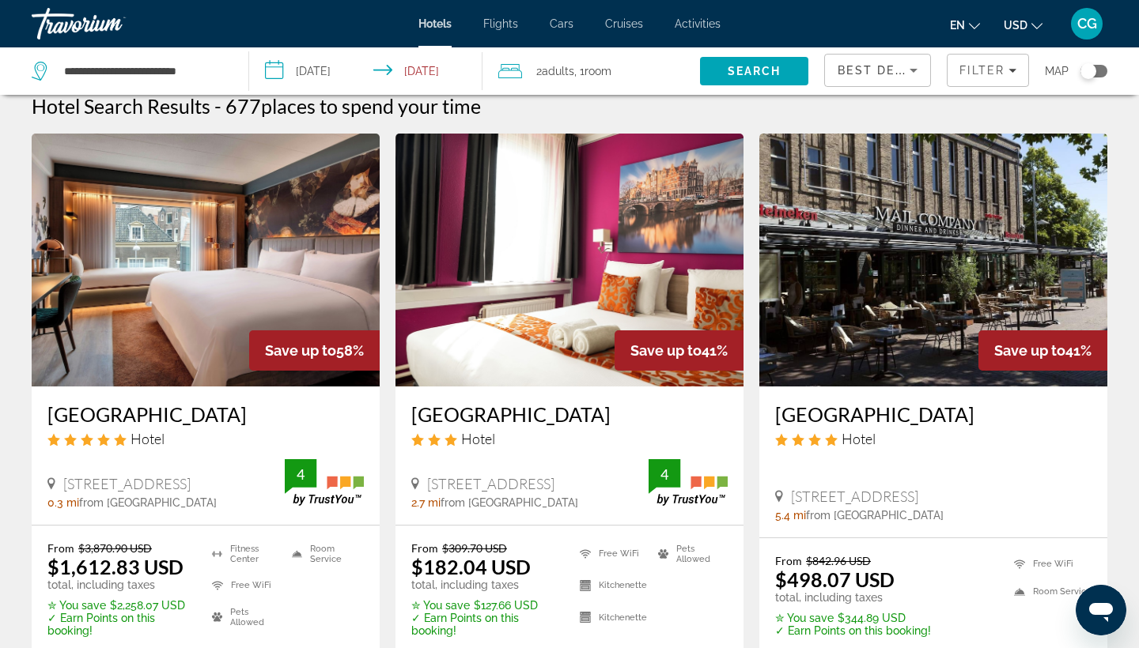
click at [841, 80] on div "Best Deals" at bounding box center [877, 77] width 80 height 44
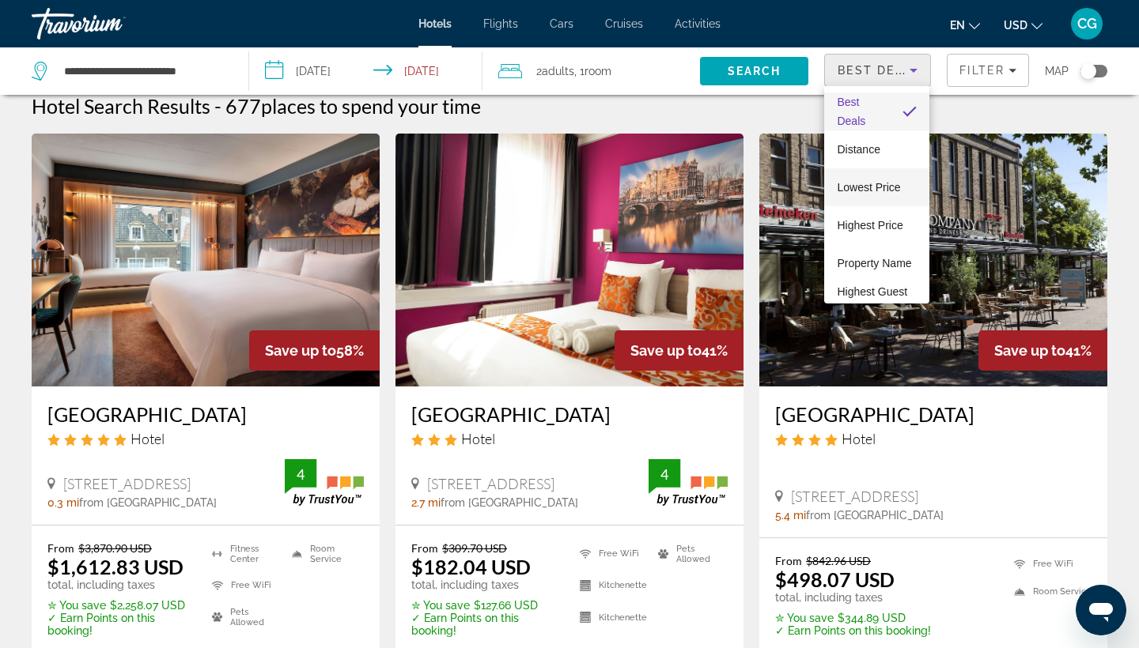
click at [861, 188] on span "Lowest Price" at bounding box center [868, 187] width 63 height 13
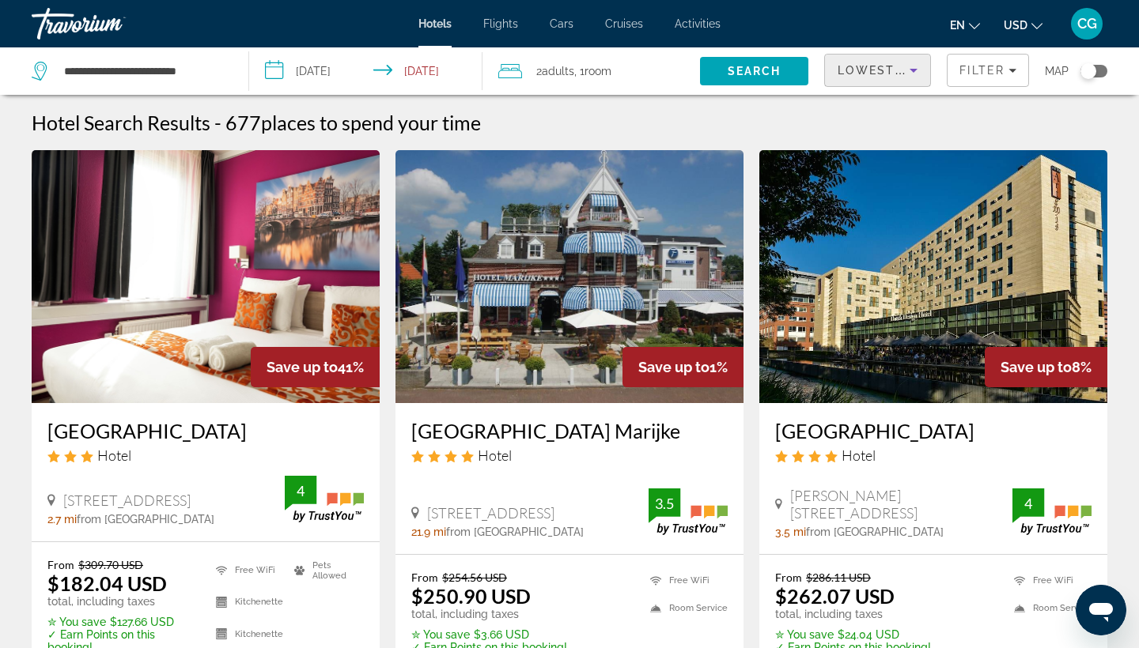
click at [699, 25] on span "Activities" at bounding box center [698, 23] width 46 height 13
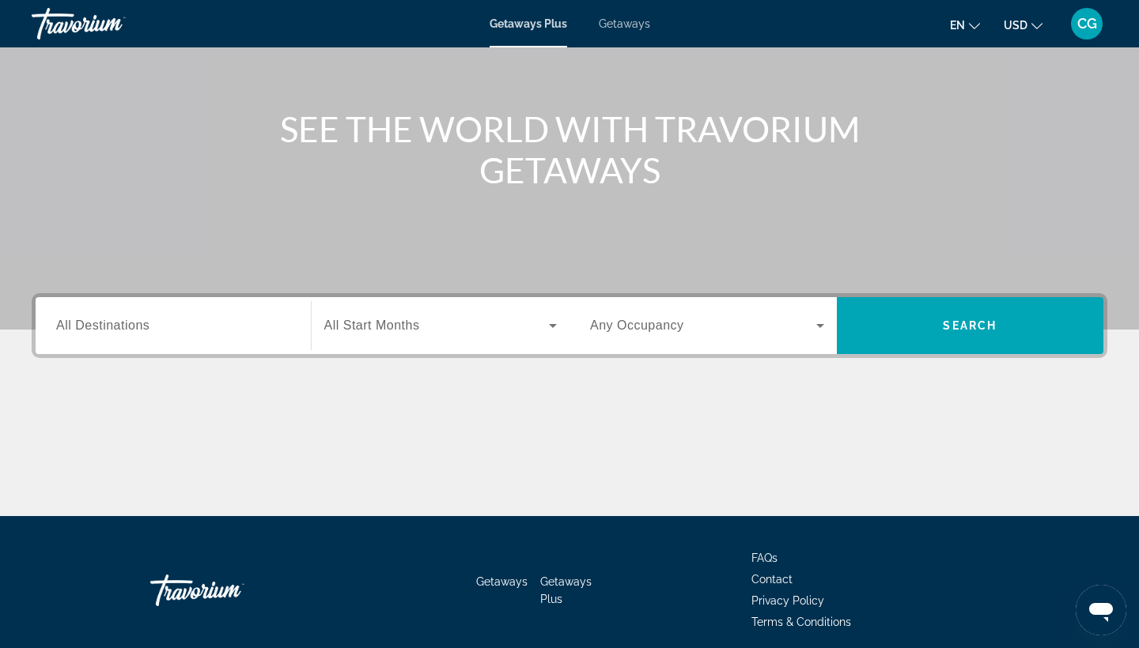
click at [202, 323] on input "Destination All Destinations" at bounding box center [173, 326] width 234 height 19
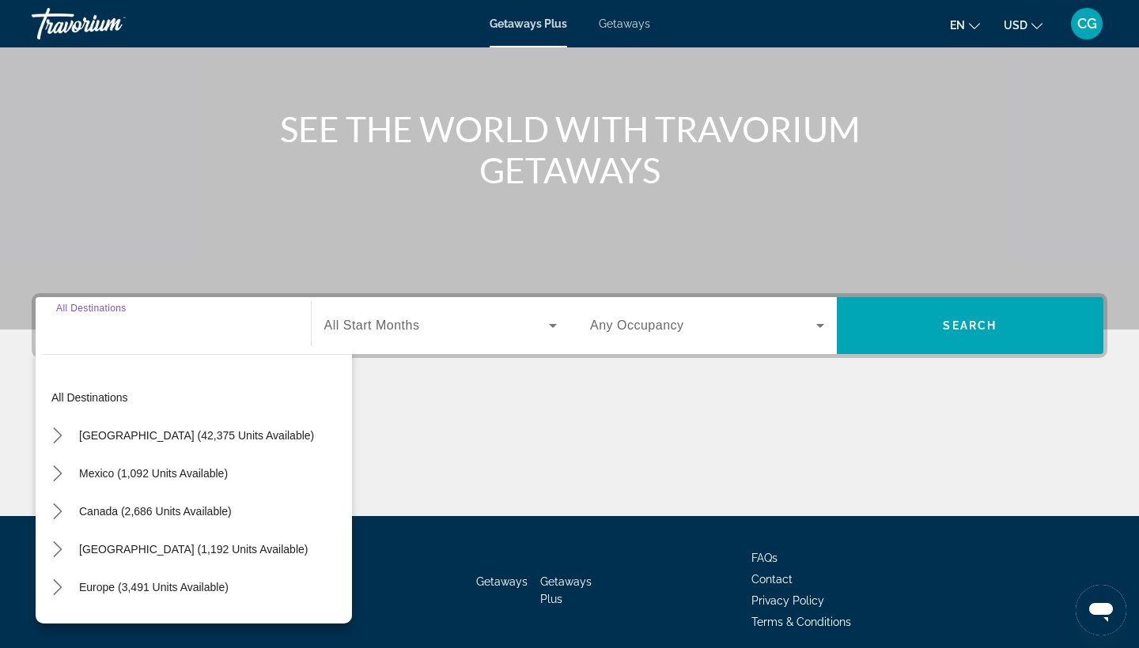
scroll to position [206, 0]
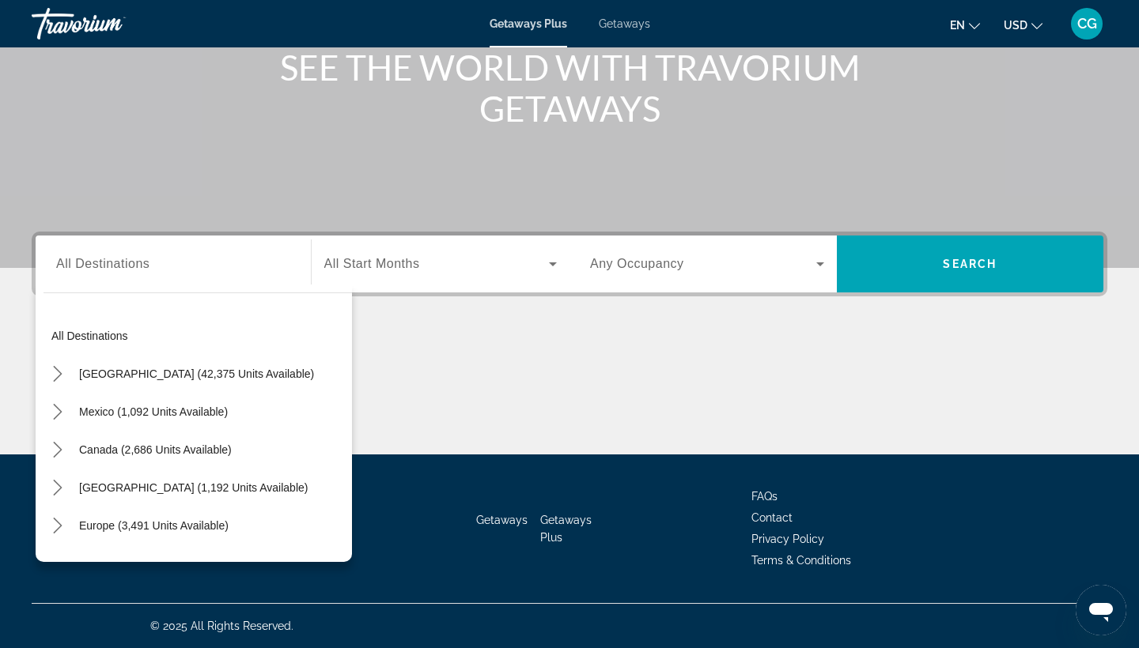
click at [410, 274] on div "Search widget" at bounding box center [440, 264] width 233 height 44
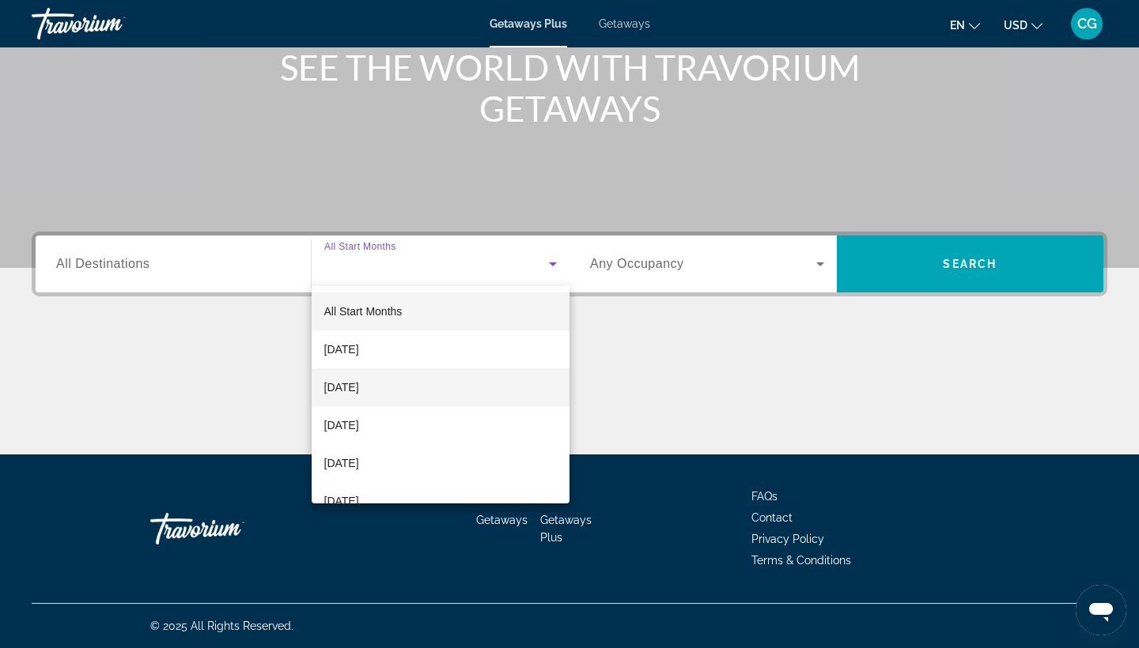
click at [359, 393] on span "[DATE]" at bounding box center [341, 387] width 35 height 19
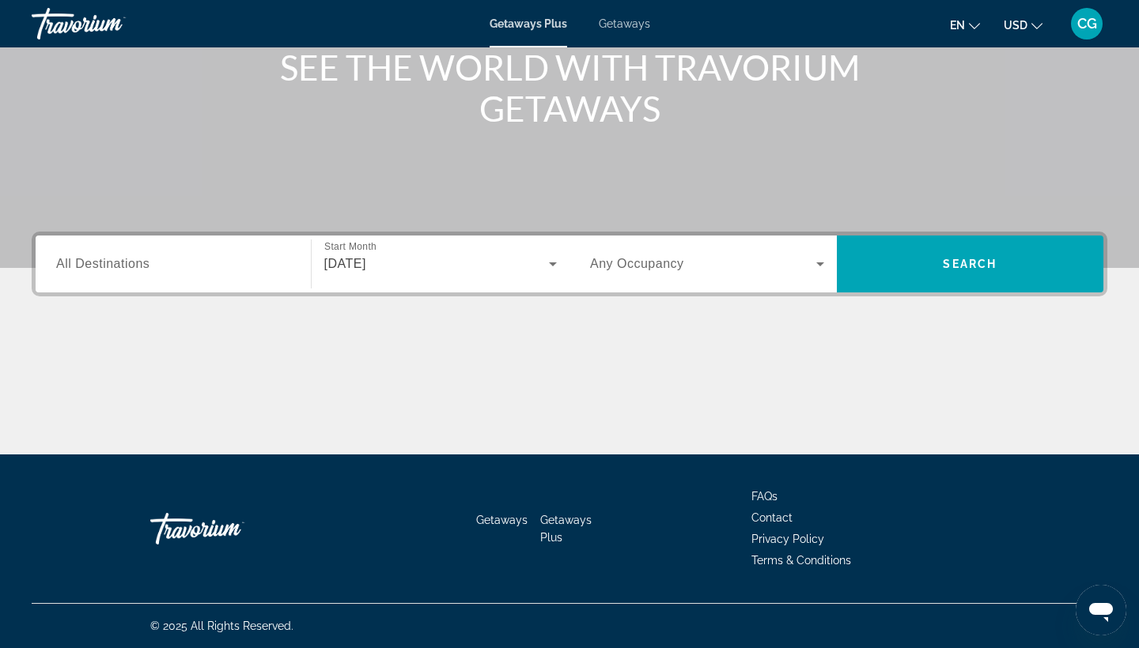
click at [678, 261] on span "Any Occupancy" at bounding box center [637, 263] width 94 height 13
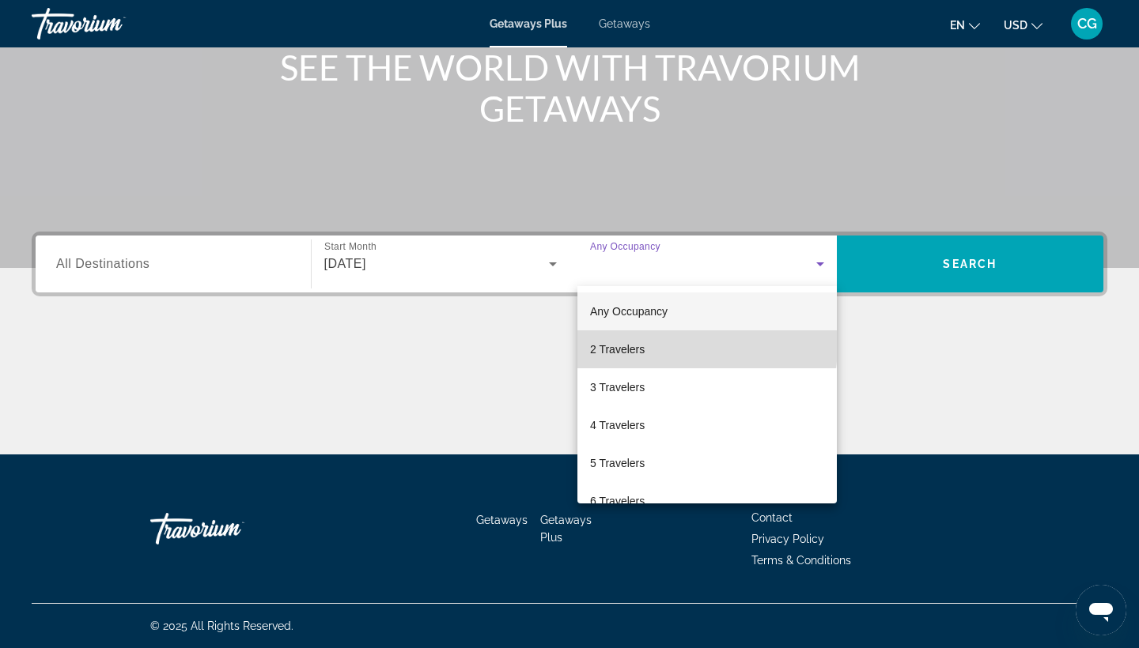
click at [670, 346] on mat-option "2 Travelers" at bounding box center [706, 350] width 259 height 38
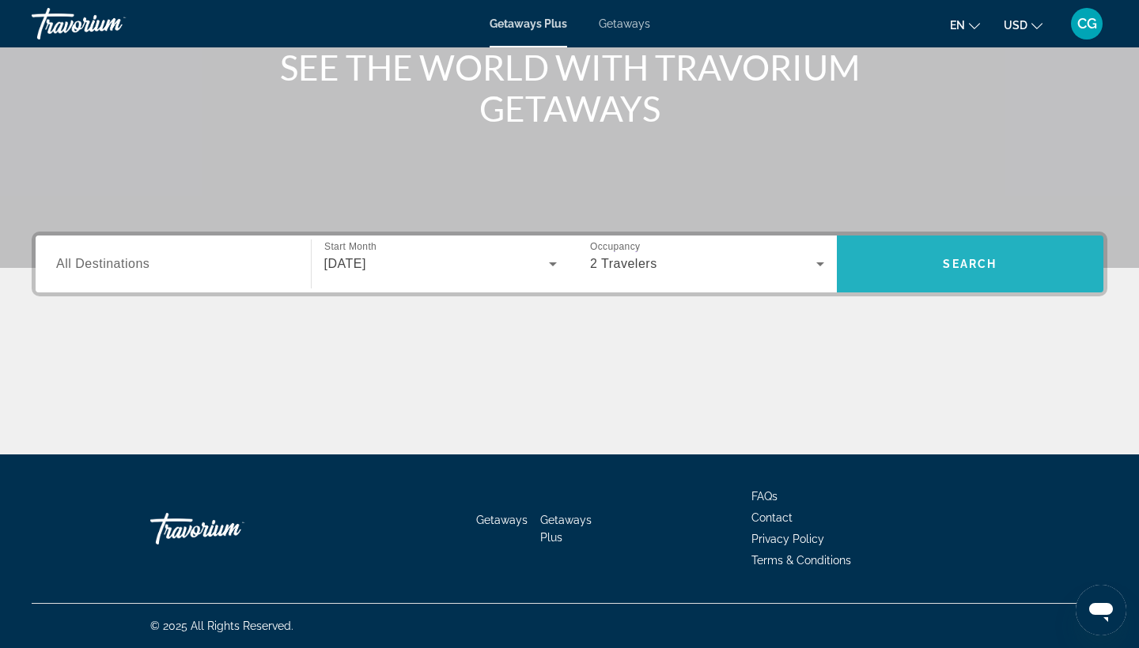
click at [906, 268] on span "Search" at bounding box center [970, 264] width 267 height 38
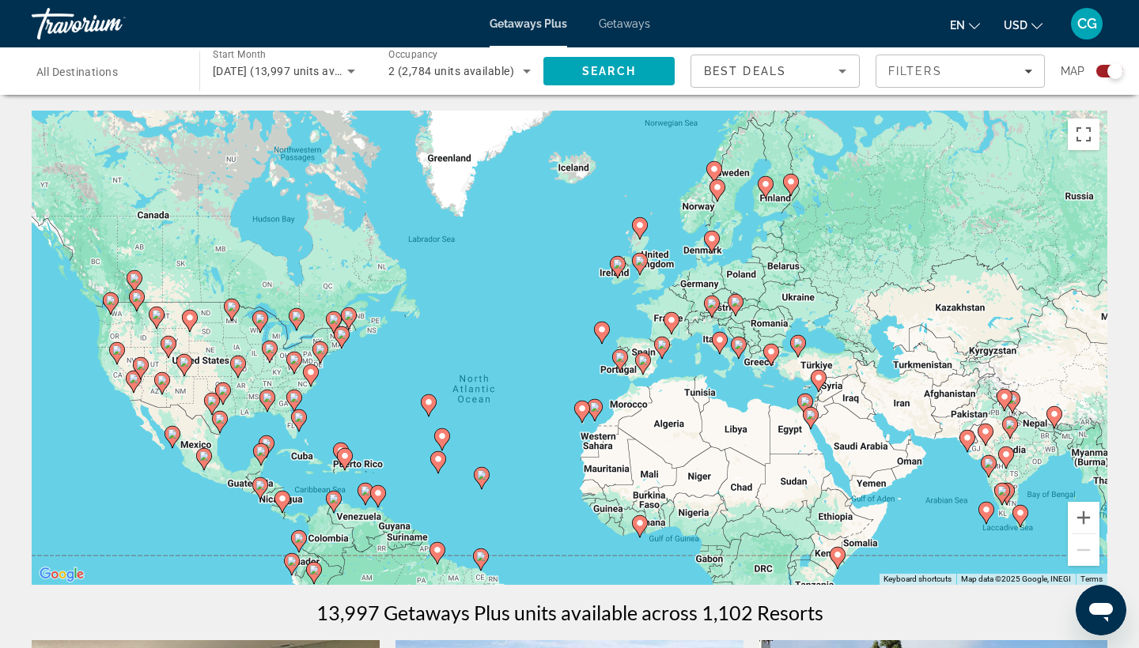
drag, startPoint x: 814, startPoint y: 286, endPoint x: 745, endPoint y: 376, distance: 112.8
click at [745, 376] on div "To activate drag with keyboard, press Alt + Enter. Once in keyboard drag state,…" at bounding box center [569, 348] width 1075 height 474
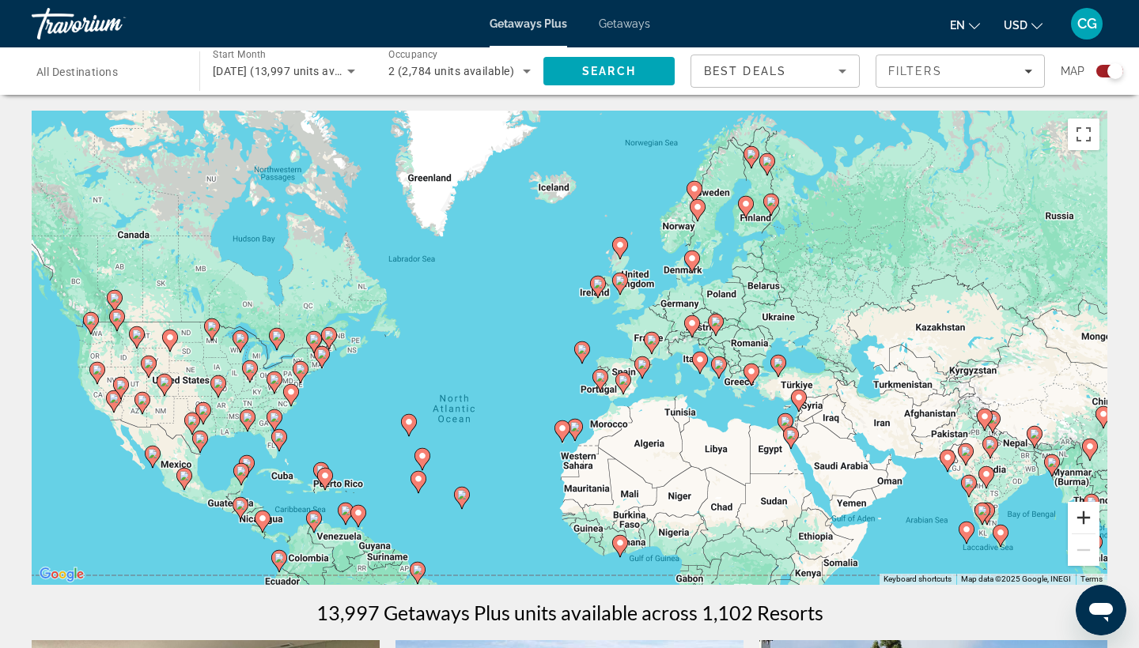
click at [1083, 524] on button "Zoom in" at bounding box center [1084, 518] width 32 height 32
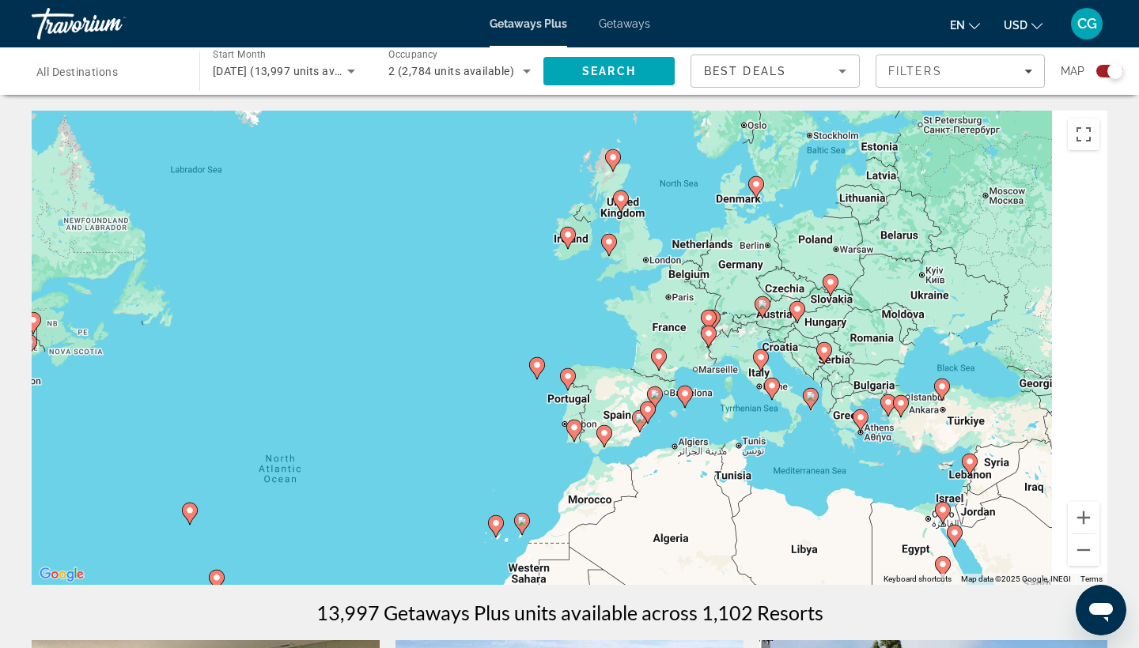
drag, startPoint x: 896, startPoint y: 392, endPoint x: 688, endPoint y: 398, distance: 208.1
click at [686, 397] on div "To activate drag with keyboard, press Alt + Enter. Once in keyboard drag state,…" at bounding box center [569, 348] width 1075 height 474
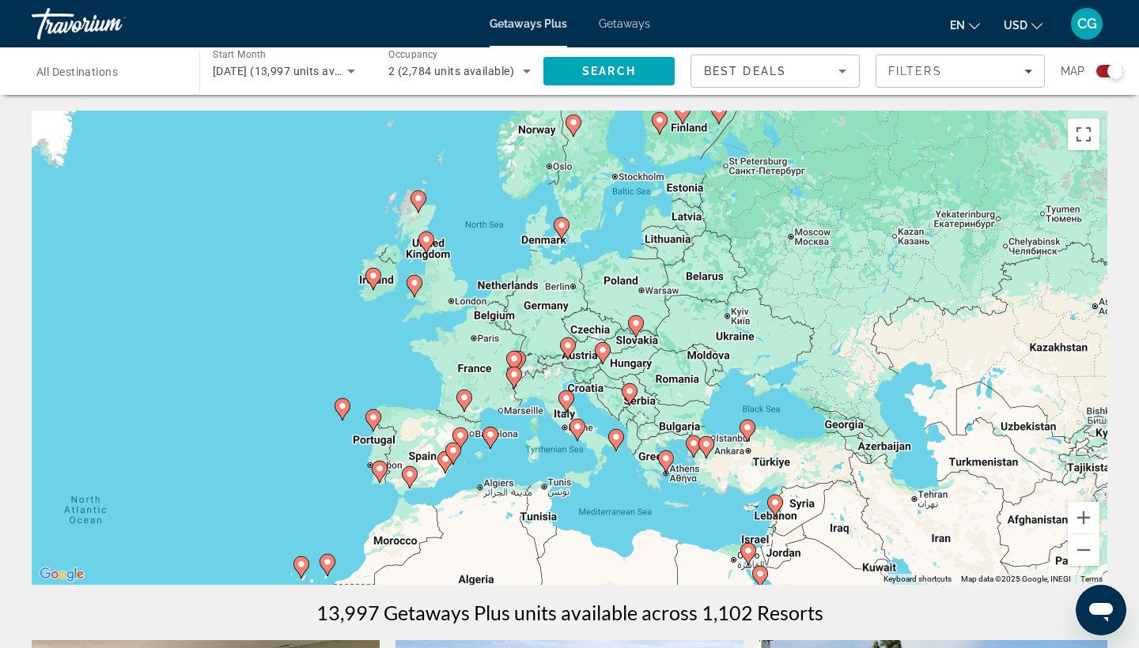
drag, startPoint x: 767, startPoint y: 275, endPoint x: 734, endPoint y: 312, distance: 49.8
click at [734, 312] on div "To activate drag with keyboard, press Alt + Enter. Once in keyboard drag state,…" at bounding box center [569, 348] width 1075 height 474
click at [800, 80] on div "Best Deals" at bounding box center [771, 71] width 134 height 19
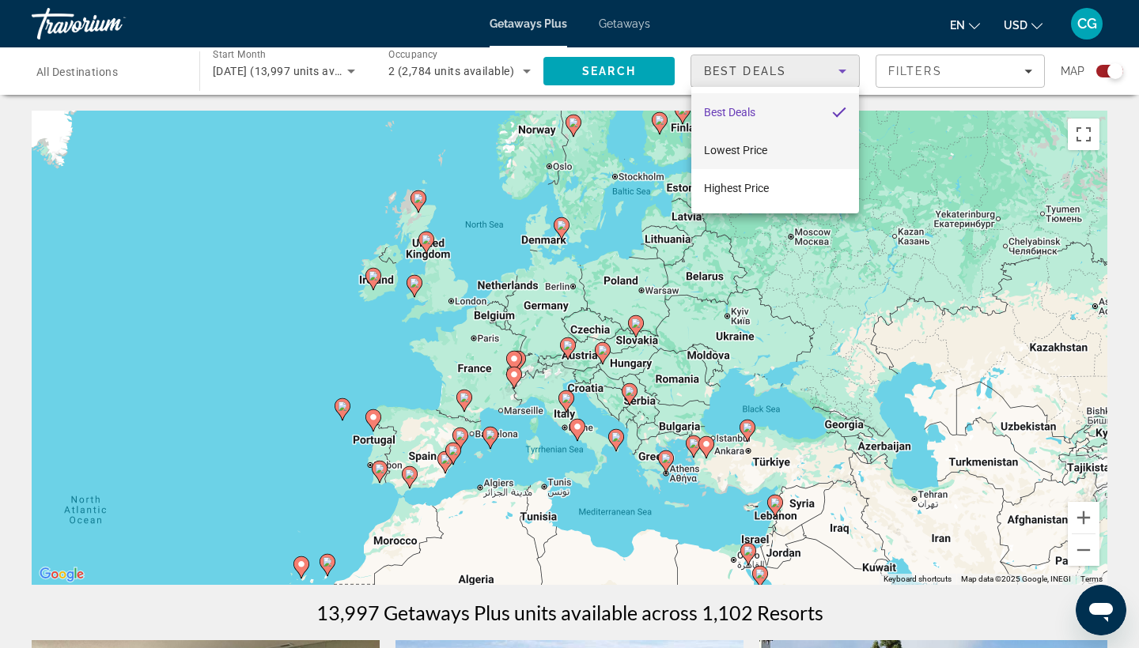
click at [795, 156] on mat-option "Lowest Price" at bounding box center [775, 150] width 168 height 38
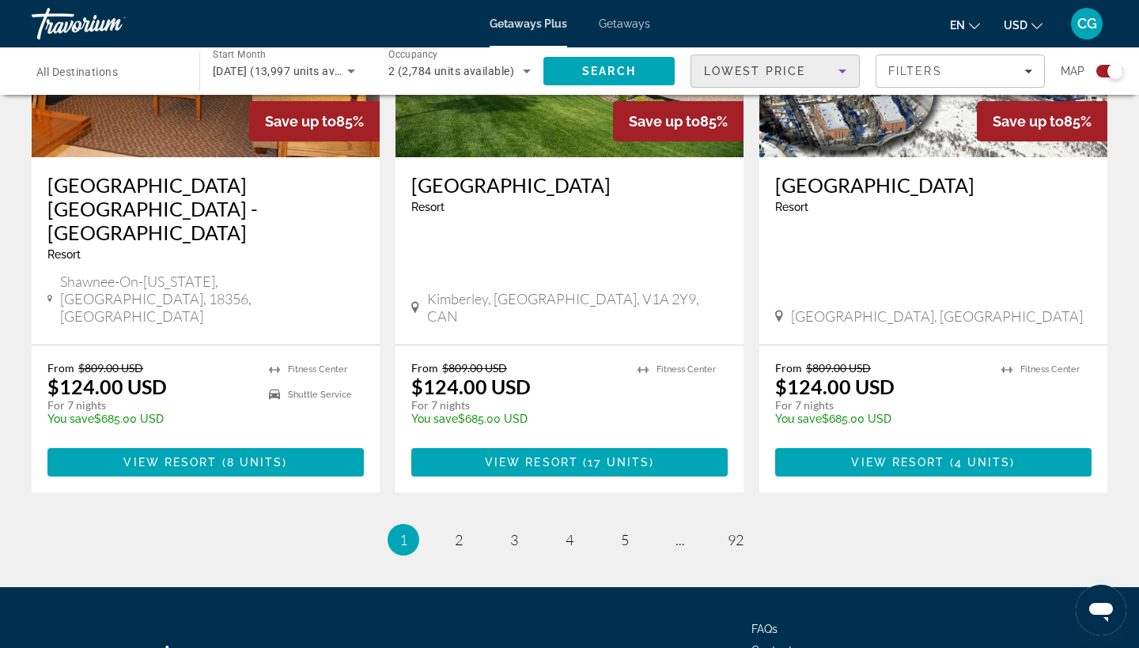
scroll to position [2472, 0]
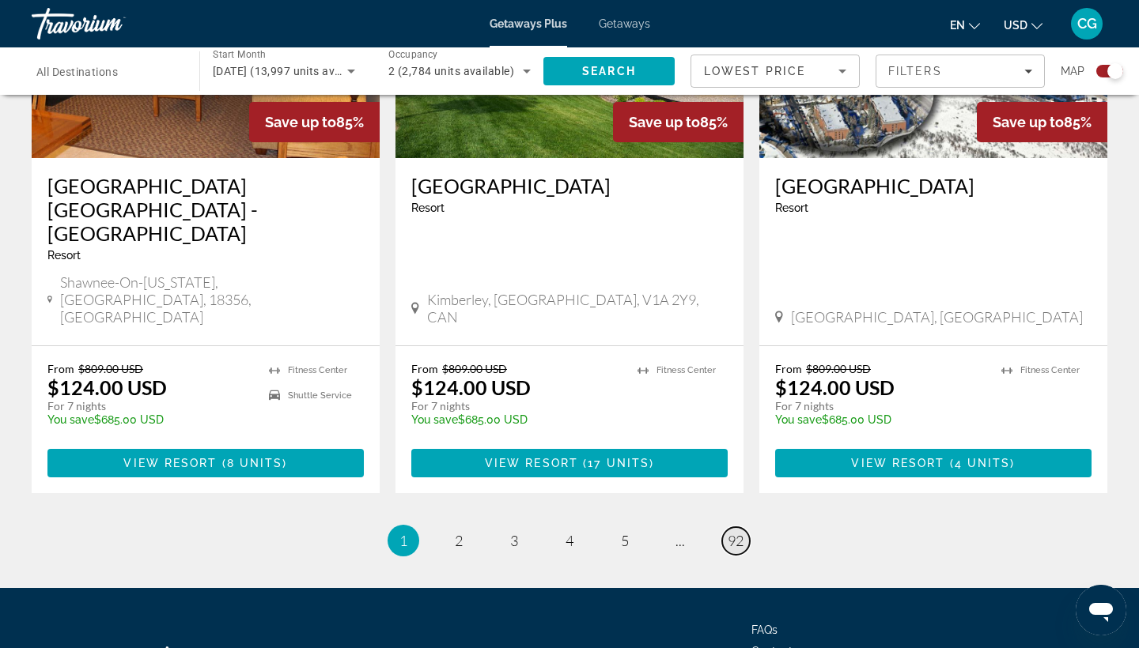
click at [744, 527] on link "page 92" at bounding box center [736, 541] width 28 height 28
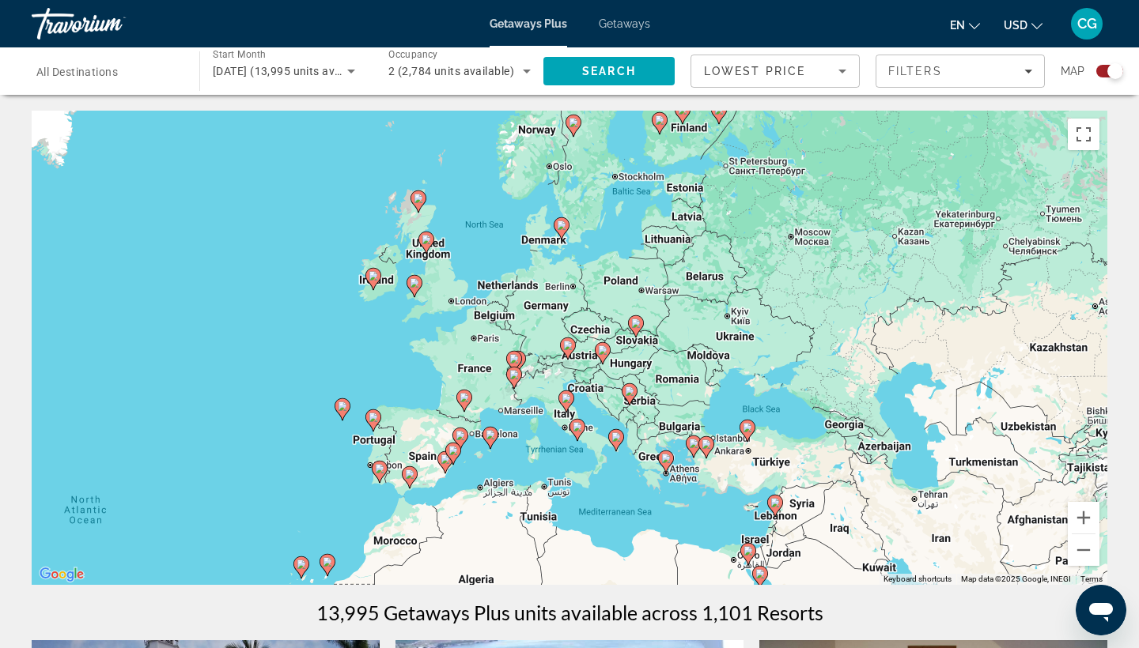
click at [569, 398] on image "Main content" at bounding box center [565, 398] width 9 height 9
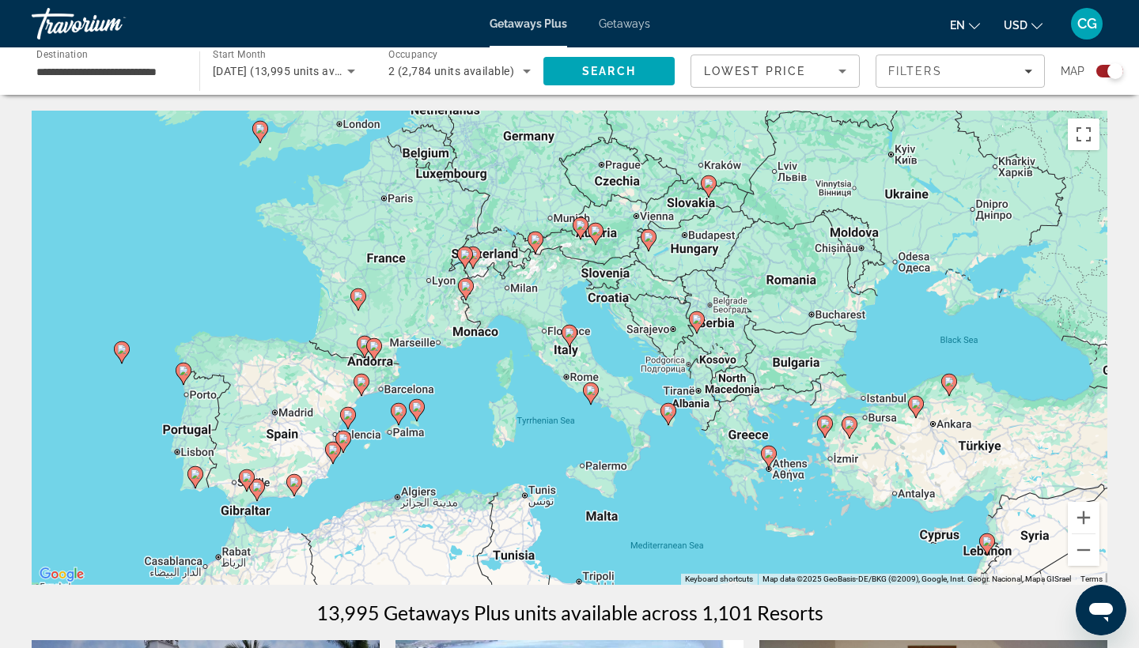
click at [595, 399] on gmp-advanced-marker "Main content" at bounding box center [591, 394] width 16 height 24
type input "**********"
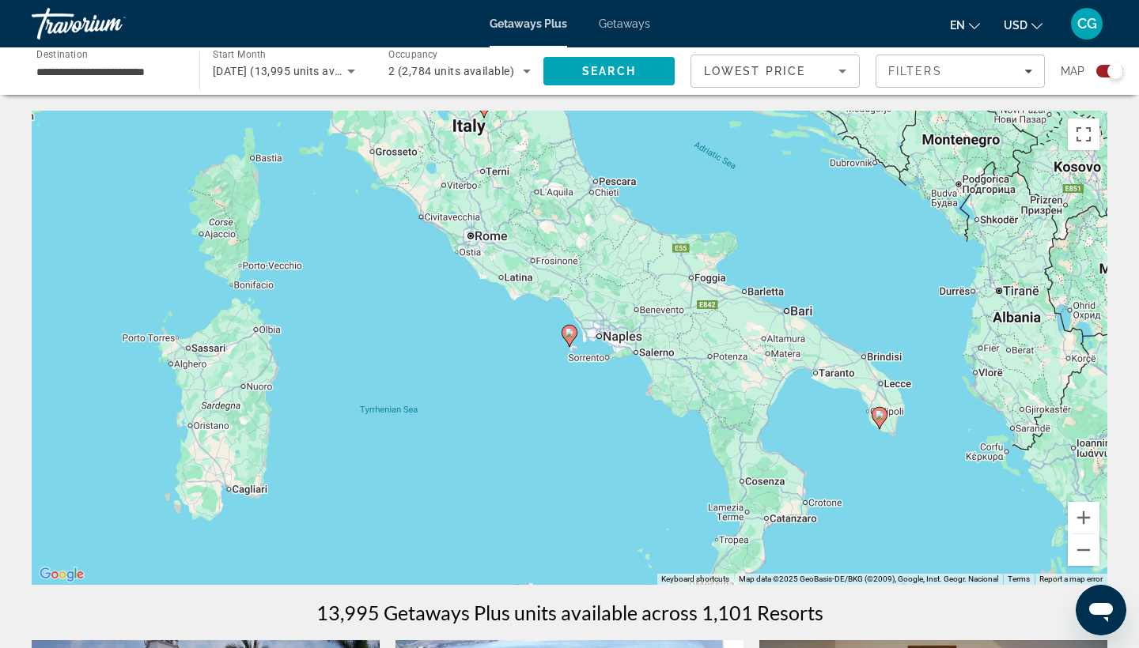
click at [569, 331] on image "Main content" at bounding box center [569, 332] width 9 height 9
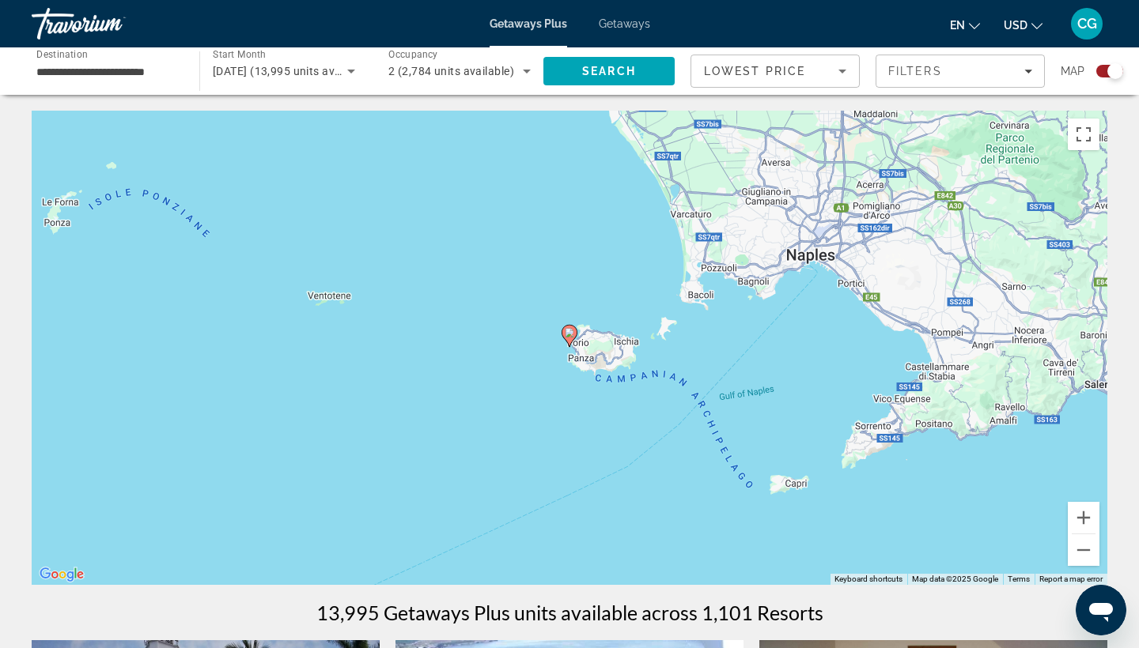
click at [573, 338] on icon "Main content" at bounding box center [569, 336] width 14 height 21
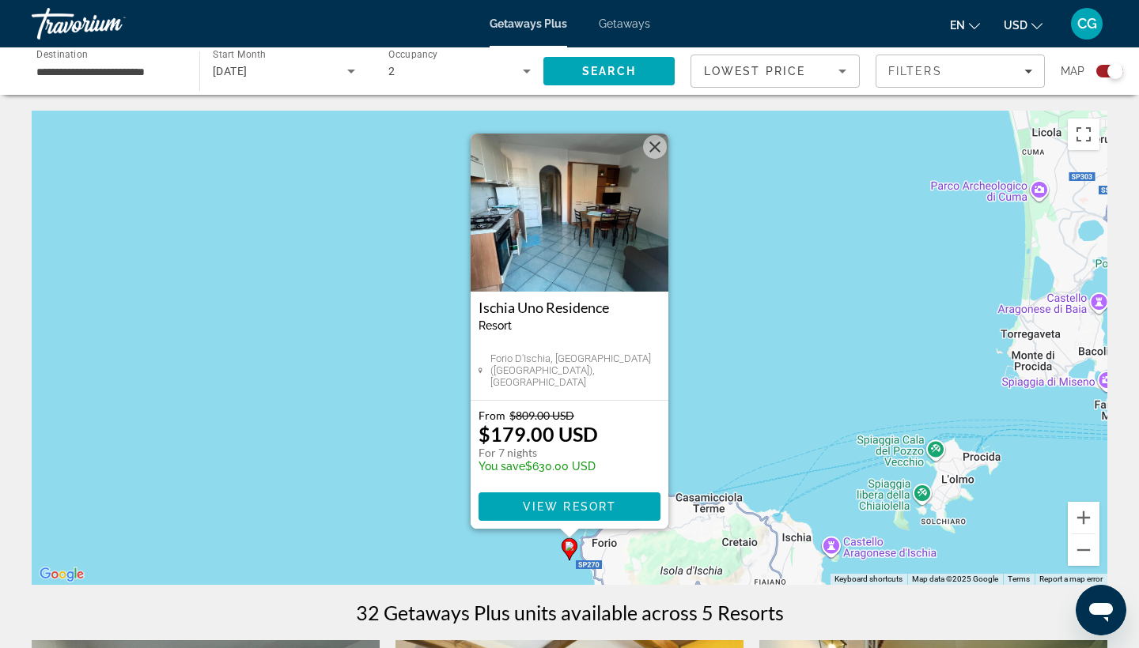
click at [629, 215] on img "Main content" at bounding box center [570, 213] width 198 height 158
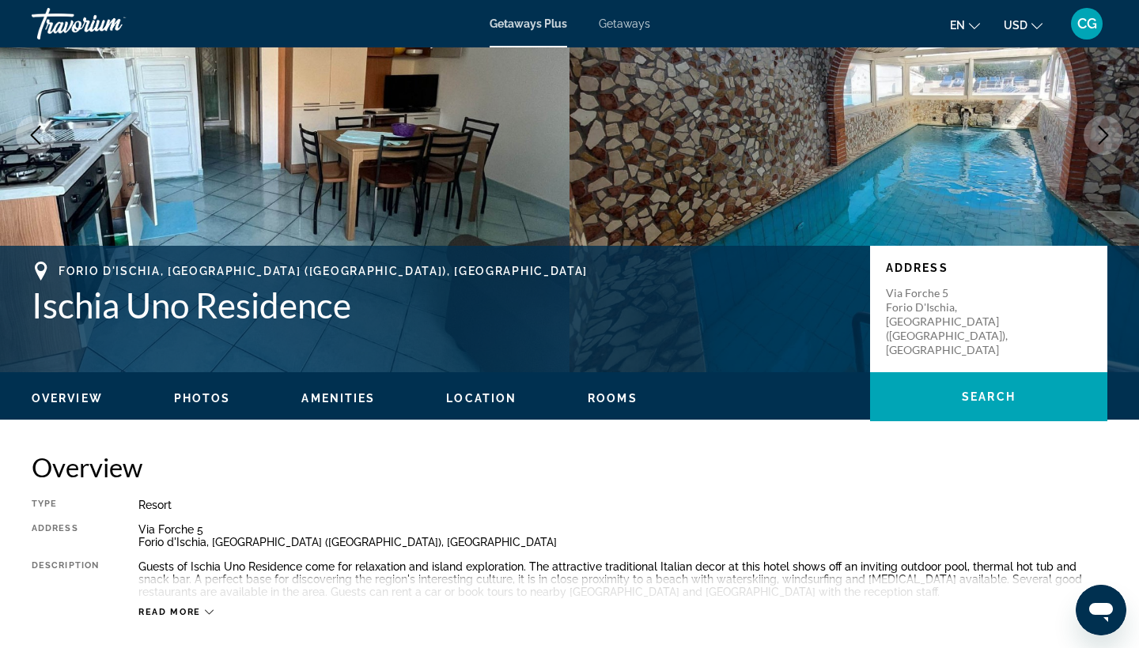
scroll to position [241, 0]
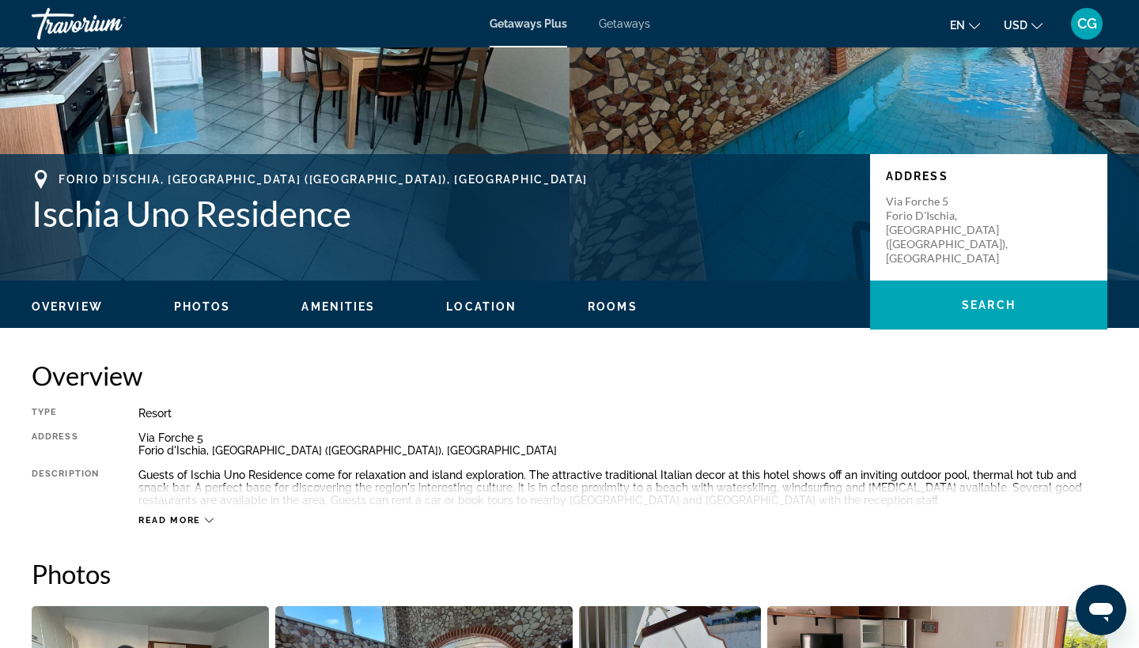
click at [217, 309] on span "Photos" at bounding box center [202, 307] width 57 height 13
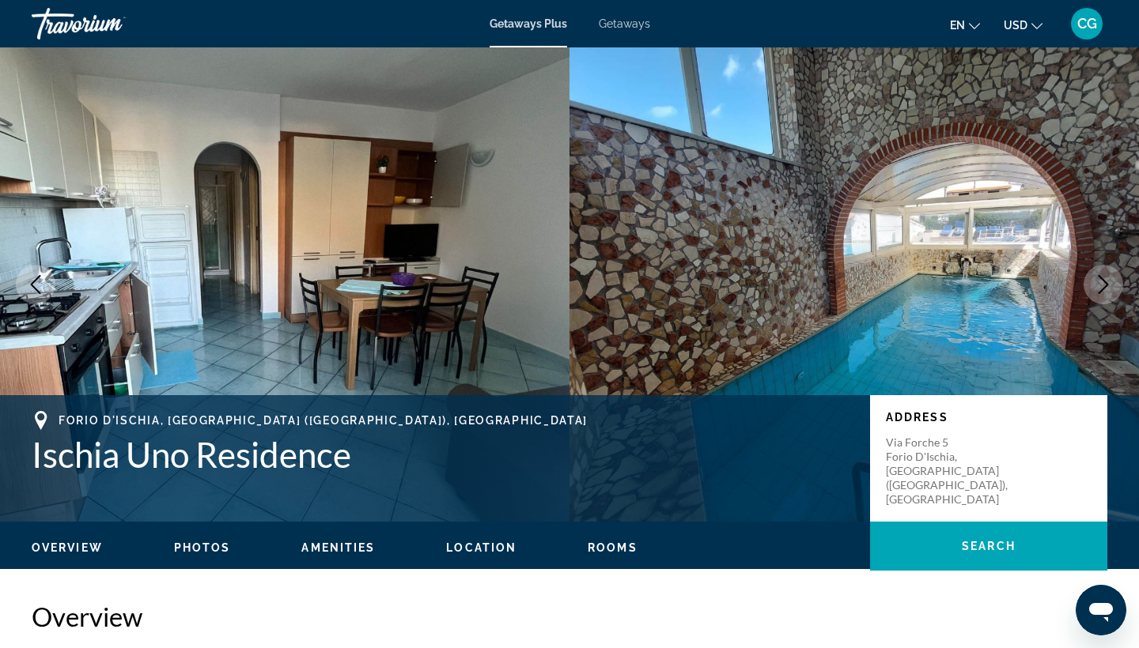
scroll to position [0, 0]
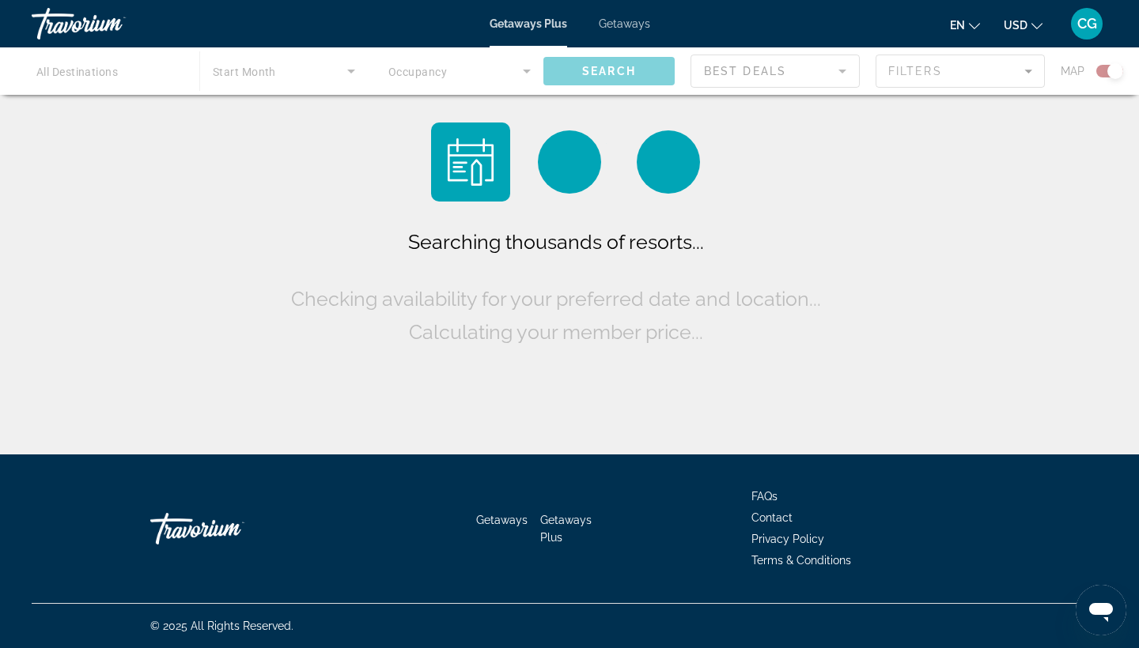
click at [616, 25] on span "Getaways" at bounding box center [624, 23] width 51 height 13
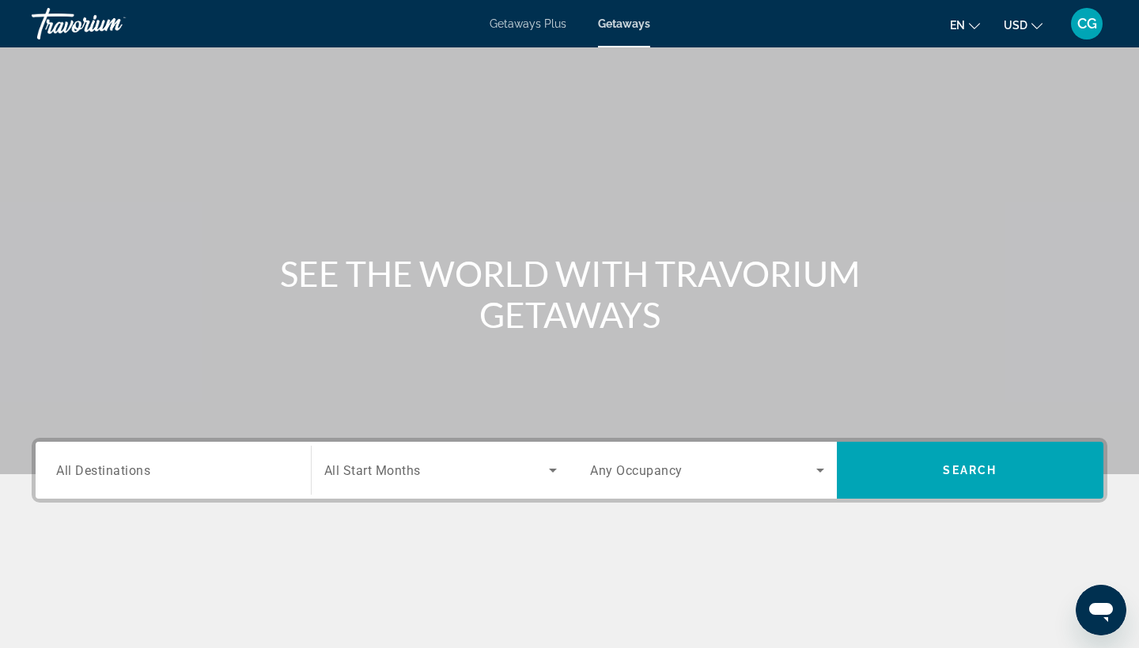
click at [170, 483] on div "Search widget" at bounding box center [173, 470] width 234 height 45
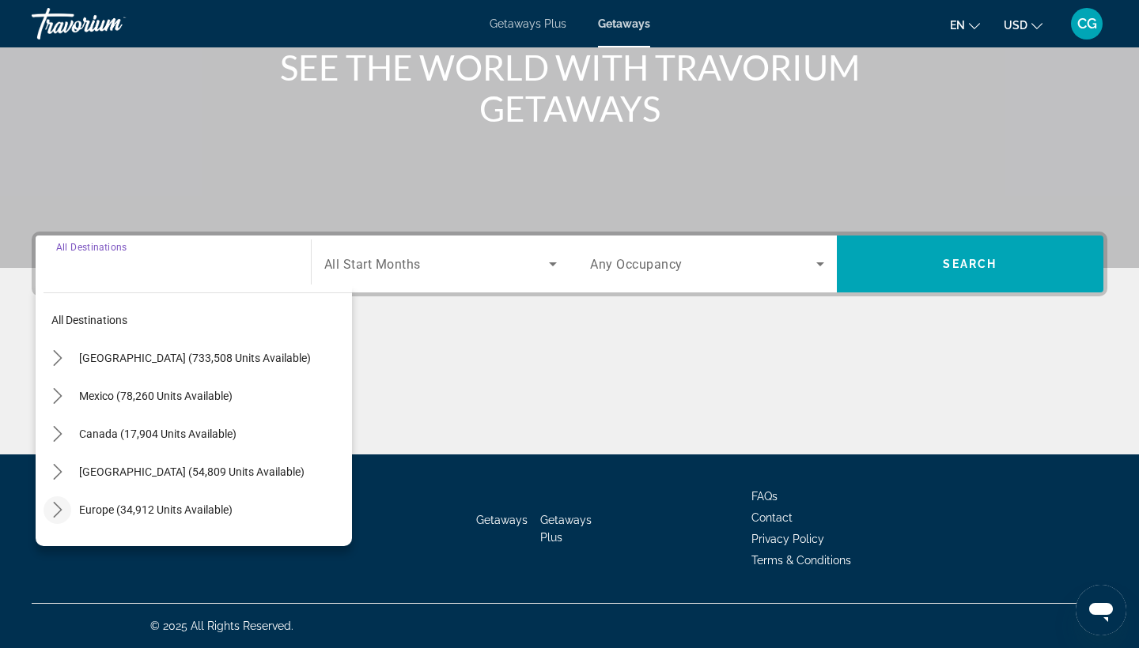
click at [59, 505] on icon "Toggle Europe (34,912 units available) submenu" at bounding box center [58, 510] width 16 height 16
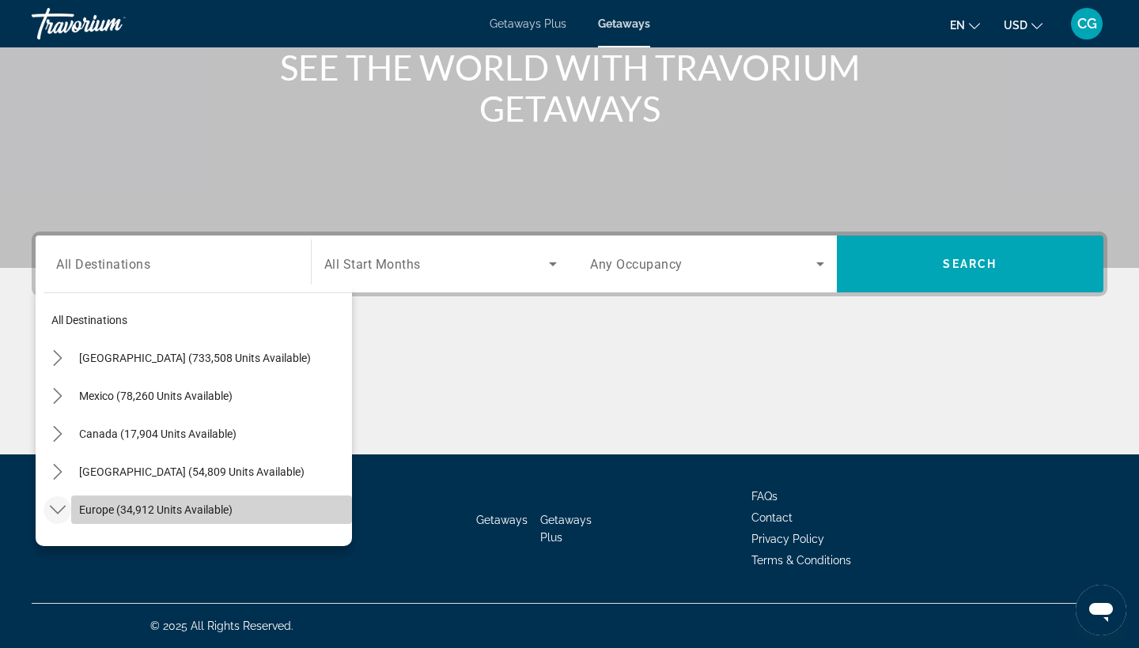
click at [111, 505] on span "Europe (34,912 units available)" at bounding box center [155, 510] width 153 height 13
type input "**********"
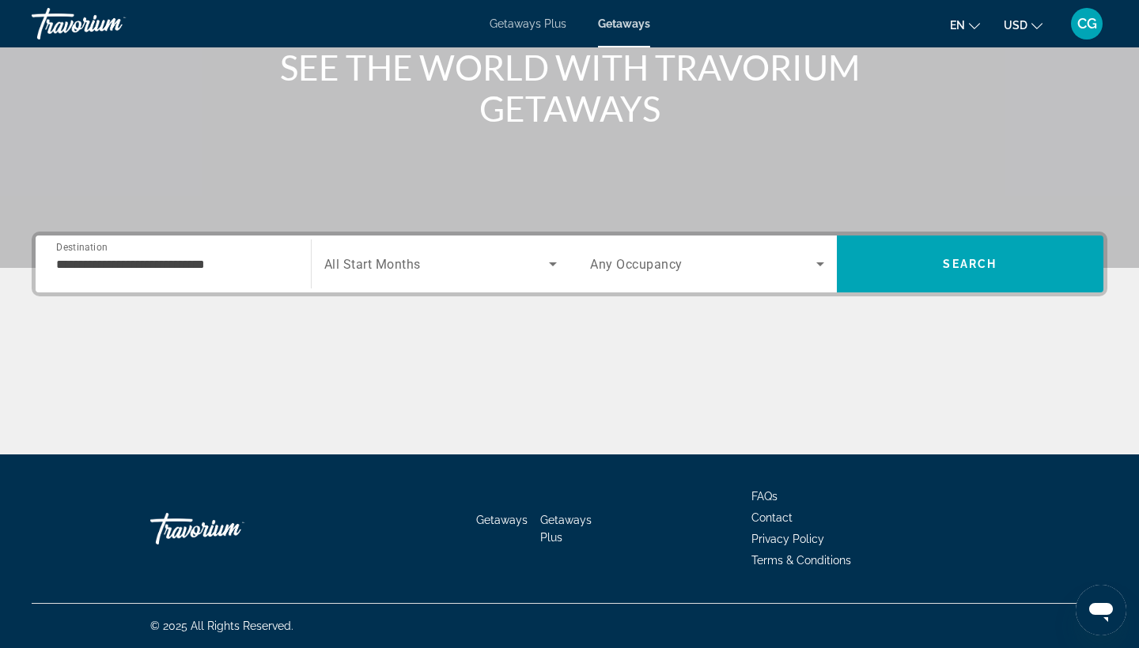
click at [399, 268] on span "All Start Months" at bounding box center [372, 264] width 96 height 15
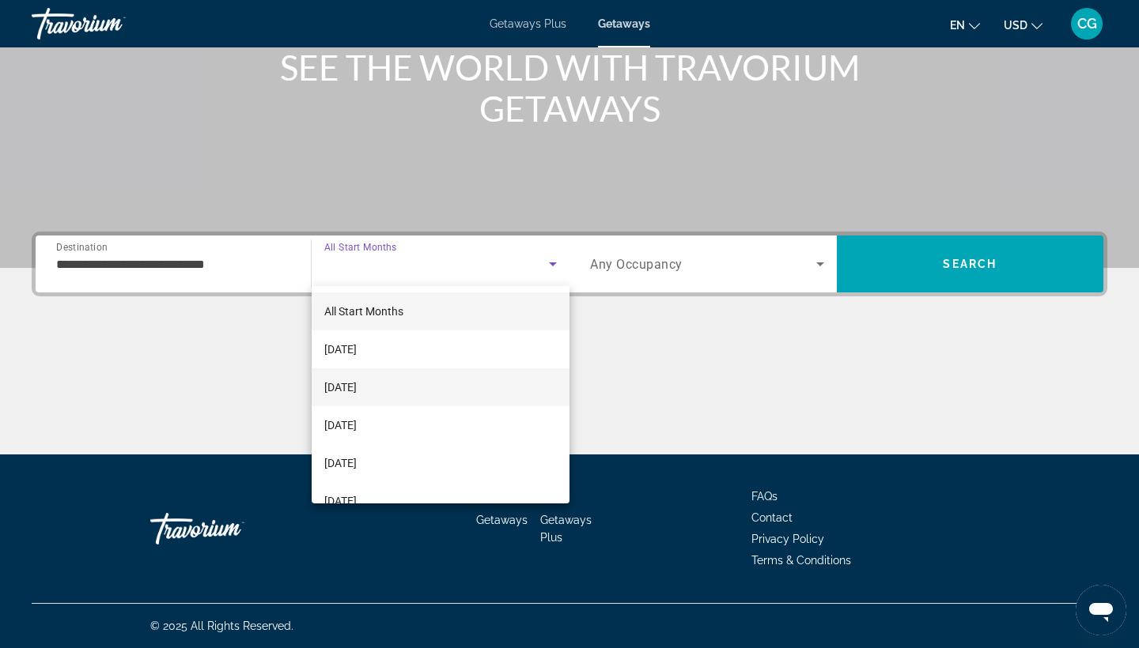
click at [410, 386] on mat-option "[DATE]" at bounding box center [441, 388] width 259 height 38
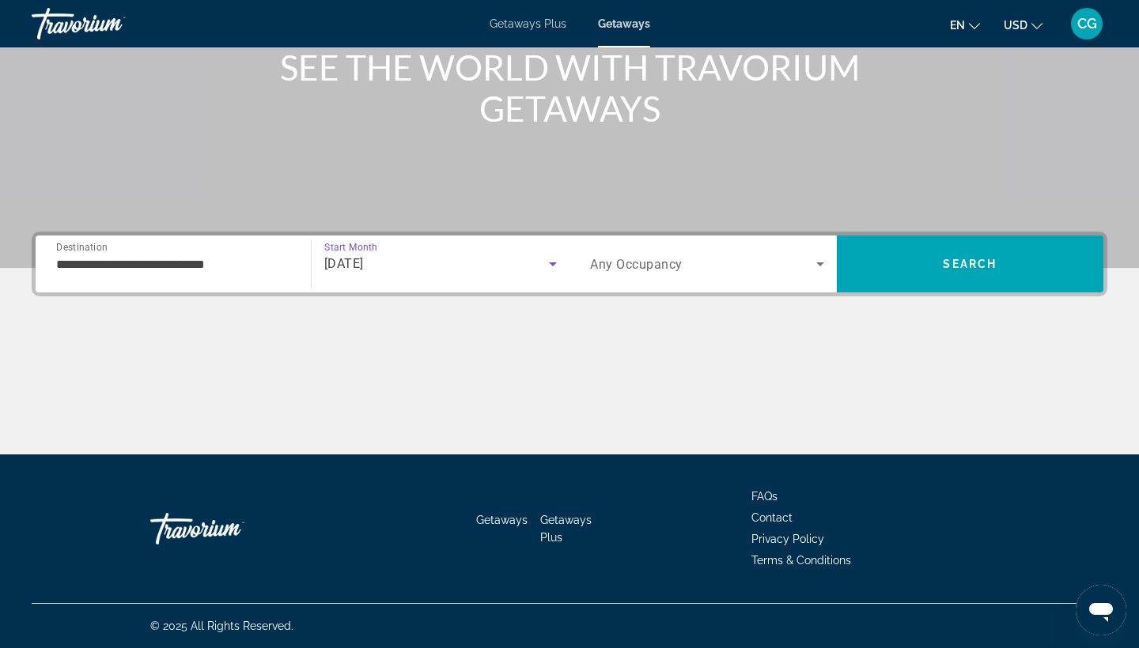
click at [647, 274] on div "Search widget" at bounding box center [707, 264] width 234 height 44
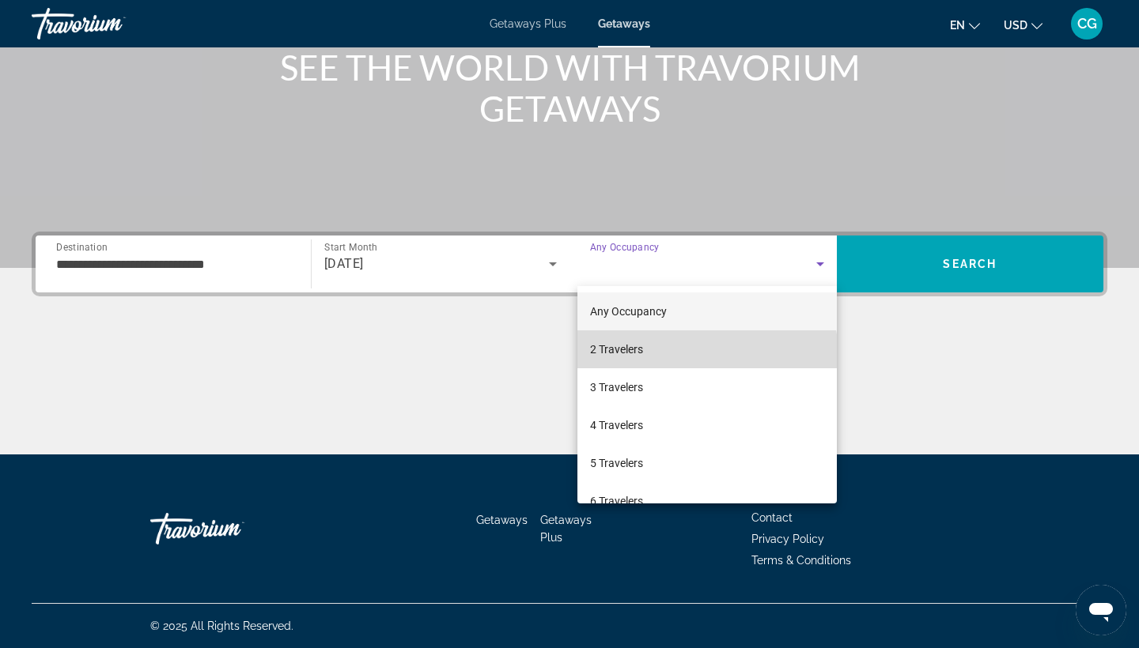
click at [652, 364] on mat-option "2 Travelers" at bounding box center [706, 350] width 259 height 38
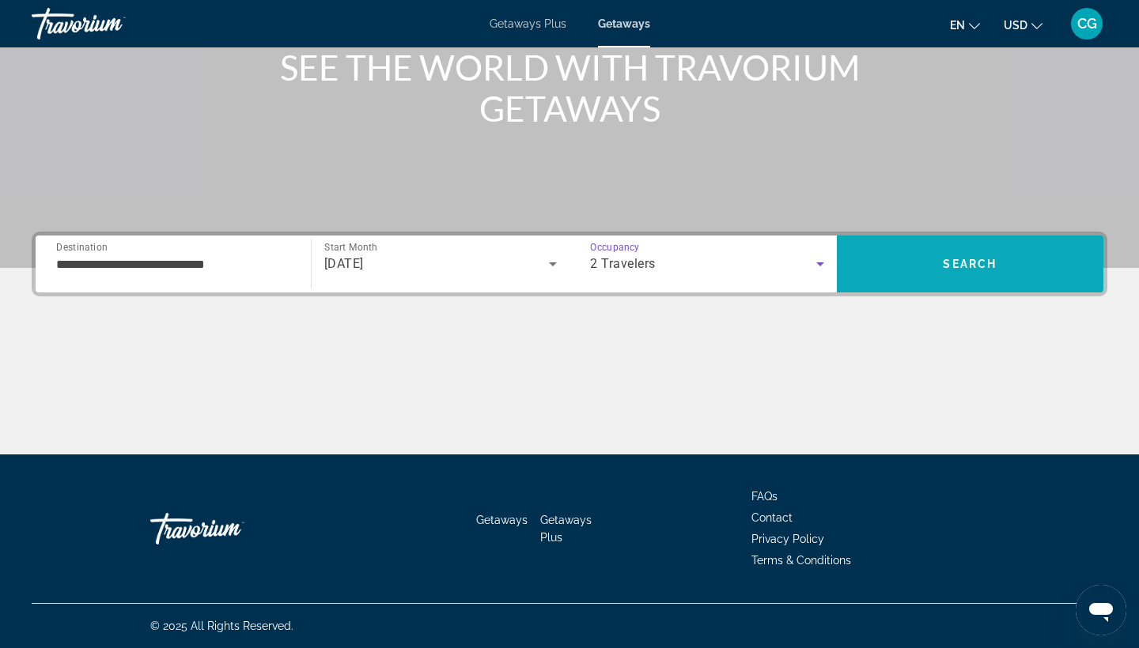
click at [909, 273] on span "Search" at bounding box center [970, 264] width 267 height 38
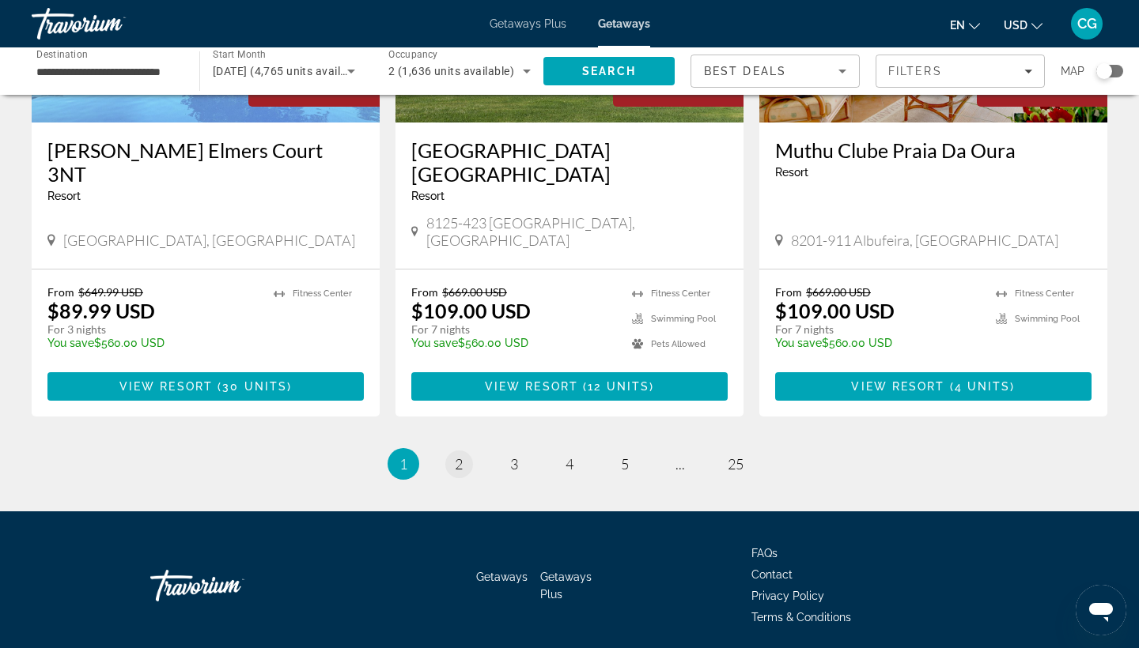
scroll to position [1958, 0]
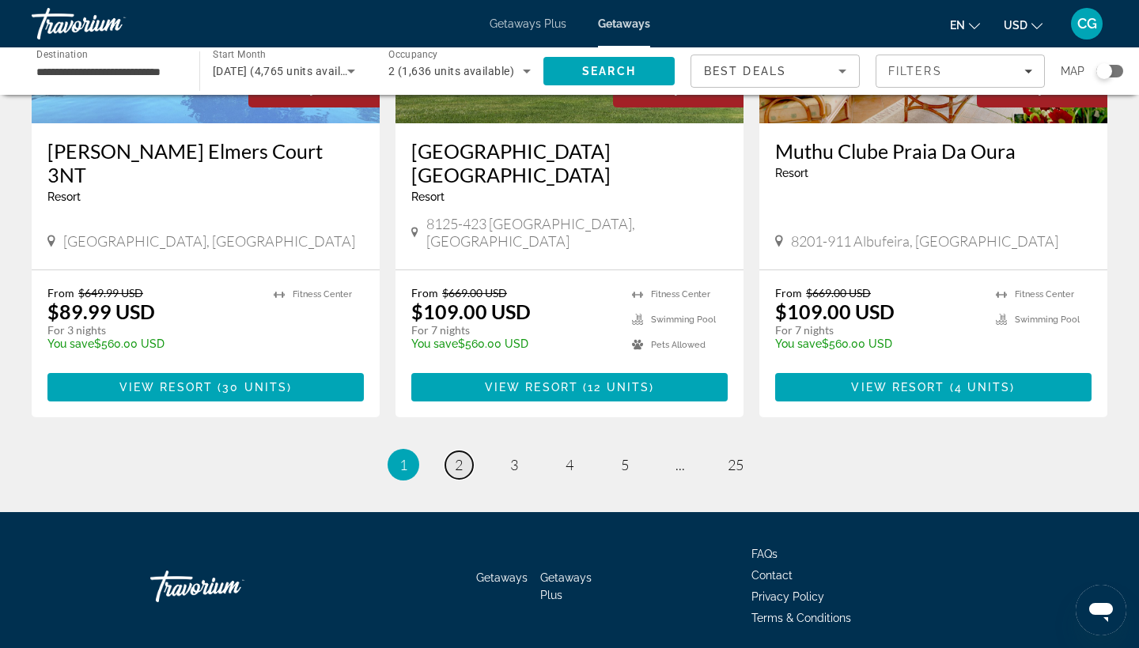
click at [459, 456] on span "2" at bounding box center [459, 464] width 8 height 17
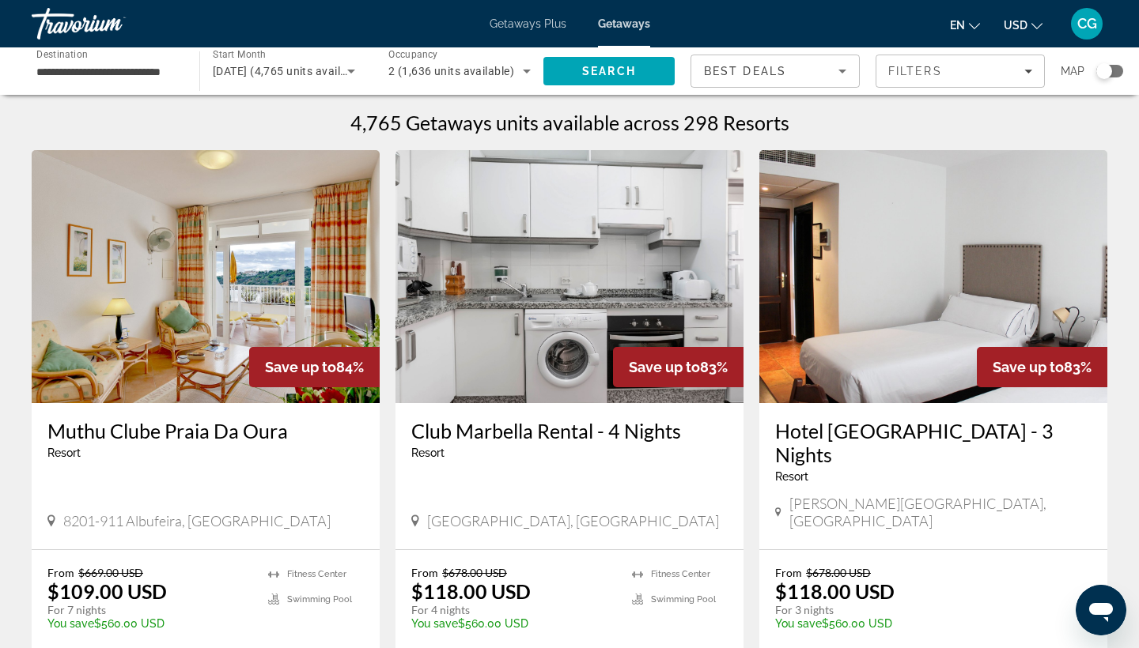
click at [1034, 18] on mat-icon "Change currency" at bounding box center [1036, 23] width 11 height 11
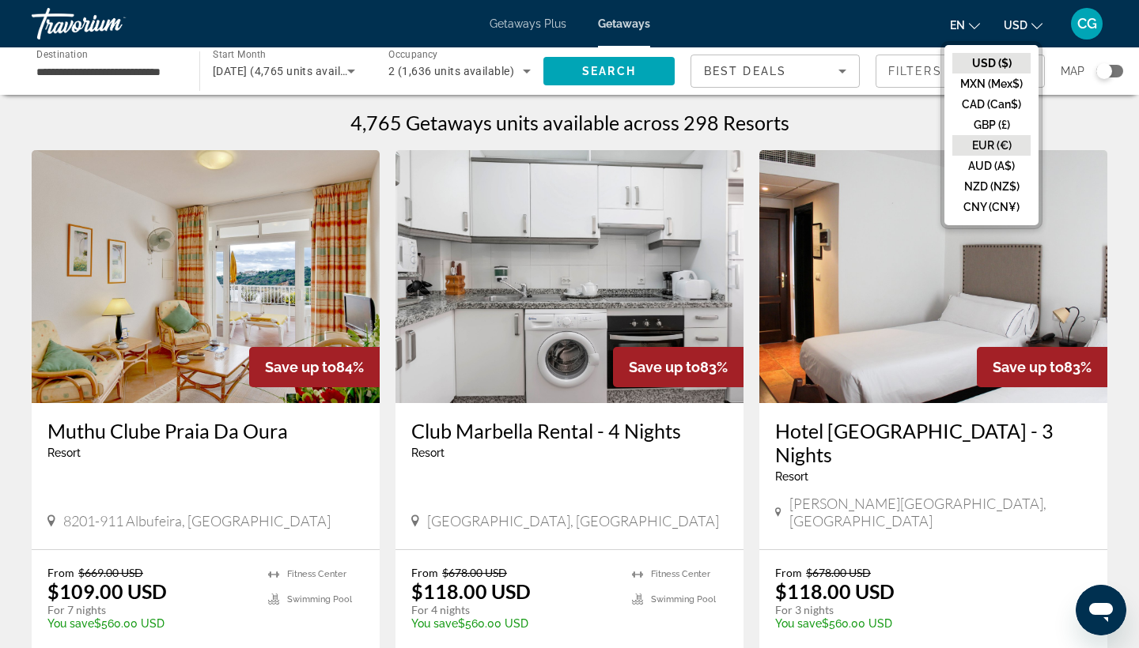
click at [1004, 148] on button "EUR (€)" at bounding box center [991, 145] width 78 height 21
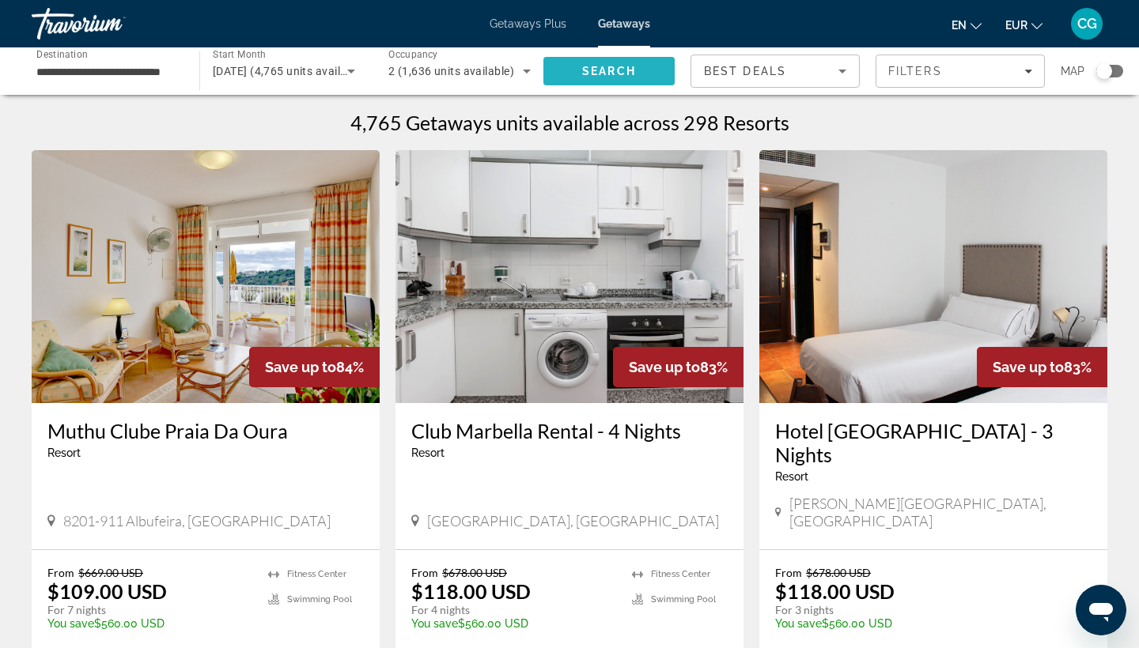
click at [582, 71] on span "Search" at bounding box center [609, 71] width 54 height 13
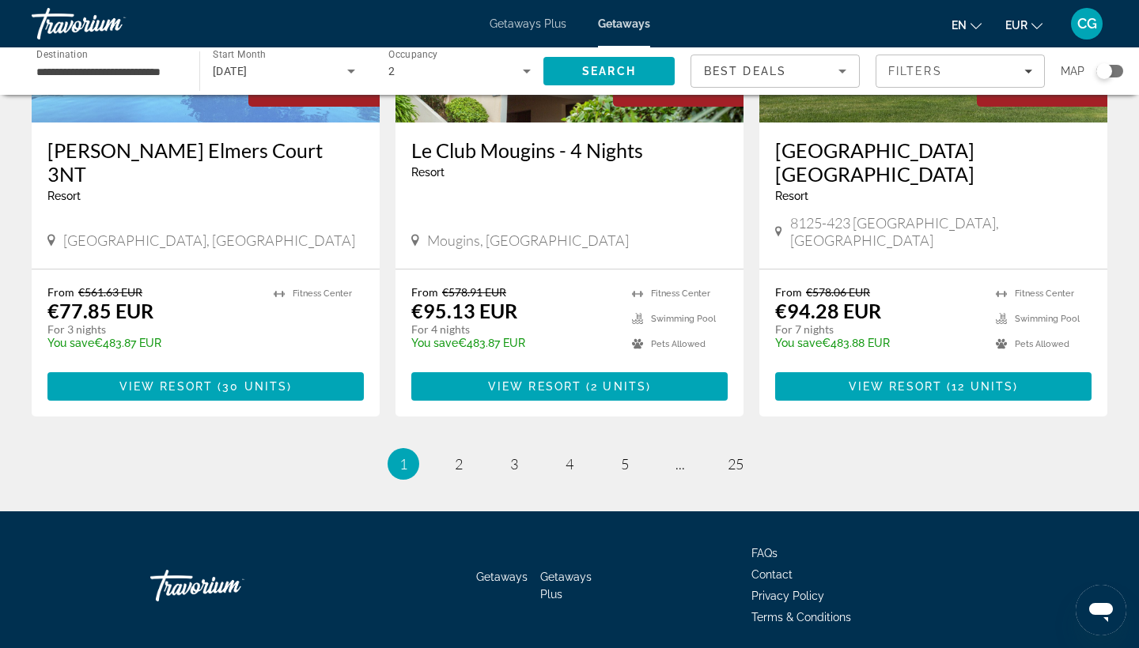
scroll to position [1958, 0]
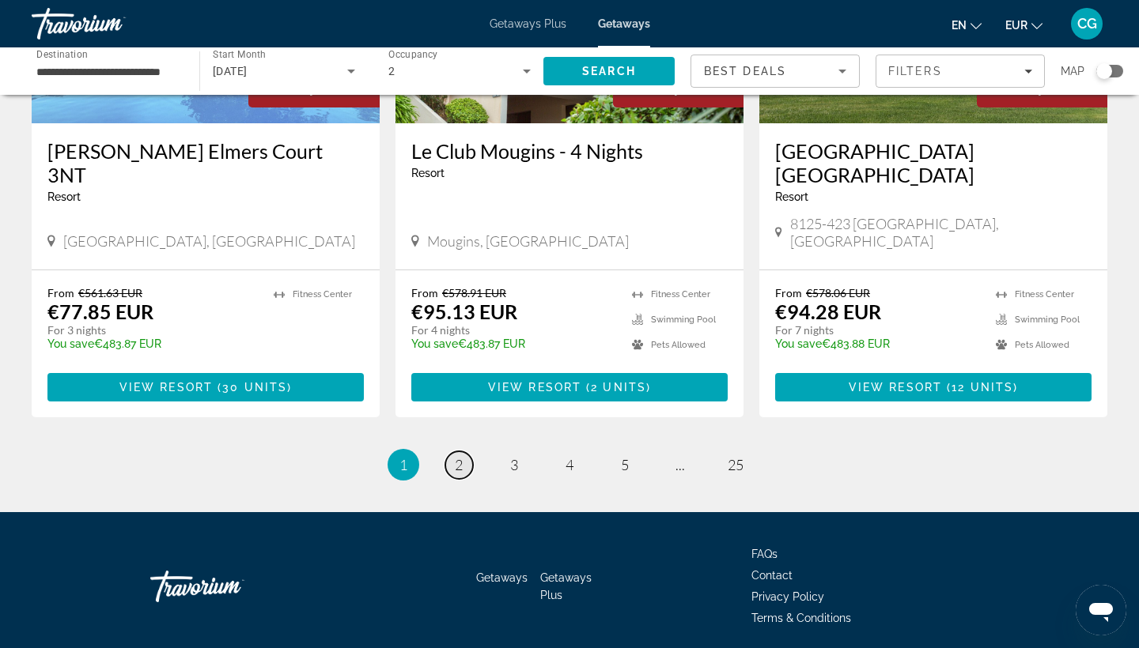
click at [455, 456] on span "2" at bounding box center [459, 464] width 8 height 17
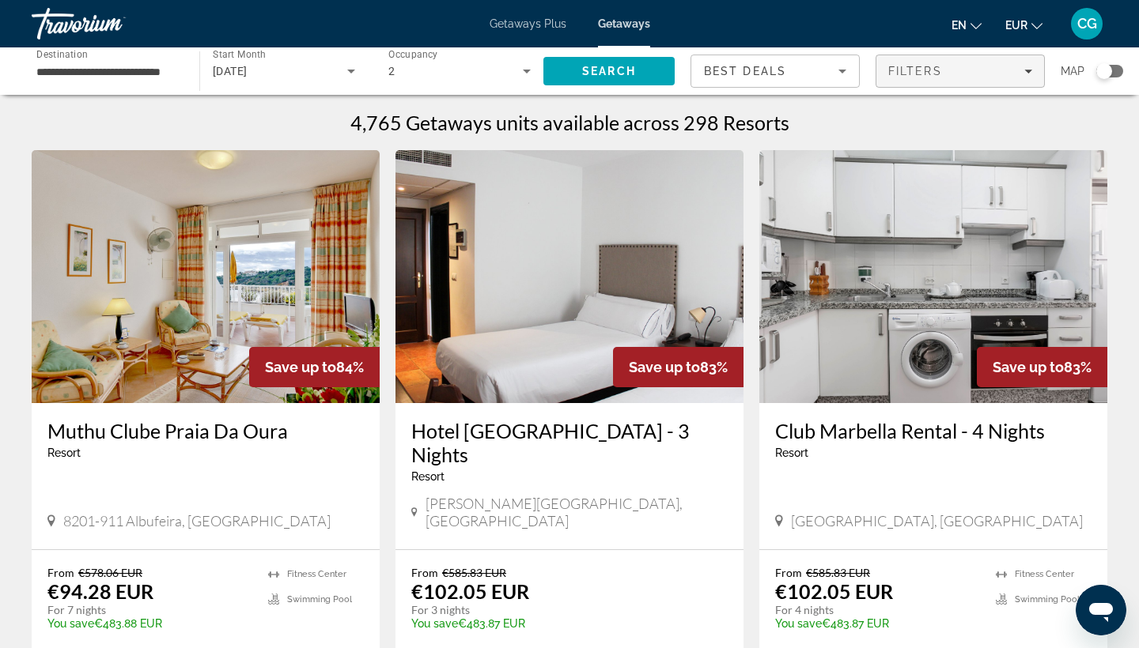
click at [939, 68] on span "Filters" at bounding box center [915, 71] width 54 height 13
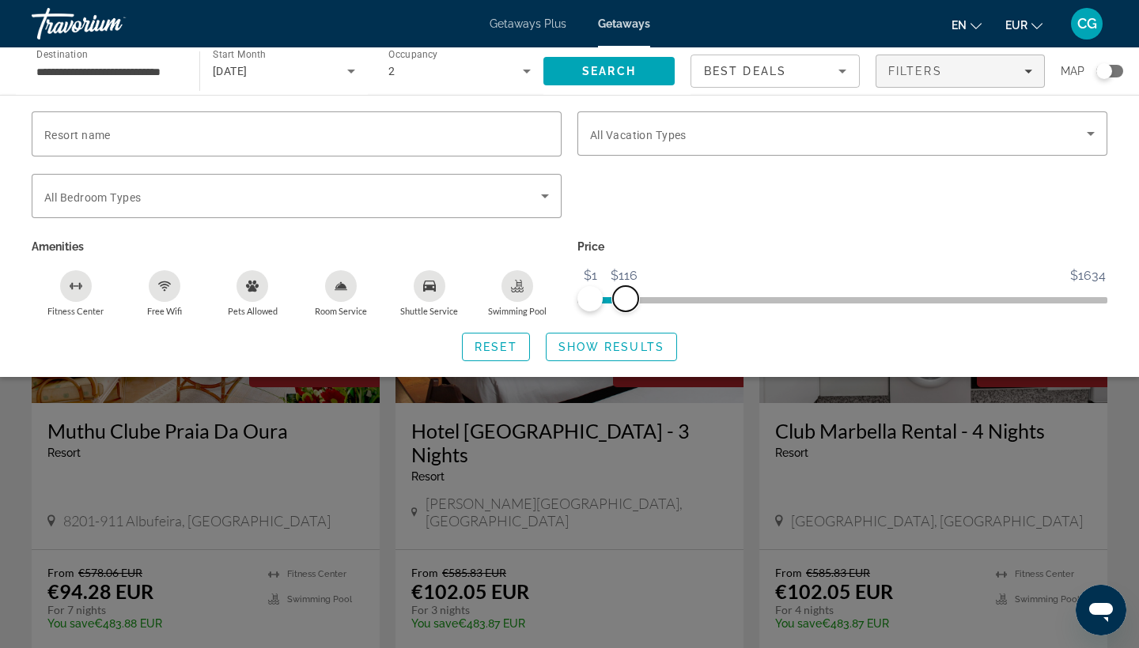
drag, startPoint x: 1088, startPoint y: 301, endPoint x: 626, endPoint y: 304, distance: 462.6
click at [626, 304] on span "ngx-slider-max" at bounding box center [625, 298] width 25 height 25
click at [457, 199] on span "Search widget" at bounding box center [292, 196] width 497 height 19
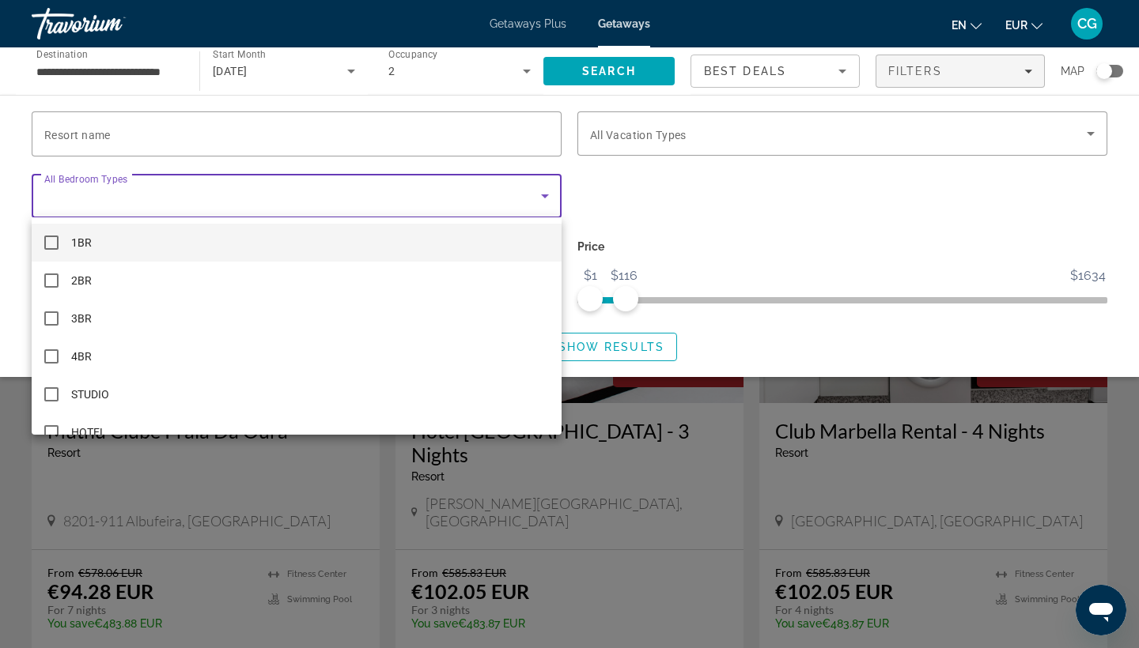
click at [453, 196] on div at bounding box center [569, 324] width 1139 height 648
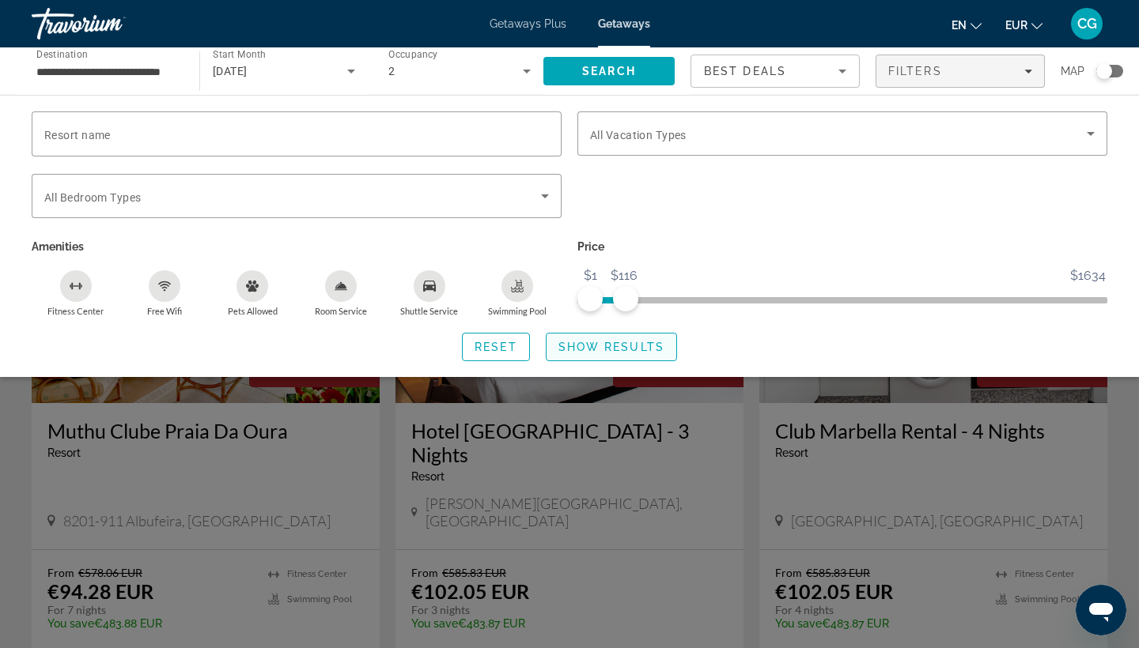
click at [616, 345] on span "Show Results" at bounding box center [611, 347] width 106 height 13
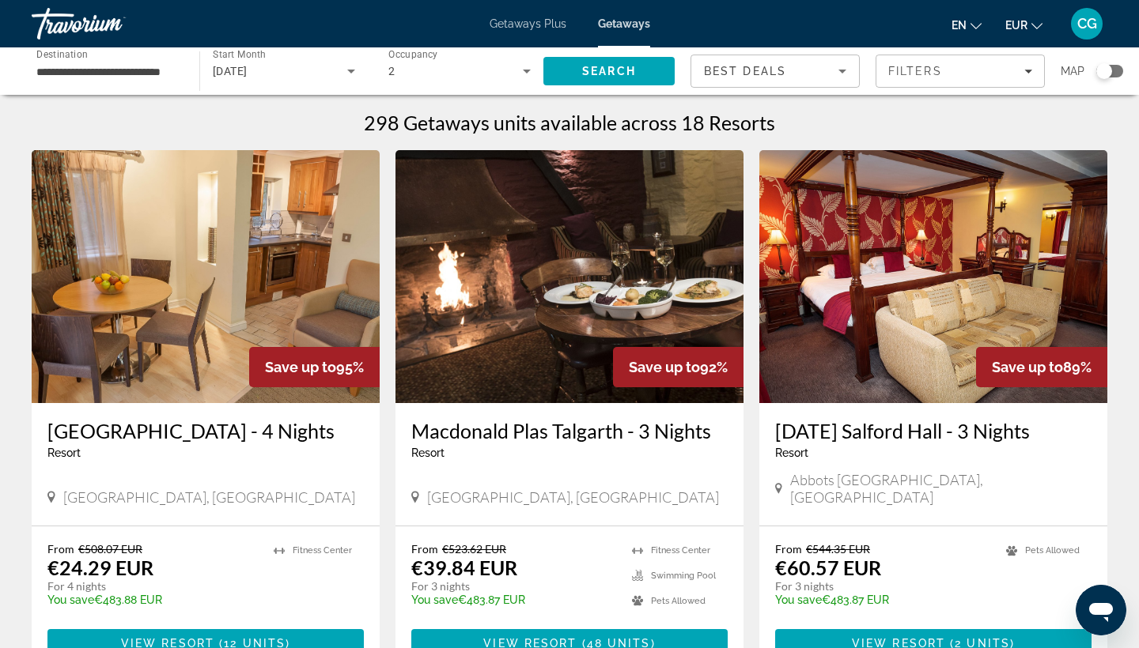
scroll to position [24, 0]
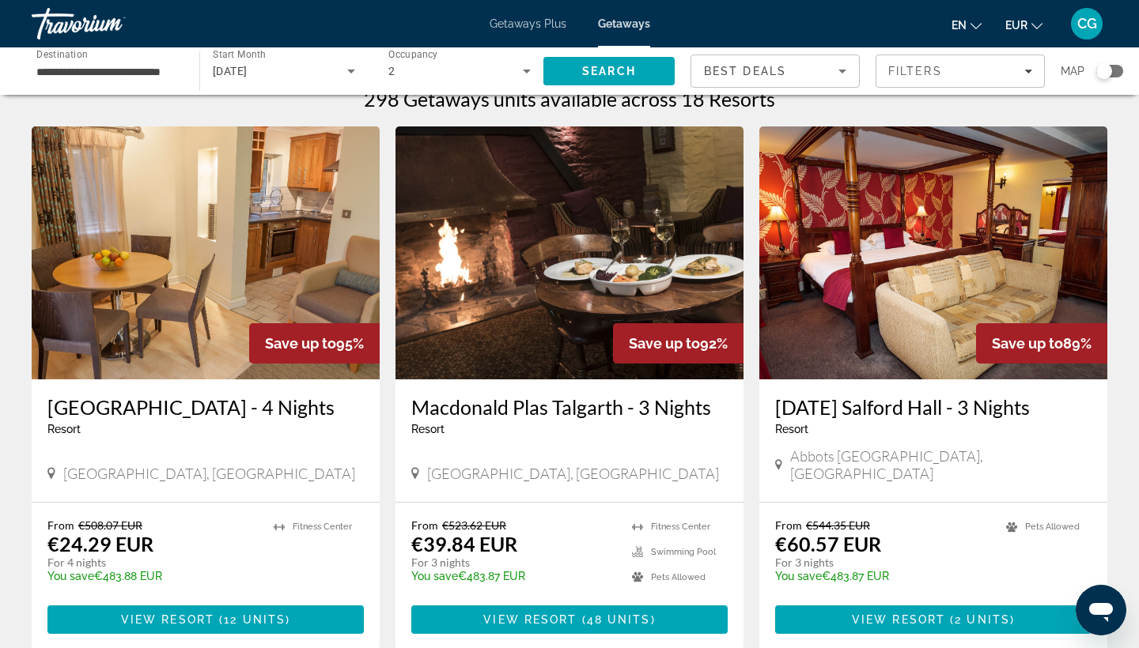
click at [324, 294] on img "Main content" at bounding box center [206, 253] width 348 height 253
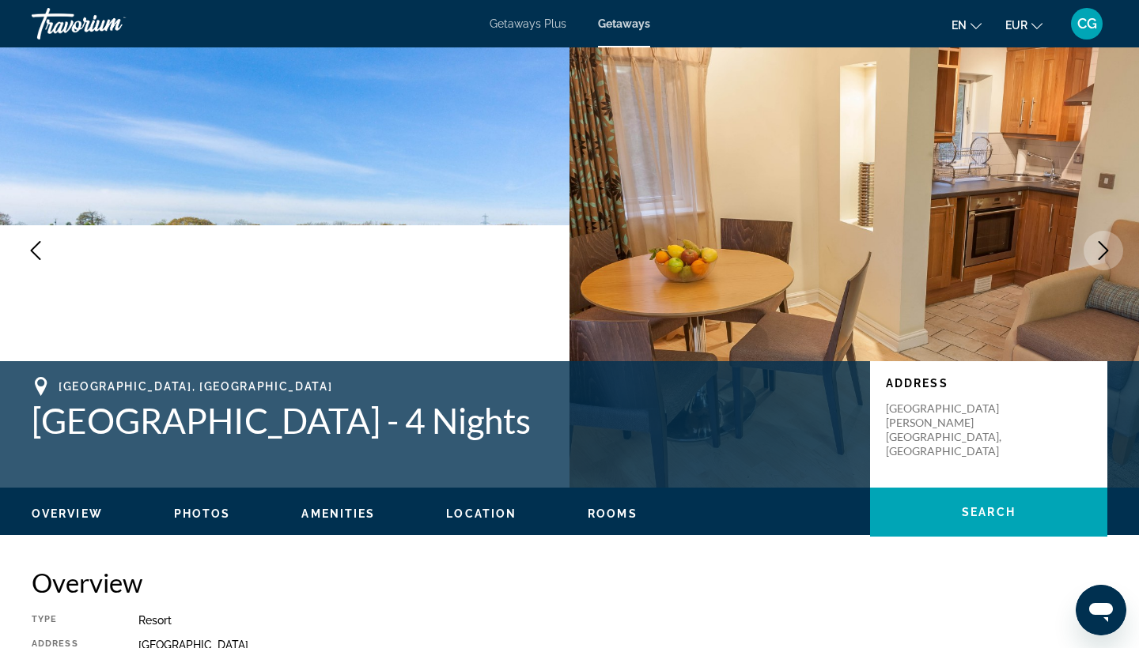
scroll to position [38, 0]
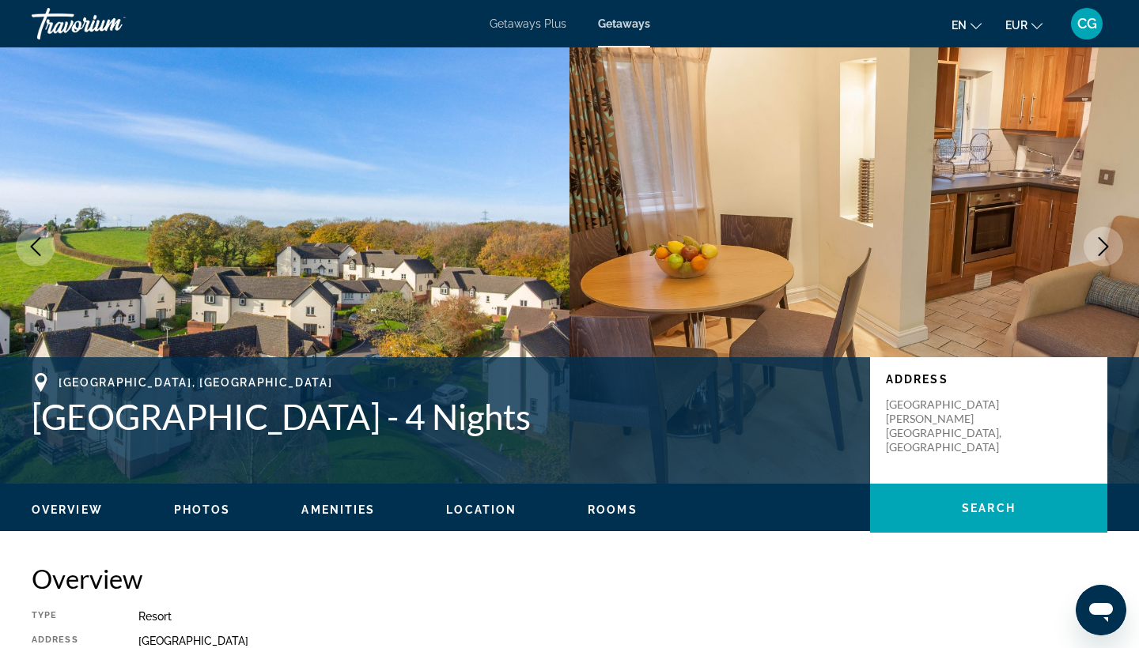
click at [1088, 240] on button "Next image" at bounding box center [1103, 247] width 40 height 40
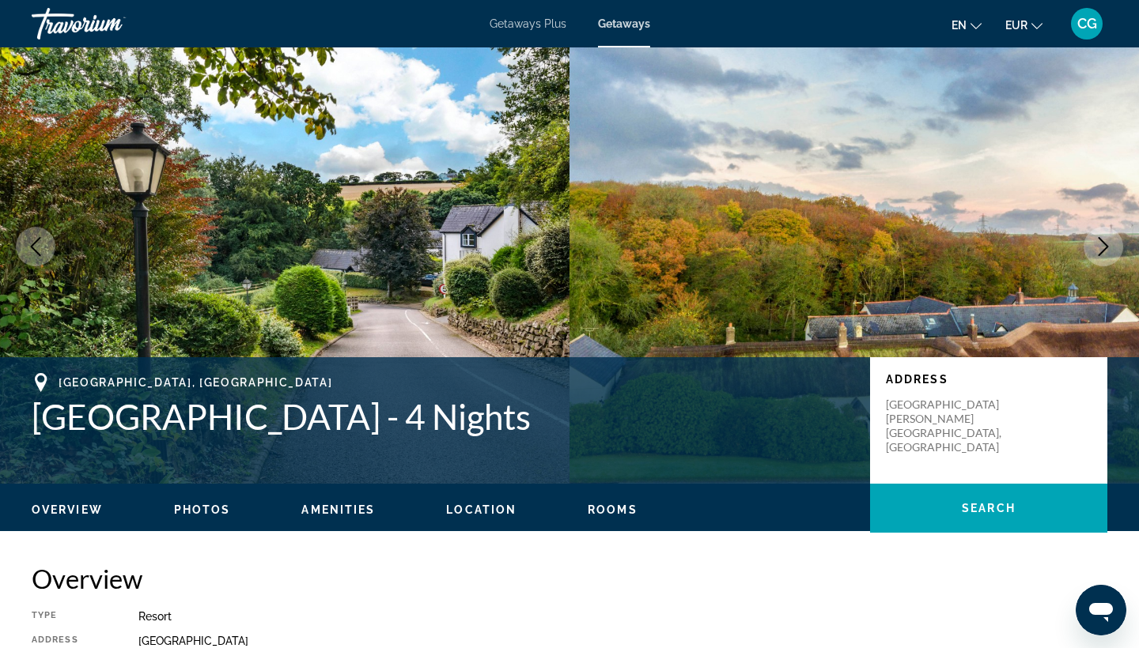
click at [1098, 242] on icon "Next image" at bounding box center [1103, 246] width 19 height 19
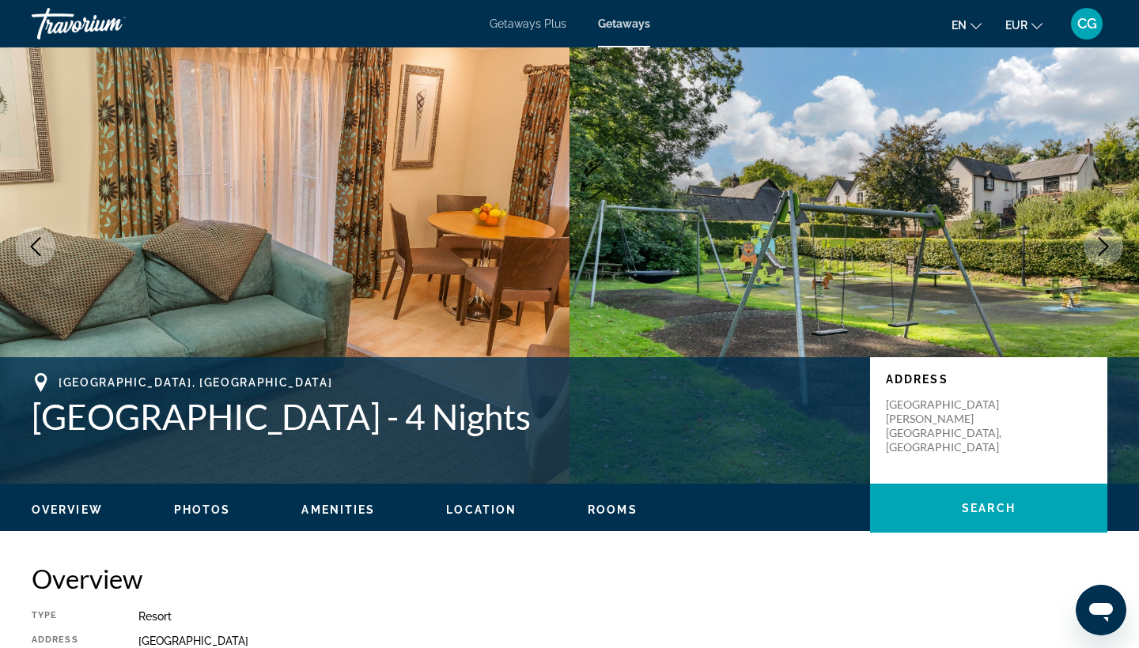
click at [1098, 242] on icon "Next image" at bounding box center [1103, 246] width 19 height 19
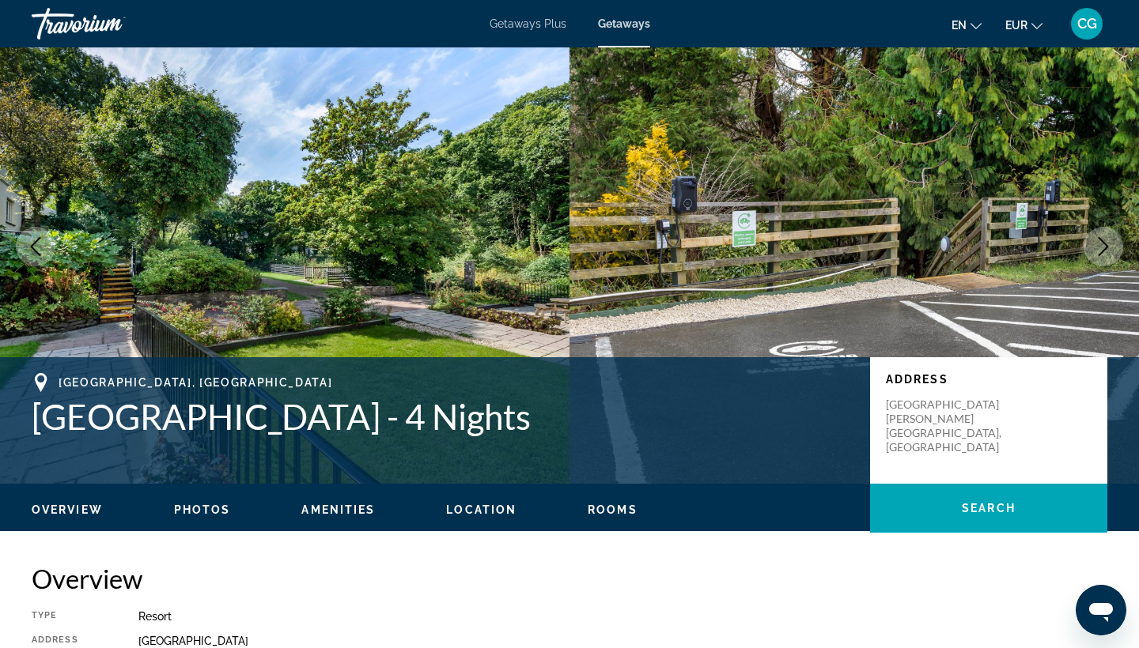
click at [1098, 242] on icon "Next image" at bounding box center [1103, 246] width 19 height 19
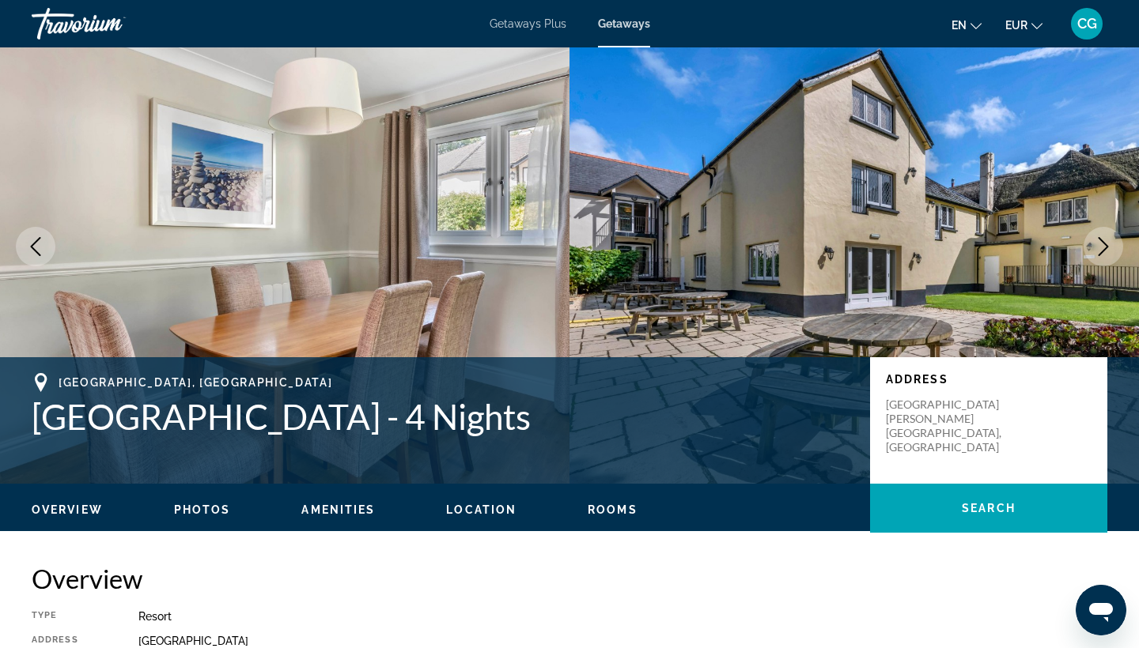
click at [1098, 242] on icon "Next image" at bounding box center [1103, 246] width 19 height 19
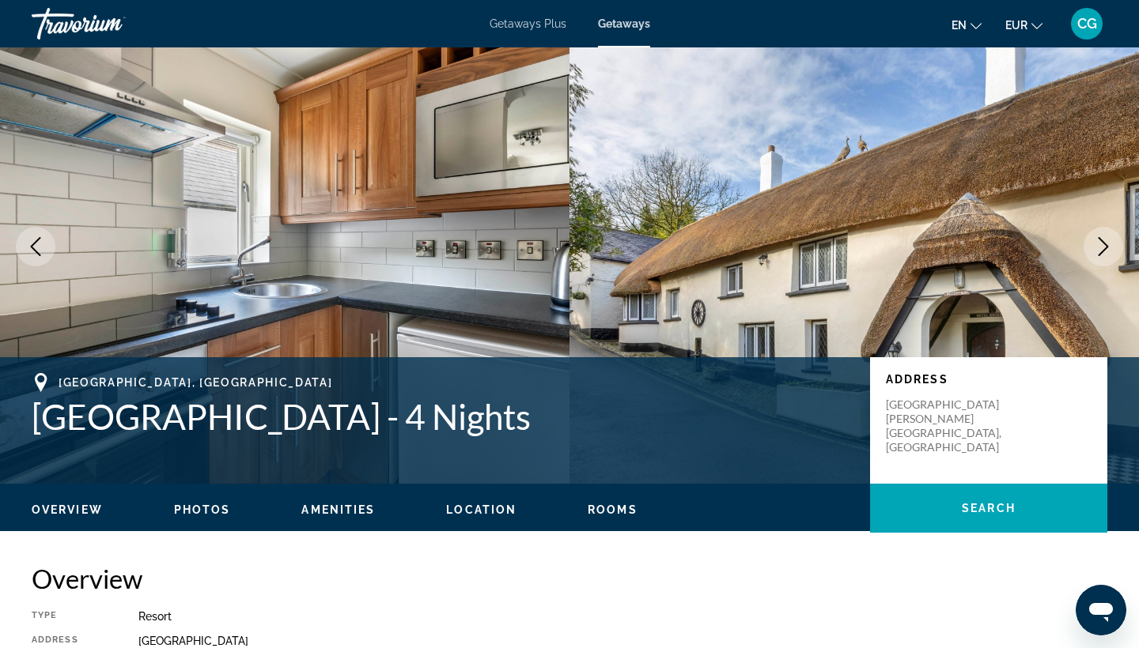
click at [1098, 243] on icon "Next image" at bounding box center [1103, 246] width 19 height 19
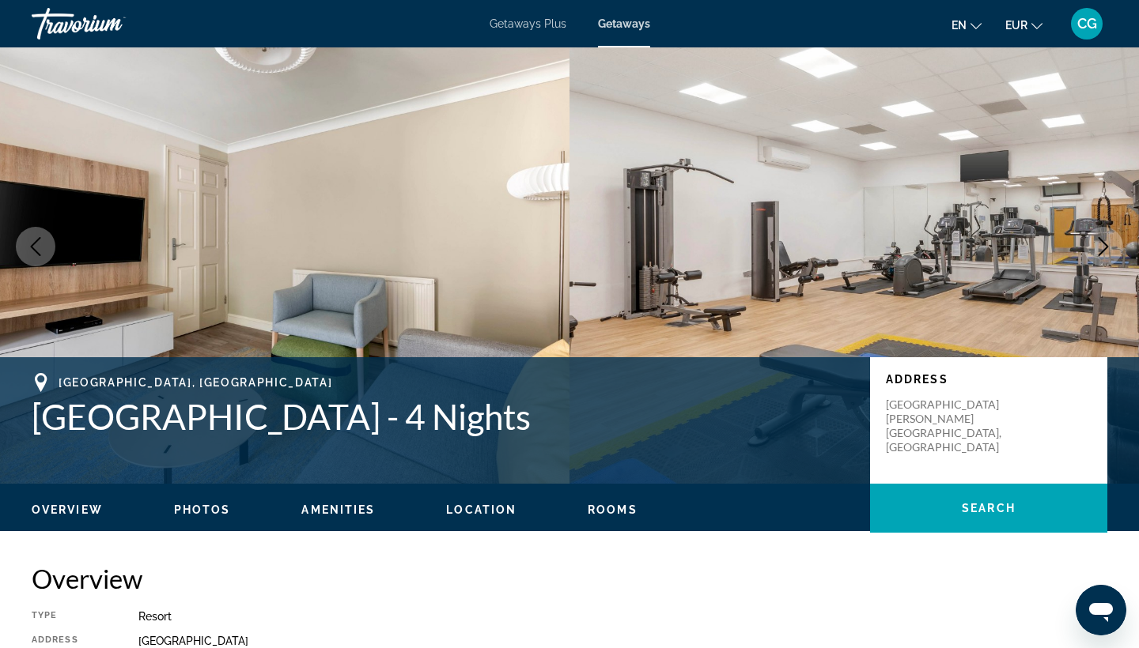
click at [1098, 243] on icon "Next image" at bounding box center [1103, 246] width 19 height 19
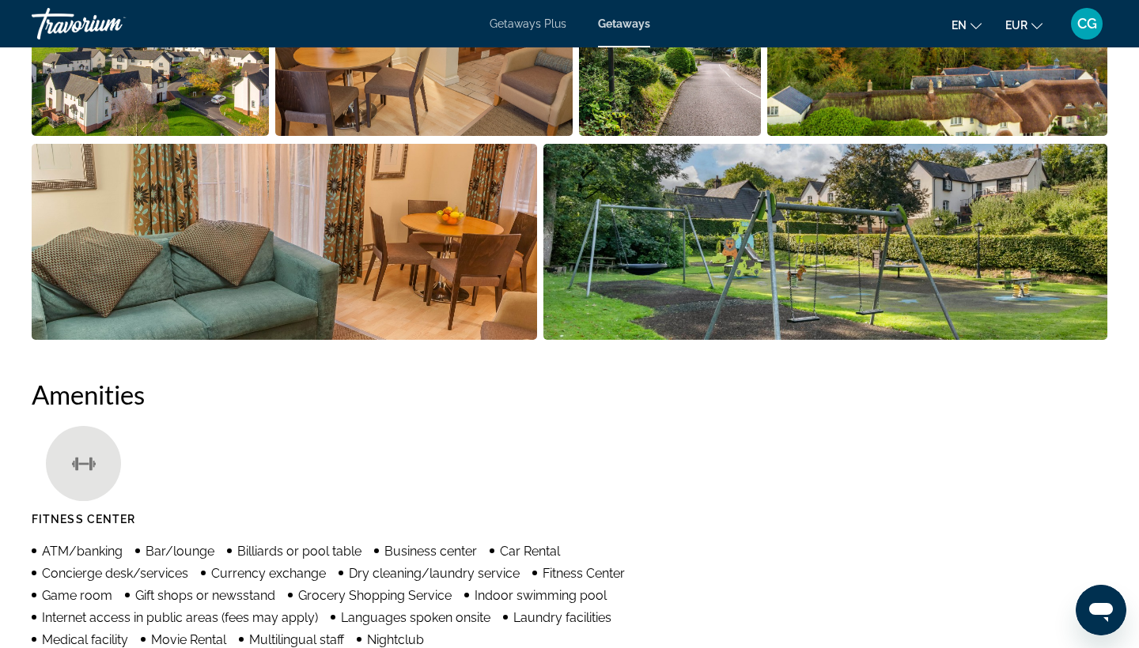
scroll to position [920, 0]
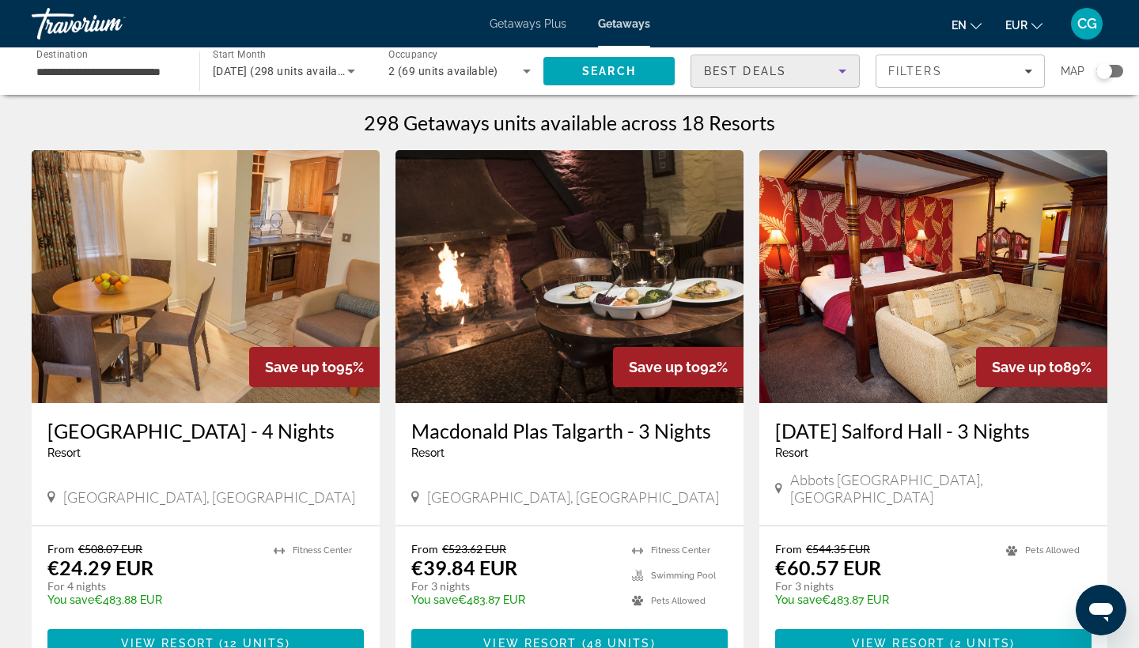
click at [818, 71] on div "Best Deals" at bounding box center [771, 71] width 134 height 19
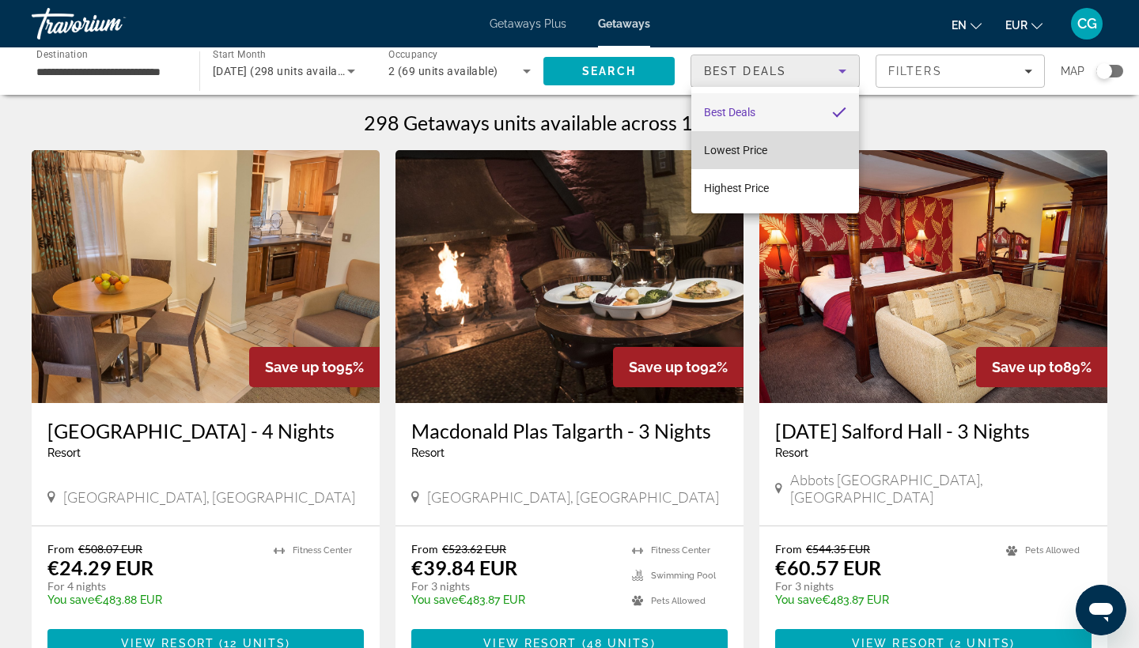
click at [777, 149] on mat-option "Lowest Price" at bounding box center [775, 150] width 168 height 38
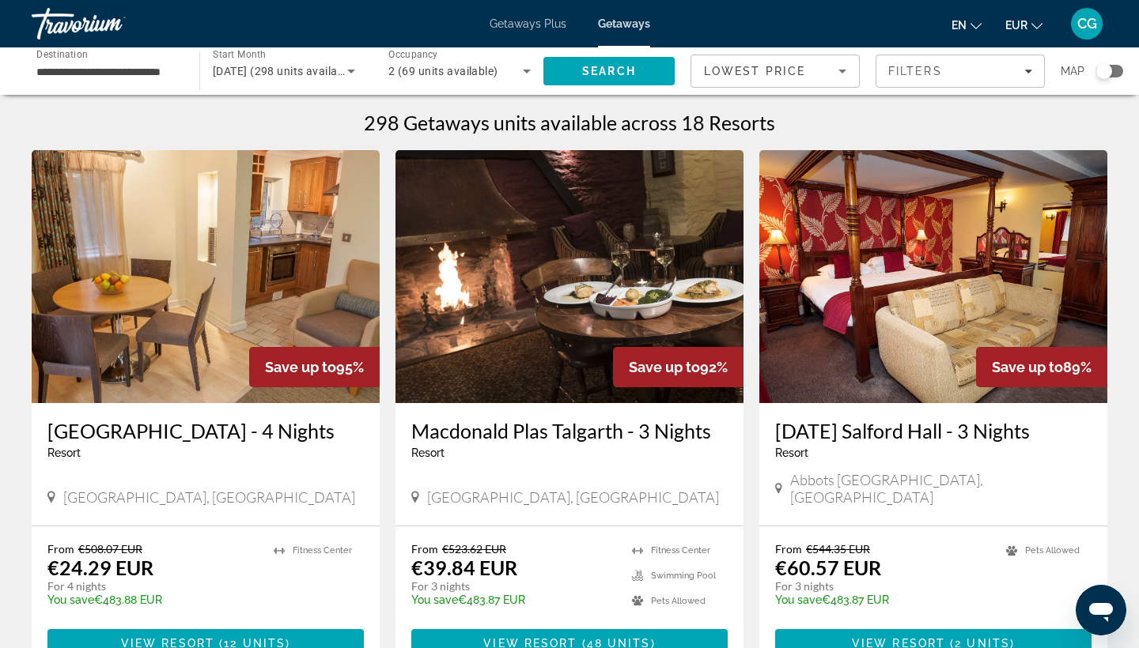
click at [1103, 72] on div "Search widget" at bounding box center [1104, 71] width 16 height 16
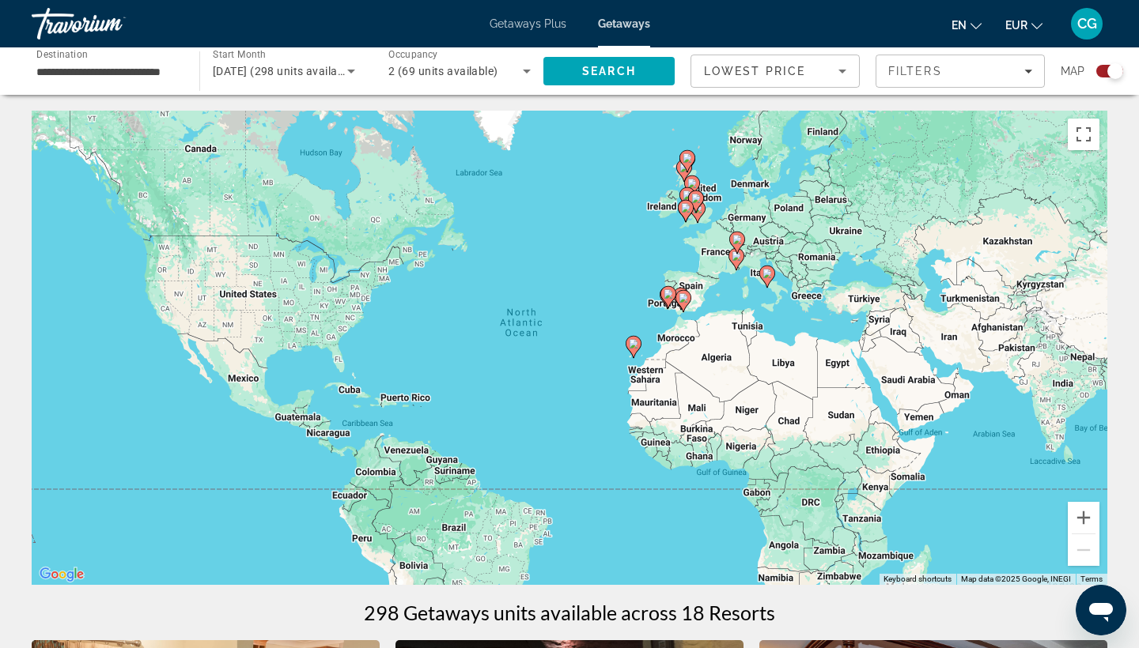
click at [1105, 70] on div "Search widget" at bounding box center [1109, 71] width 27 height 13
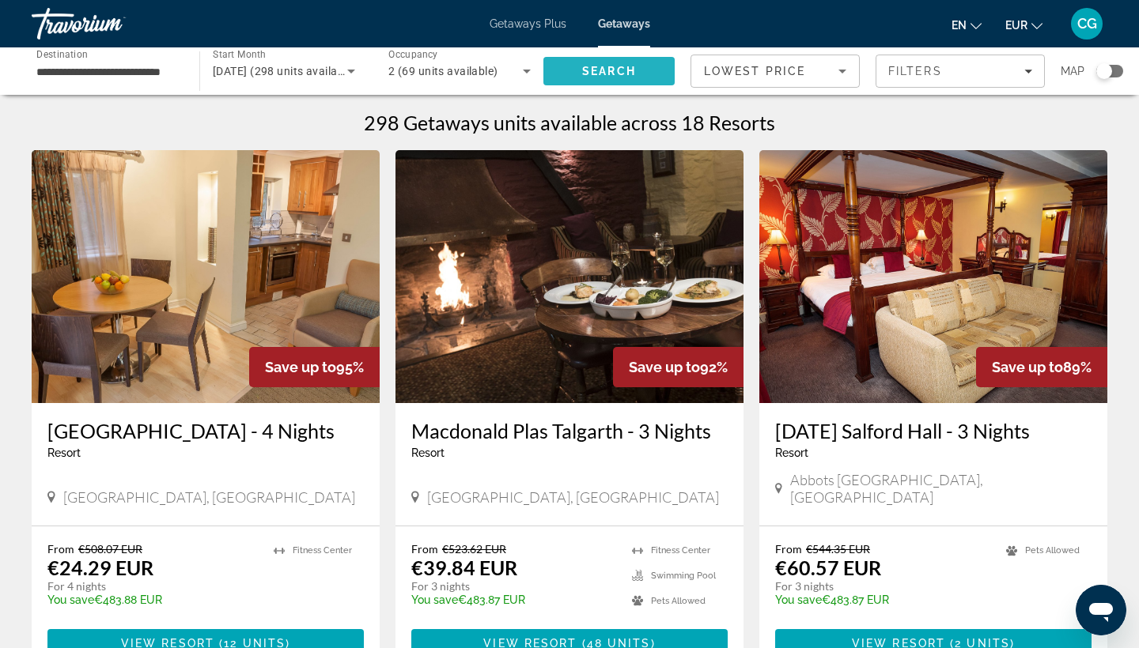
click at [595, 72] on span "Search" at bounding box center [609, 71] width 54 height 13
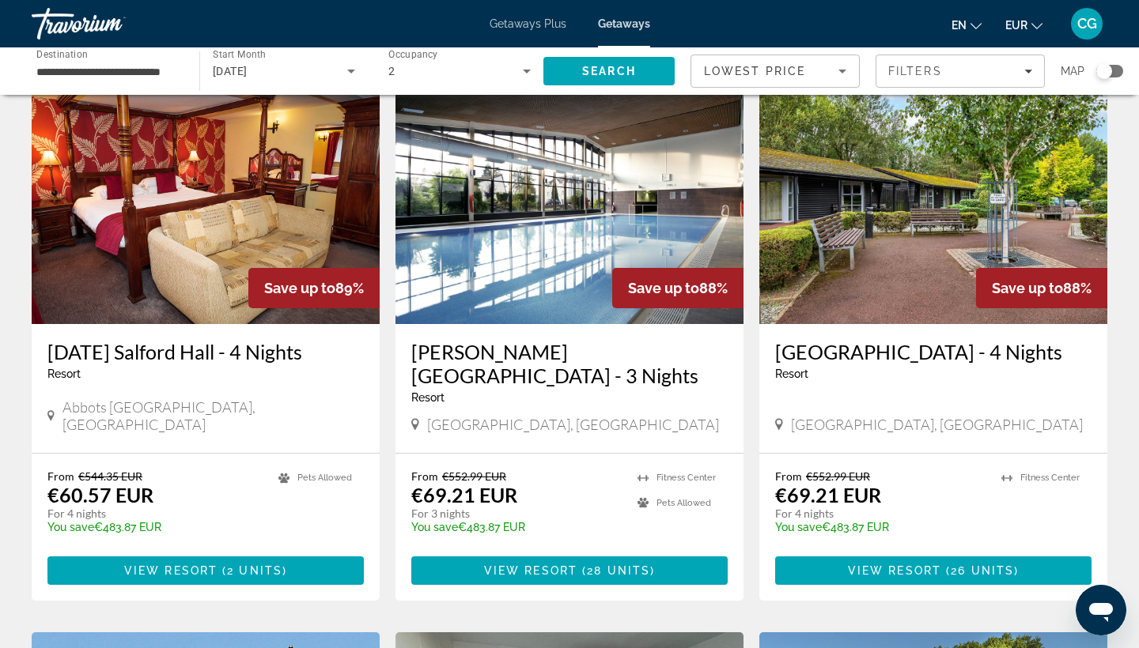
scroll to position [63, 0]
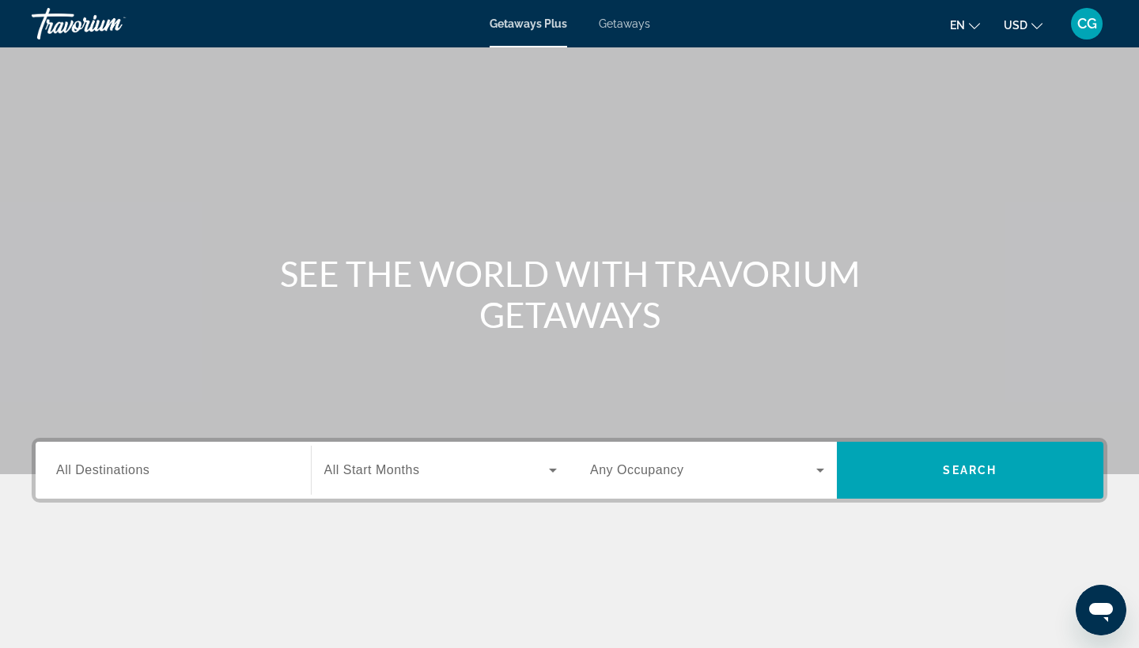
click at [157, 492] on div "Search widget" at bounding box center [173, 470] width 234 height 45
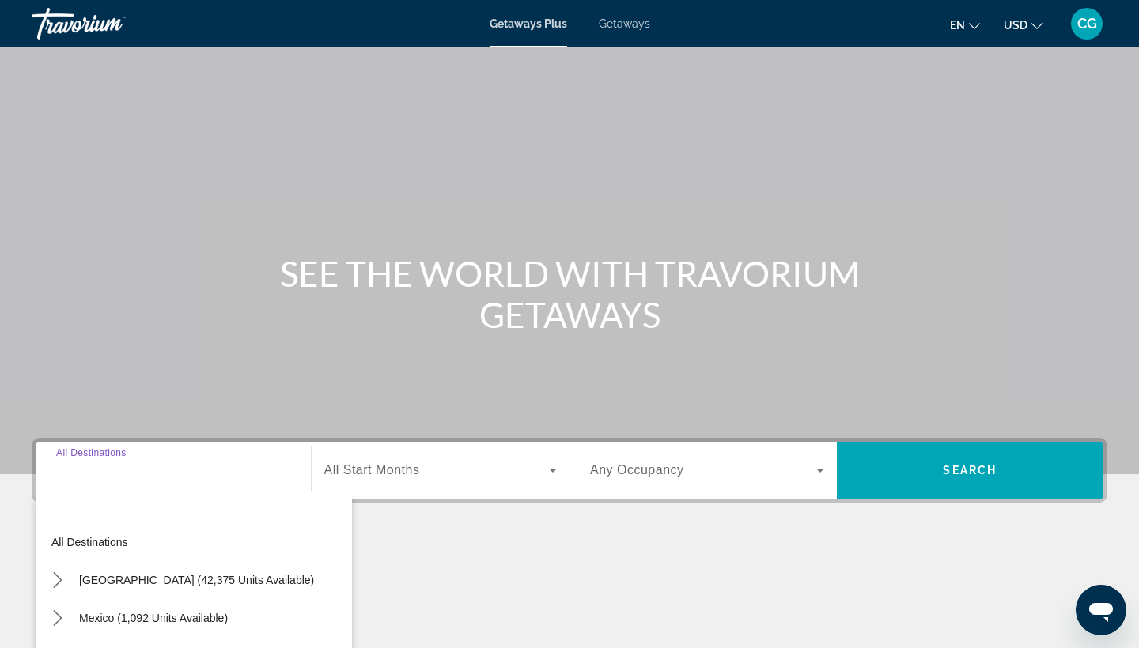
scroll to position [206, 0]
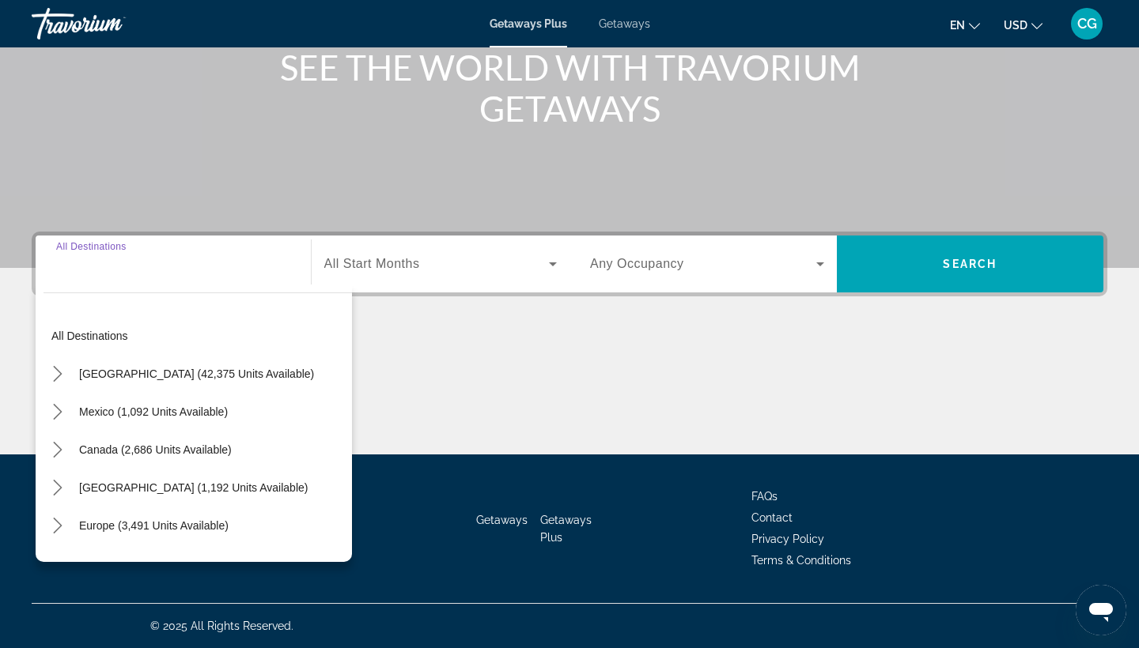
click at [150, 272] on input "Destination All Destinations" at bounding box center [173, 264] width 234 height 19
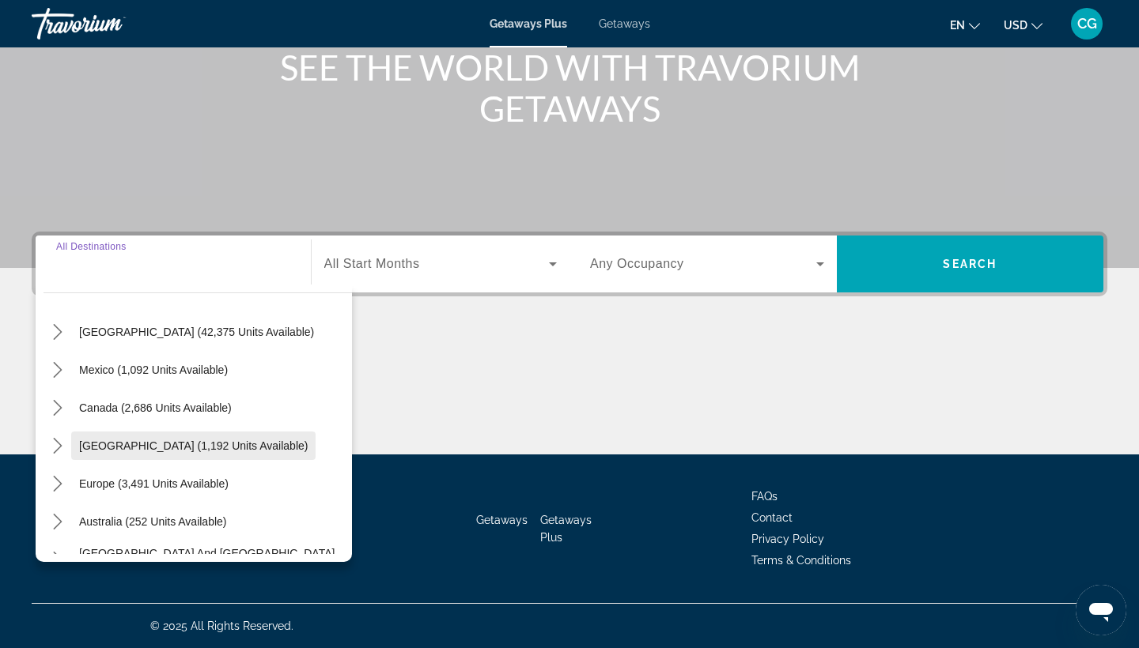
scroll to position [43, 0]
click at [63, 475] on icon "Toggle Europe (3,491 units available) submenu" at bounding box center [58, 482] width 16 height 16
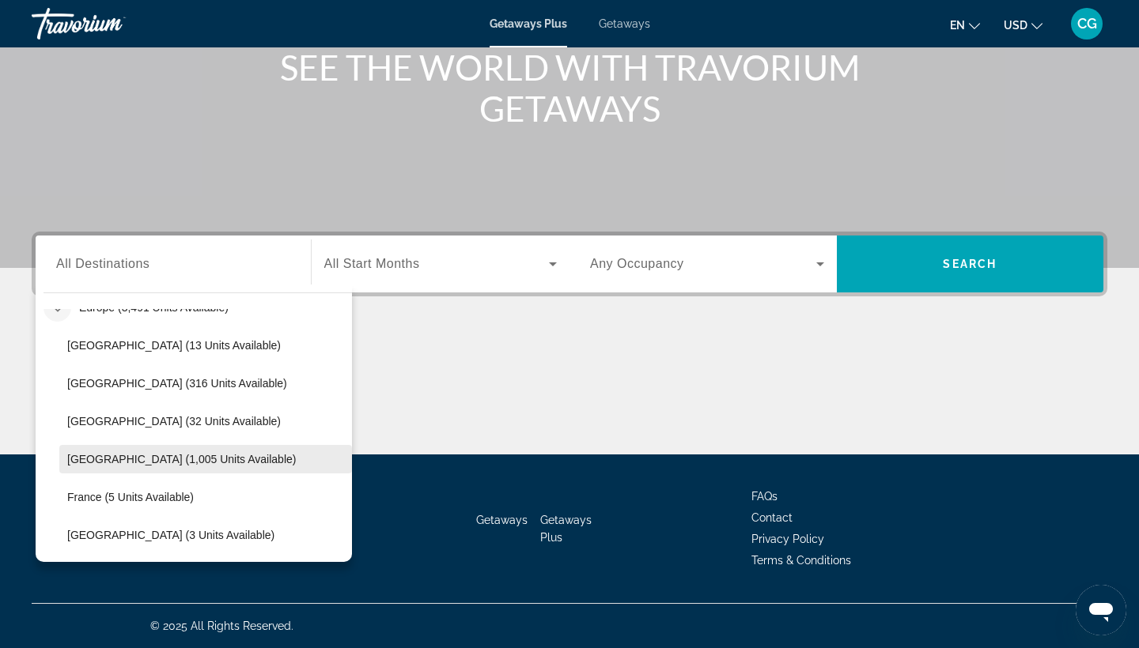
scroll to position [217, 0]
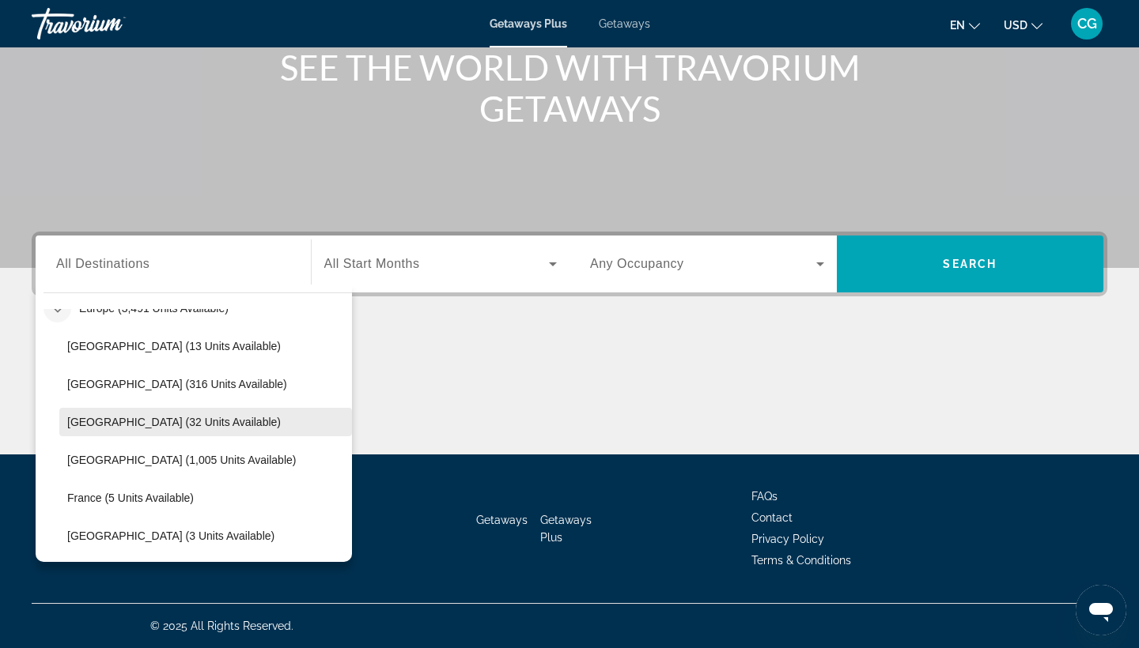
click at [225, 427] on span "Select destination: Denmark (32 units available)" at bounding box center [205, 422] width 293 height 38
type input "**********"
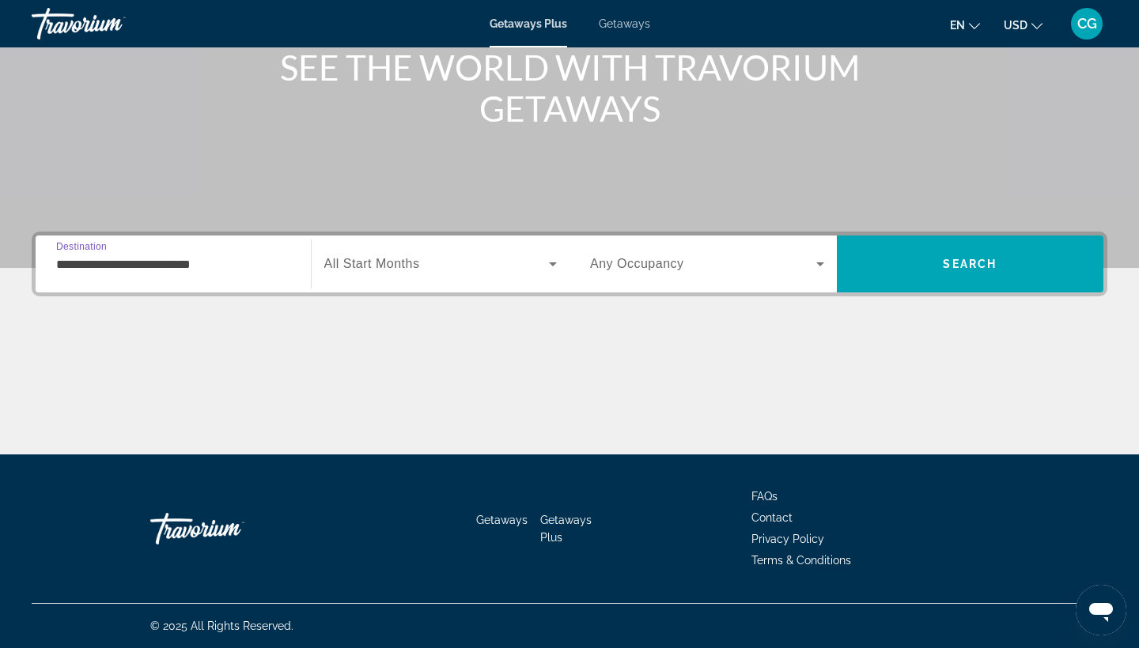
click at [399, 254] on div "Search widget" at bounding box center [440, 264] width 233 height 44
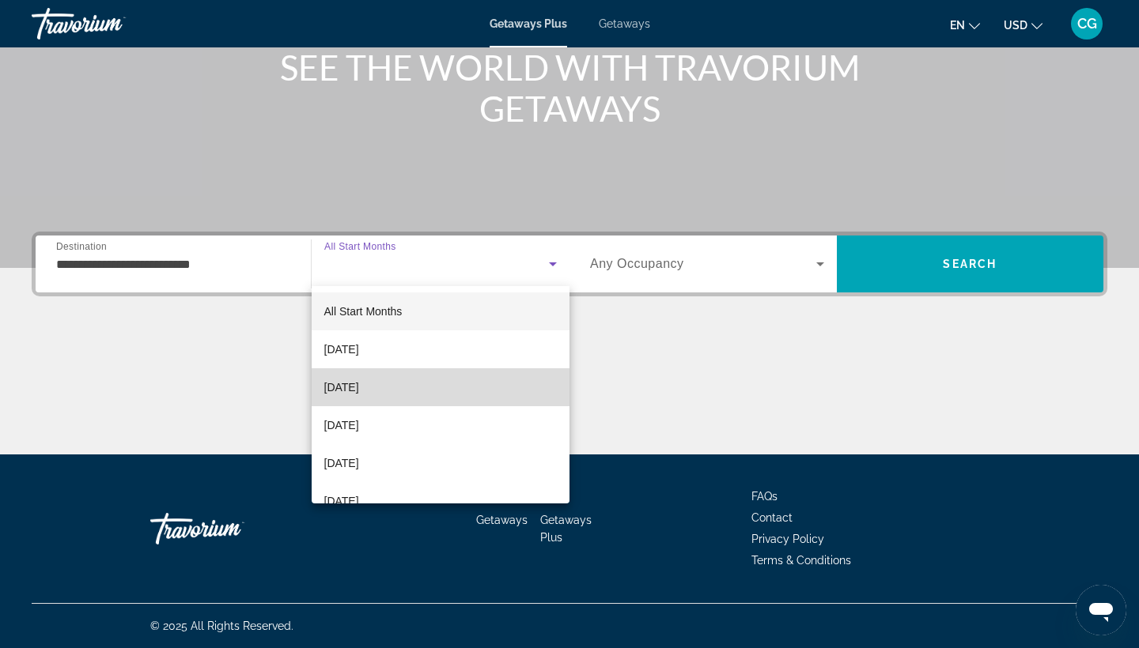
click at [408, 381] on mat-option "[DATE]" at bounding box center [441, 388] width 259 height 38
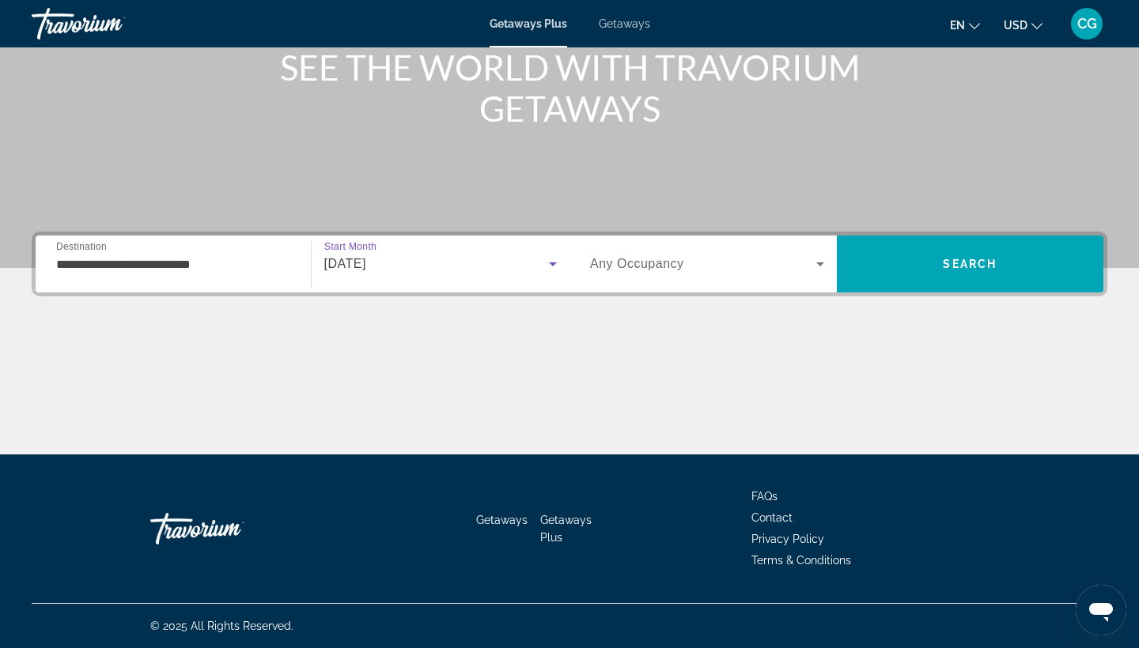
click at [660, 284] on div "Search widget" at bounding box center [707, 264] width 234 height 44
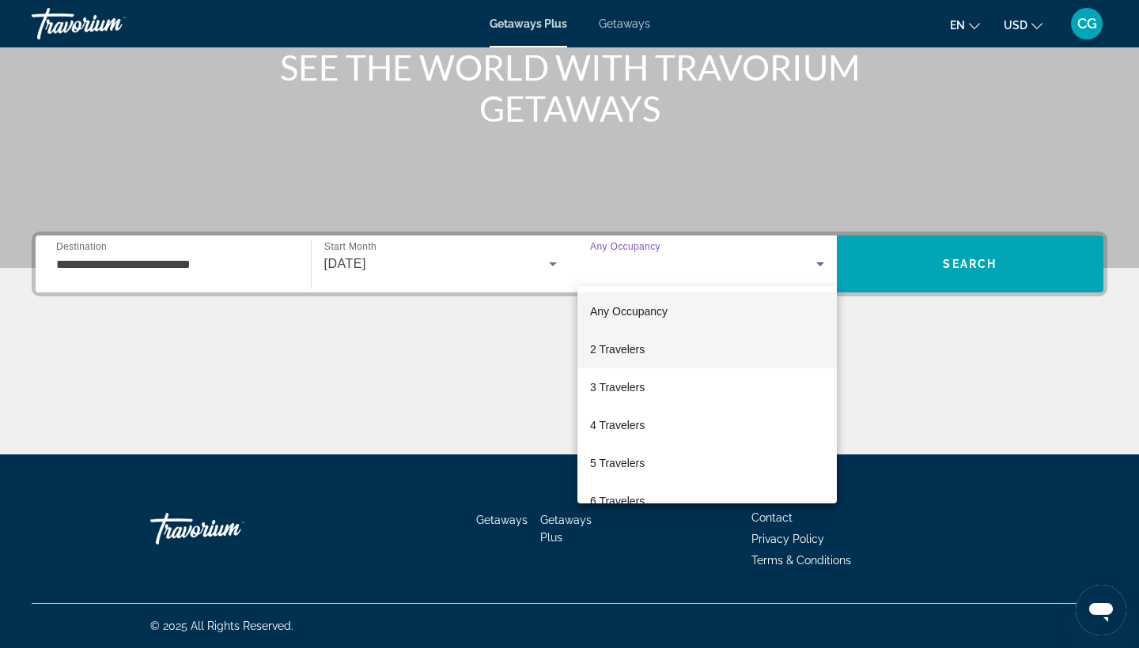
click at [650, 355] on mat-option "2 Travelers" at bounding box center [706, 350] width 259 height 38
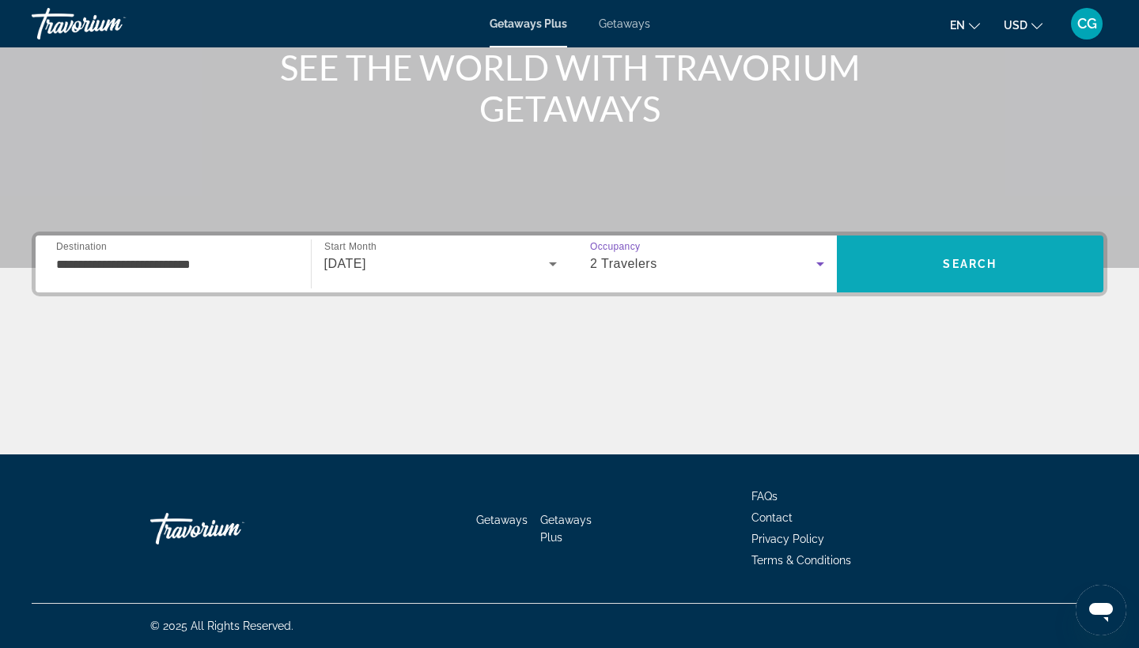
click at [901, 248] on span "Search" at bounding box center [970, 264] width 267 height 38
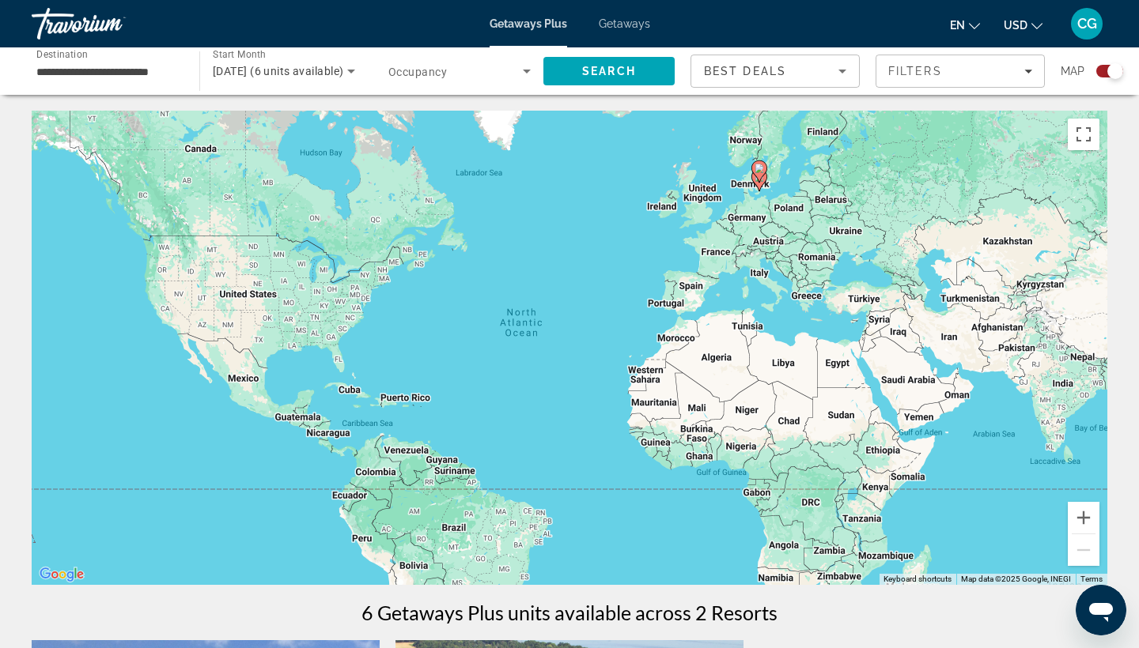
click at [629, 25] on span "Getaways" at bounding box center [624, 23] width 51 height 13
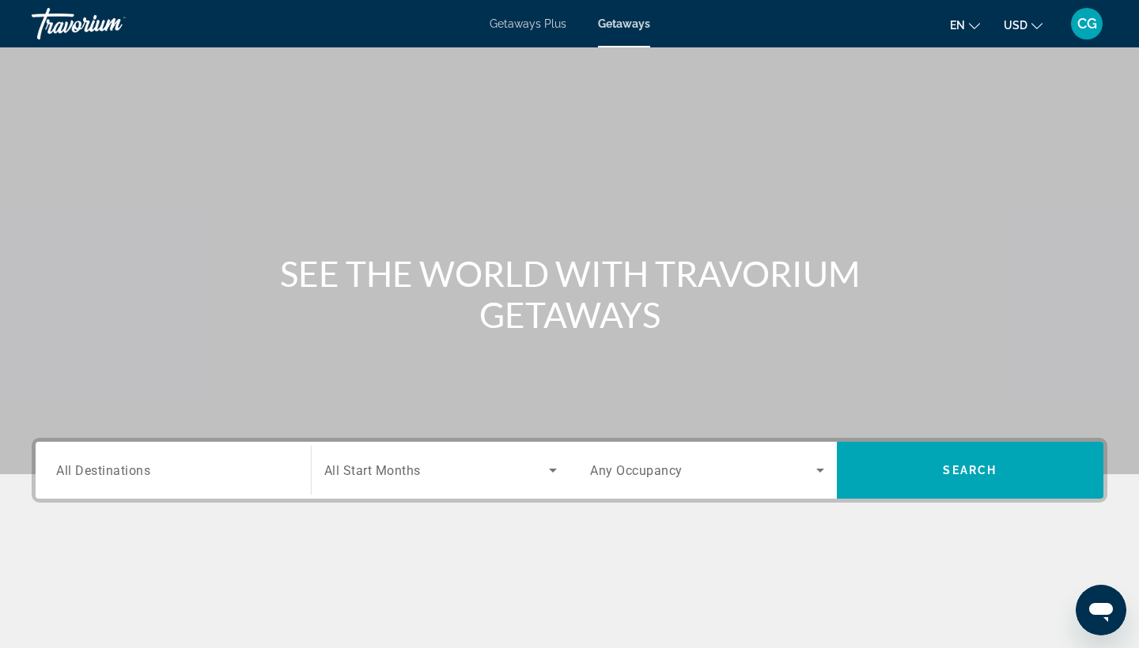
click at [151, 494] on div "Destination All Destinations" at bounding box center [172, 470] width 259 height 57
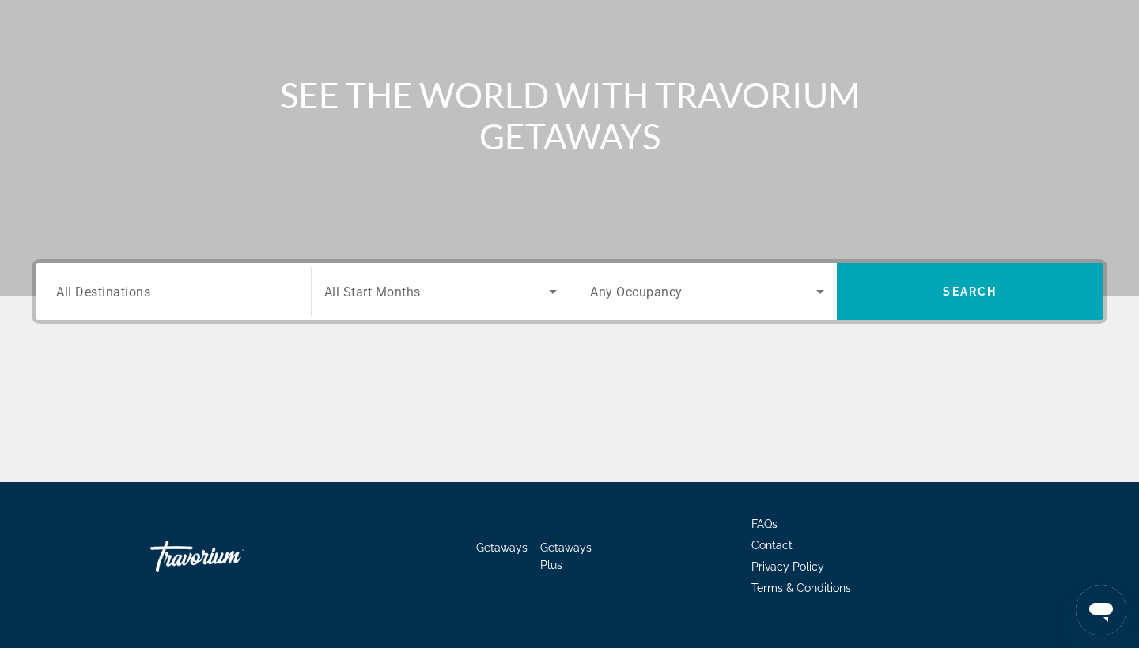
scroll to position [206, 0]
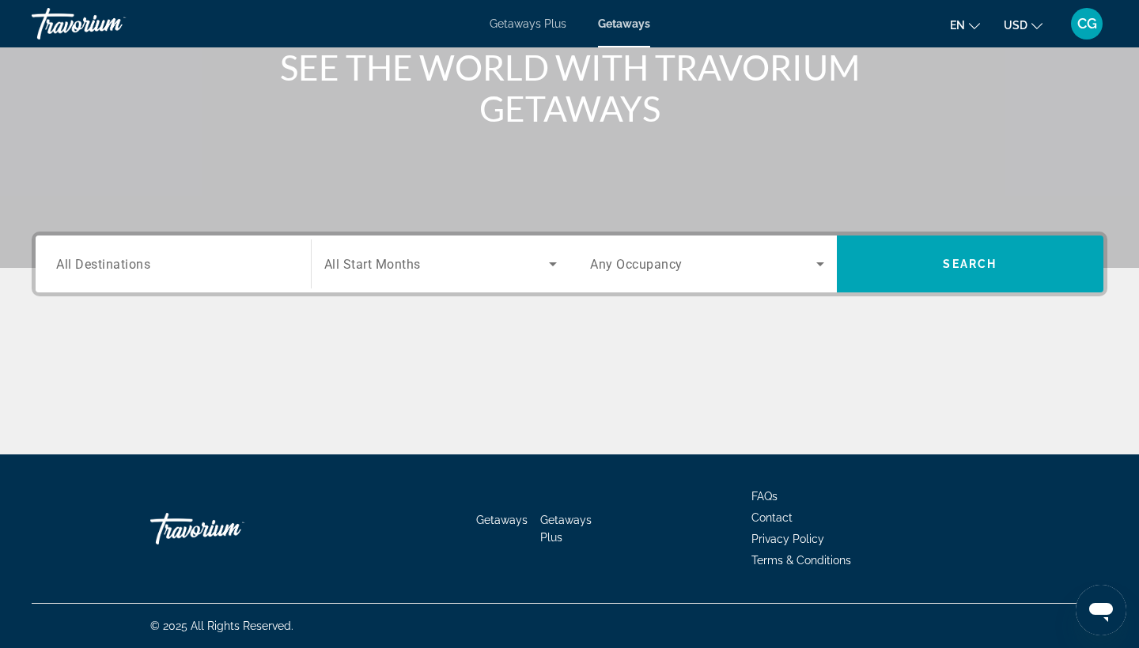
click at [108, 277] on div "Search widget" at bounding box center [173, 264] width 234 height 45
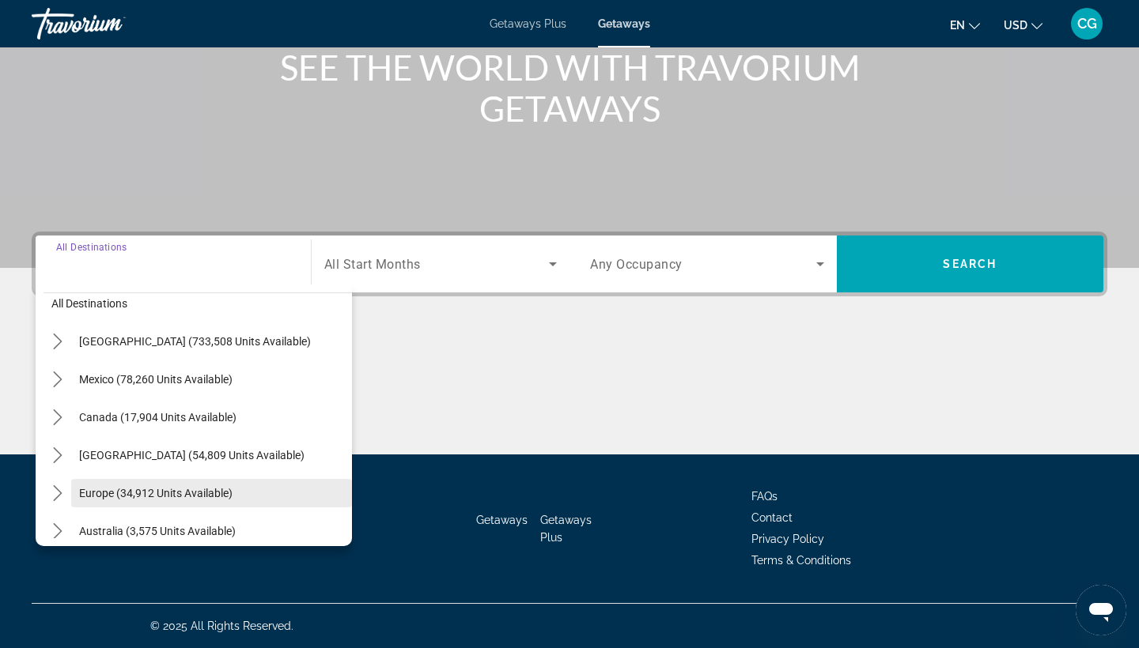
scroll to position [27, 0]
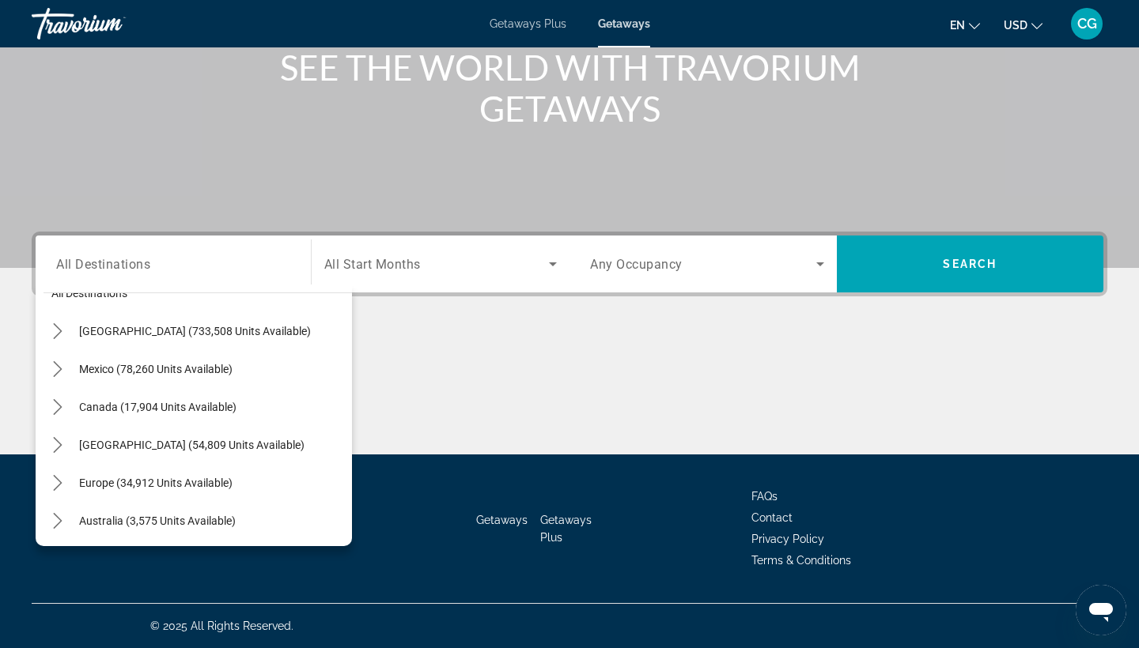
click at [33, 484] on div "Getaways Getaways Plus FAQs Contact Privacy Policy Terms & Conditions" at bounding box center [569, 529] width 1075 height 149
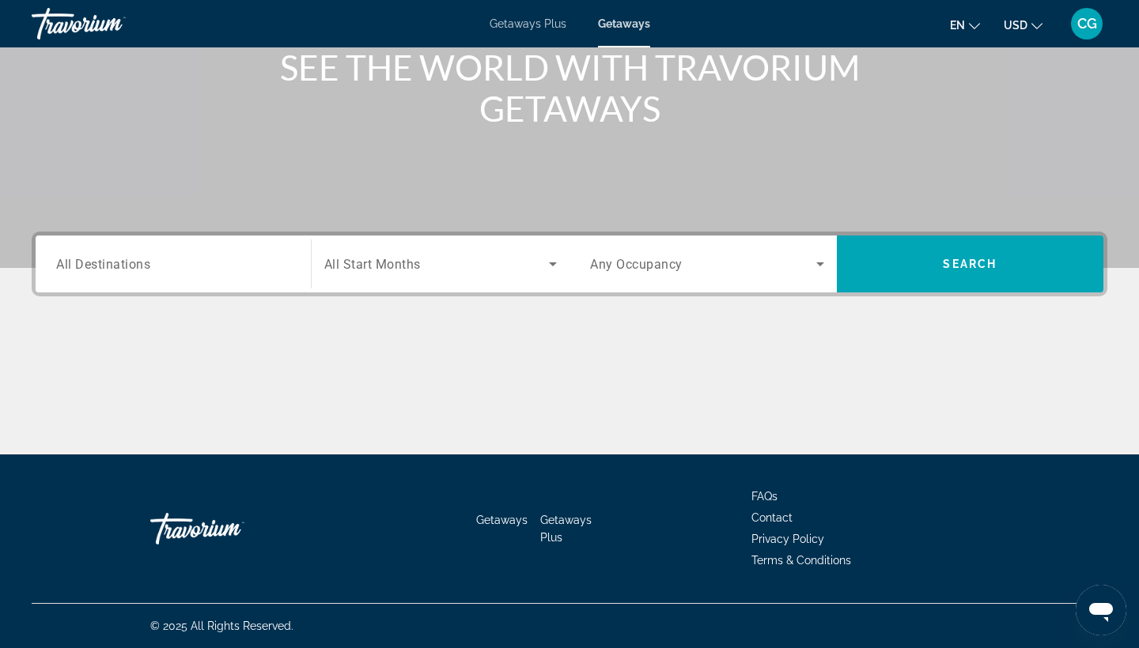
click at [108, 275] on div "Search widget" at bounding box center [173, 264] width 234 height 45
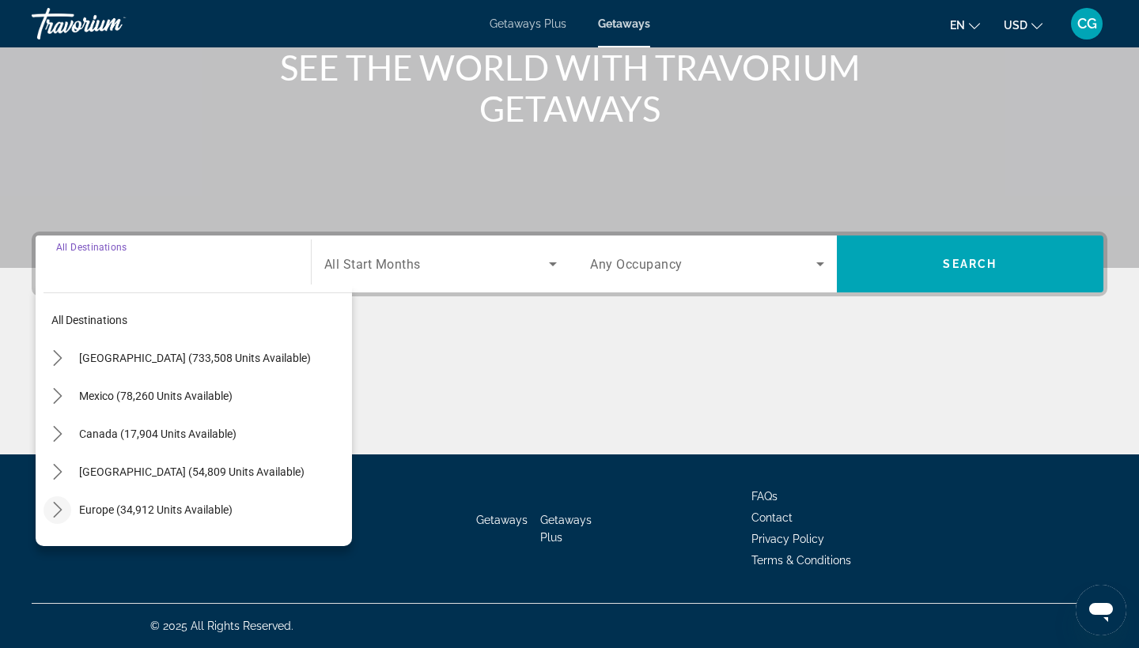
click at [66, 505] on mat-icon "Toggle Europe (34,912 units available) submenu" at bounding box center [57, 511] width 28 height 28
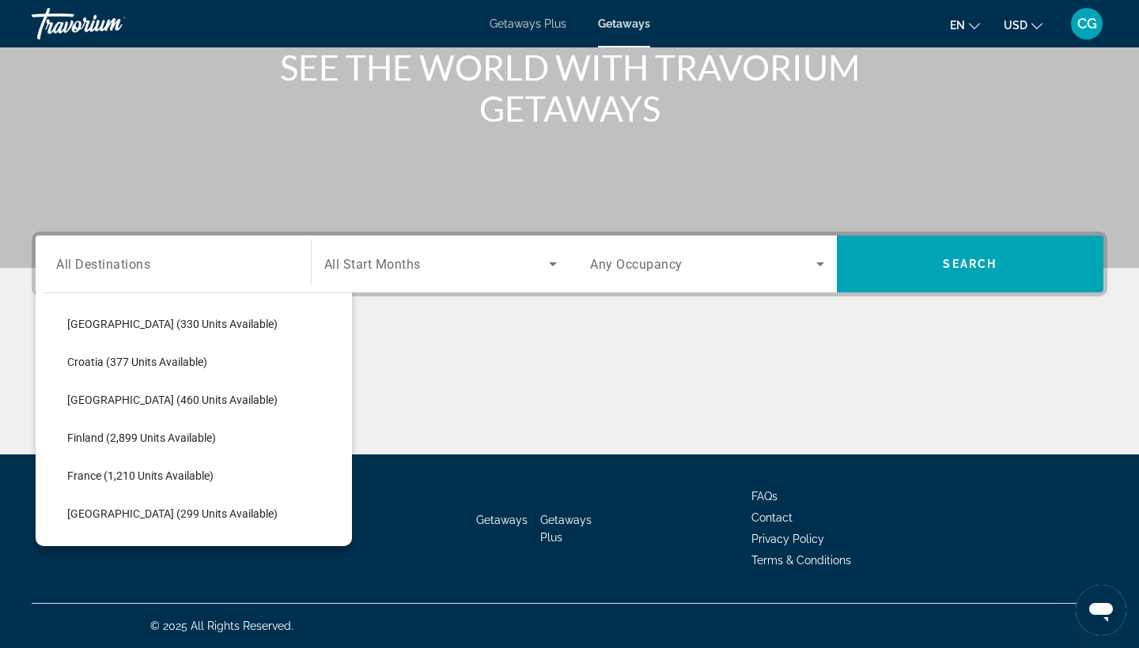
scroll to position [318, 0]
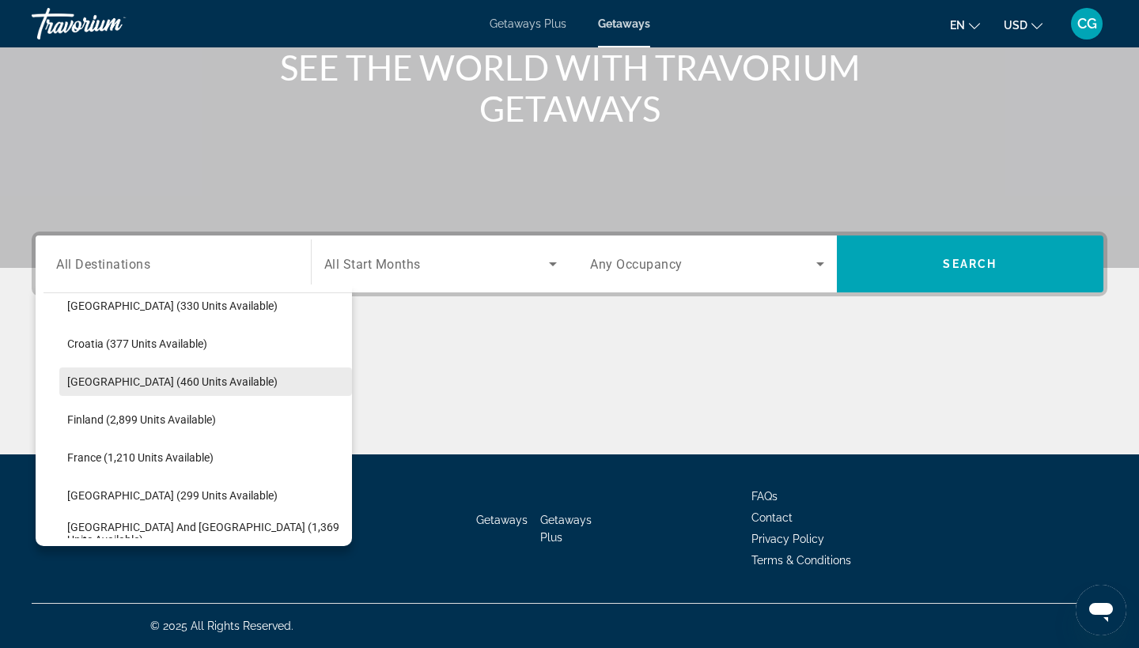
click at [229, 387] on span "Select destination: Denmark (460 units available)" at bounding box center [205, 382] width 293 height 38
type input "**********"
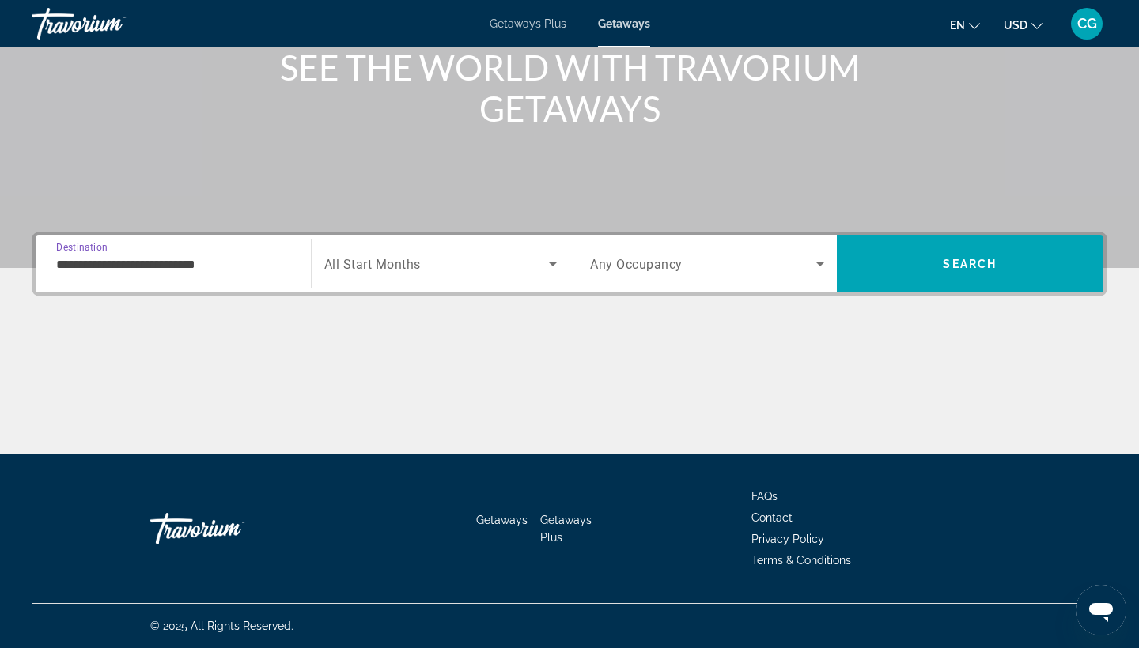
click at [425, 259] on span "Search widget" at bounding box center [436, 264] width 225 height 19
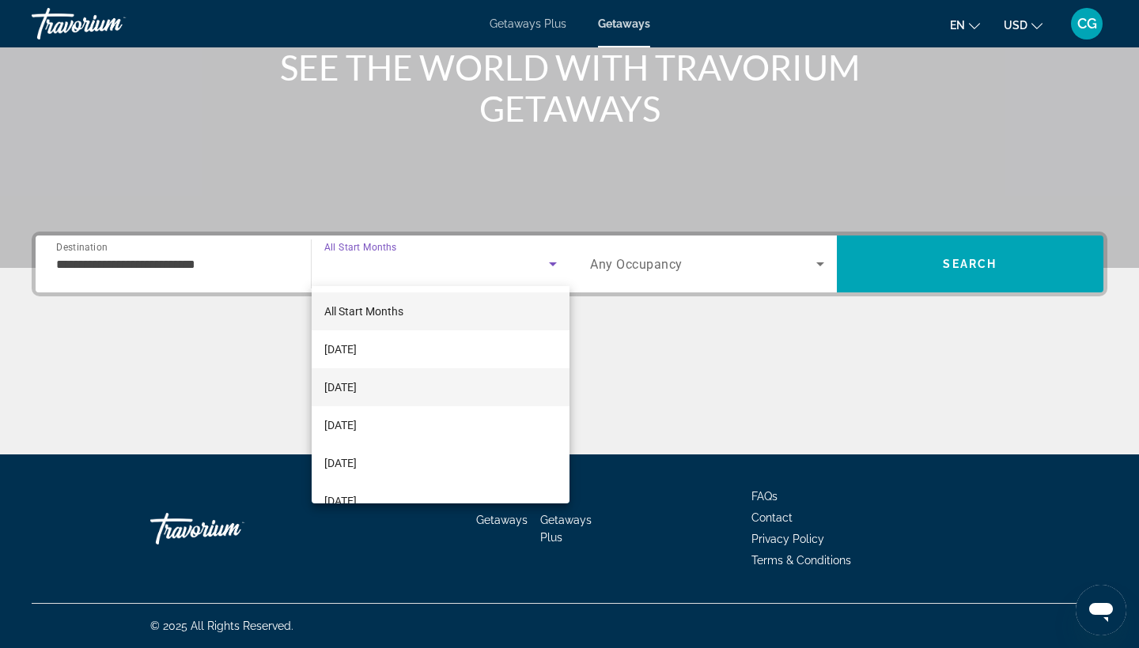
click at [357, 383] on span "[DATE]" at bounding box center [340, 387] width 32 height 19
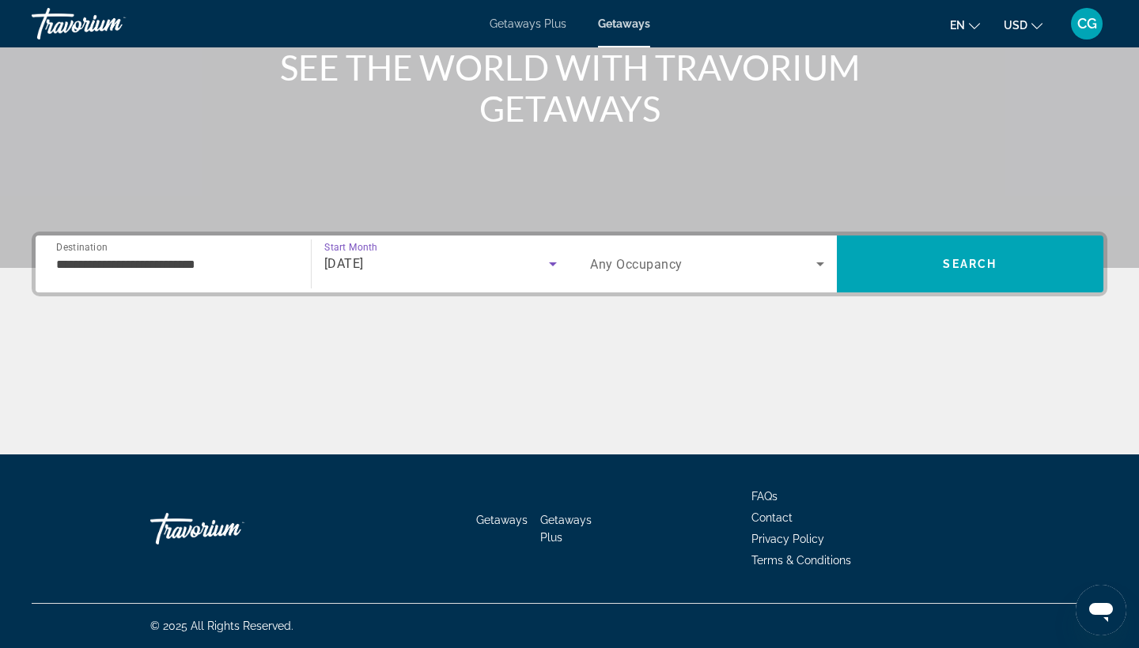
click at [662, 243] on div "Search widget" at bounding box center [707, 264] width 234 height 44
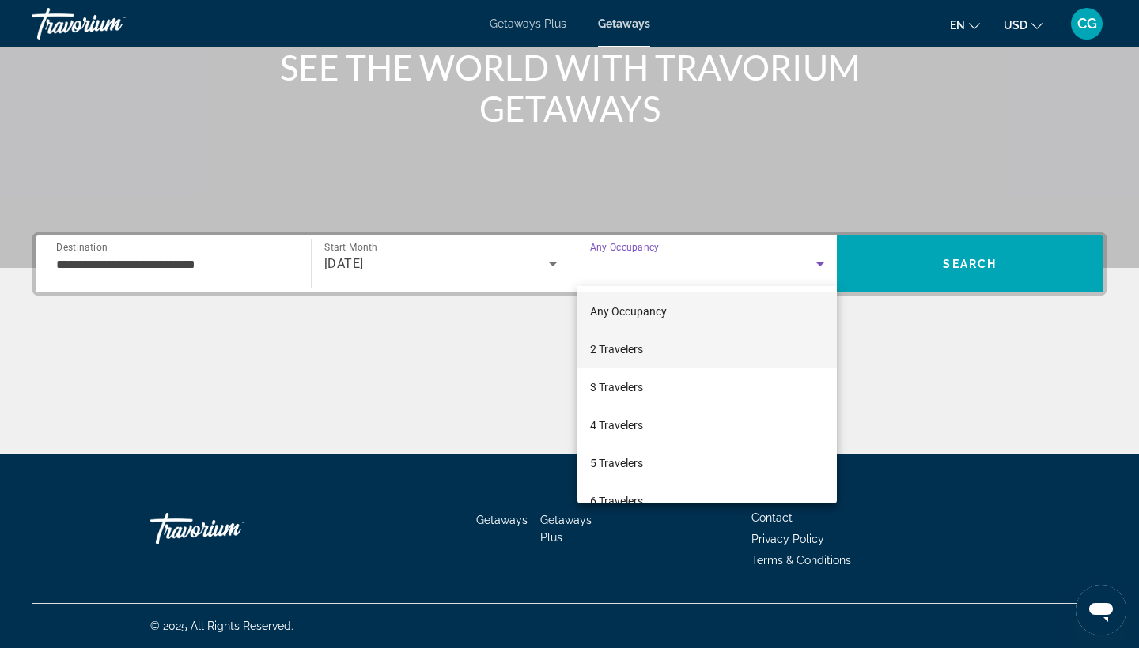
click at [661, 337] on mat-option "2 Travelers" at bounding box center [706, 350] width 259 height 38
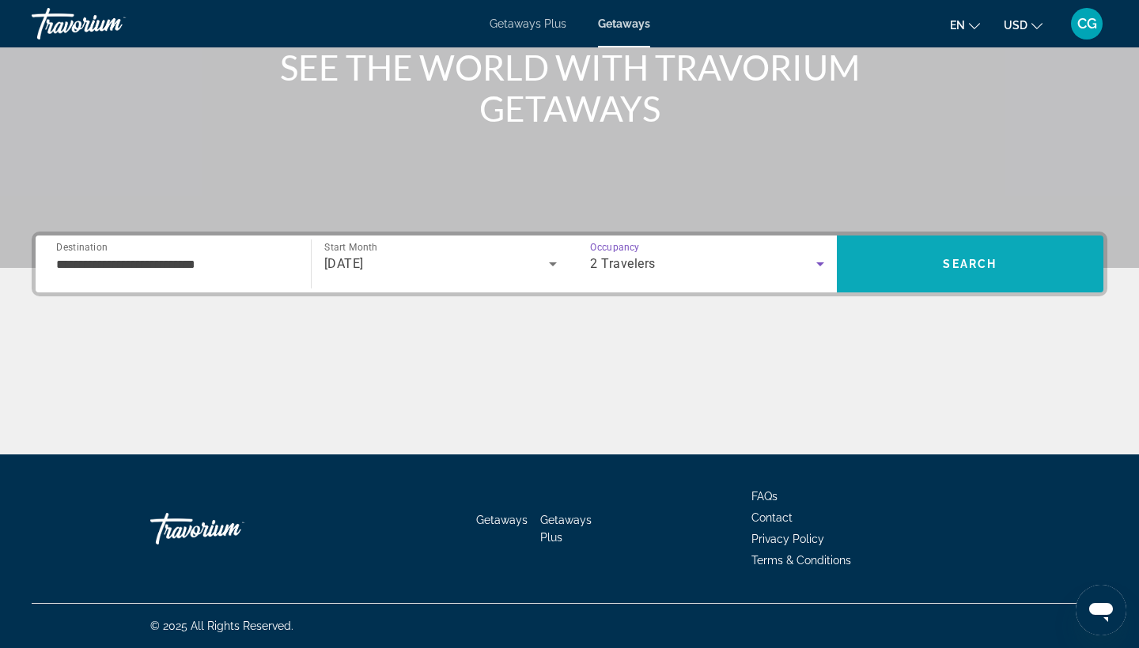
click at [919, 279] on span "Search" at bounding box center [970, 264] width 267 height 38
